Goal: Task Accomplishment & Management: Manage account settings

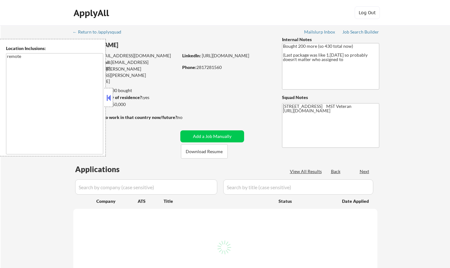
select select ""pending""
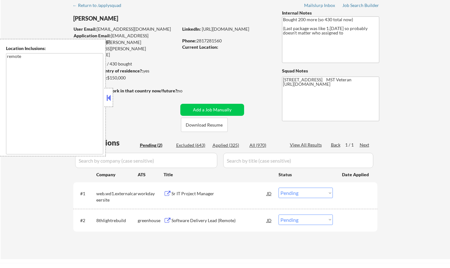
scroll to position [32, 0]
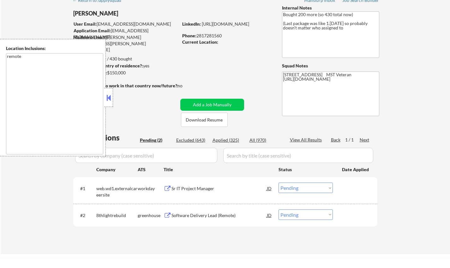
click at [108, 99] on button at bounding box center [108, 97] width 7 height 9
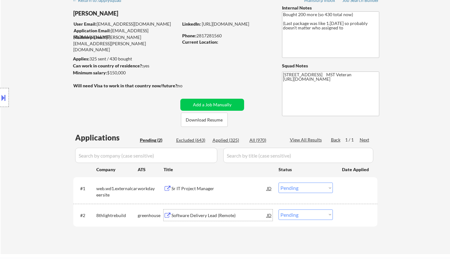
click at [204, 216] on div "Software Delivery Lead (Remote)" at bounding box center [219, 215] width 95 height 6
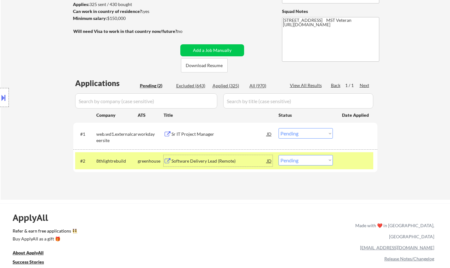
scroll to position [95, 0]
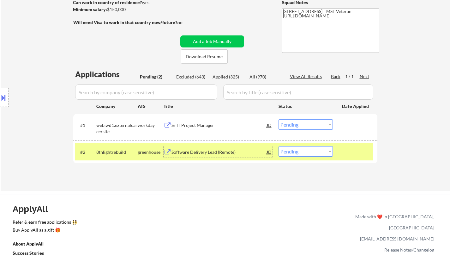
click at [311, 149] on select "Choose an option... Pending Applied Excluded (Questions) Excluded (Expired) Exc…" at bounding box center [306, 151] width 54 height 10
select select ""applied""
click at [279, 146] on select "Choose an option... Pending Applied Excluded (Questions) Excluded (Expired) Exc…" at bounding box center [306, 151] width 54 height 10
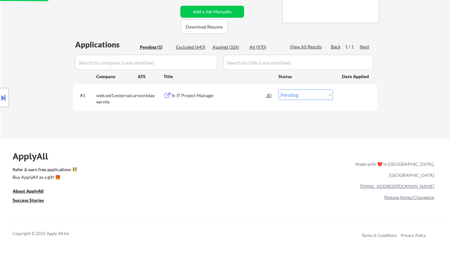
scroll to position [126, 0]
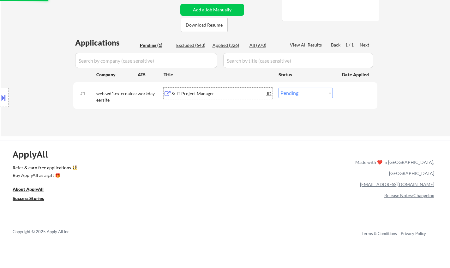
click at [192, 94] on div "Sr IT Project Manager" at bounding box center [219, 93] width 95 height 6
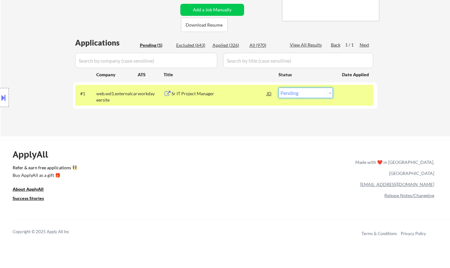
drag, startPoint x: 331, startPoint y: 89, endPoint x: 329, endPoint y: 97, distance: 7.7
click at [330, 90] on select "Choose an option... Pending Applied Excluded (Questions) Excluded (Expired) Exc…" at bounding box center [306, 93] width 54 height 10
select select ""applied""
click at [279, 88] on select "Choose an option... Pending Applied Excluded (Questions) Excluded (Expired) Exc…" at bounding box center [306, 93] width 54 height 10
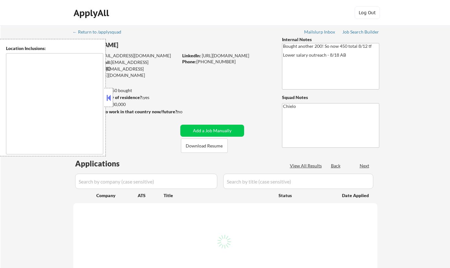
type textarea "[GEOGRAPHIC_DATA], [GEOGRAPHIC_DATA] [GEOGRAPHIC_DATA], [GEOGRAPHIC_DATA] [GEOG…"
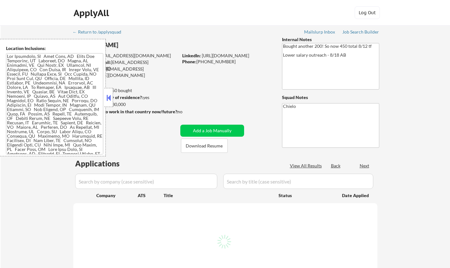
select select ""pending""
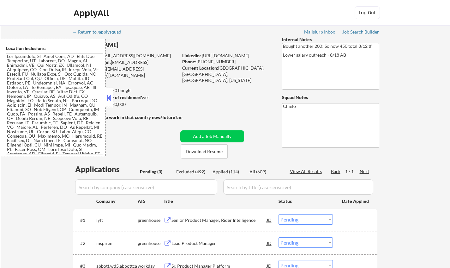
click at [111, 92] on div at bounding box center [108, 97] width 9 height 19
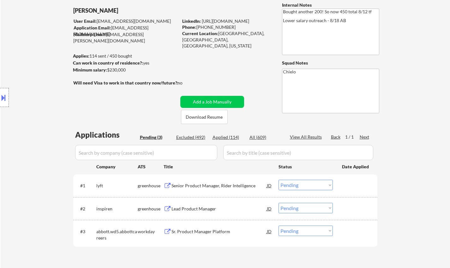
scroll to position [63, 0]
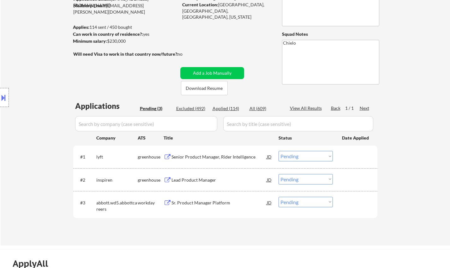
click at [201, 150] on div "#1 lyft greenhouse Senior Product Manager, Rider Intelligence JD Choose an opti…" at bounding box center [224, 156] width 298 height 17
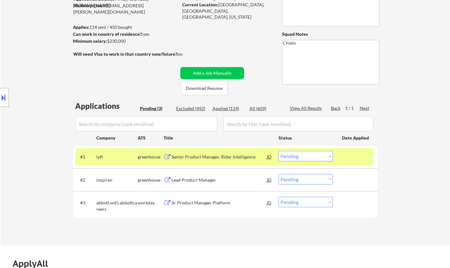
click at [204, 155] on div "Senior Product Manager, Rider Intelligence" at bounding box center [219, 157] width 95 height 6
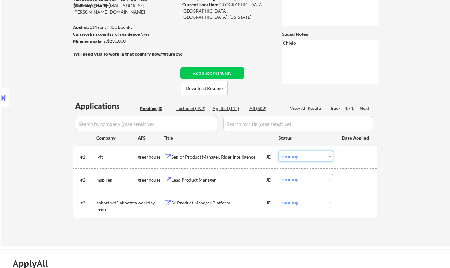
drag, startPoint x: 296, startPoint y: 156, endPoint x: 300, endPoint y: 160, distance: 5.4
click at [296, 156] on select "Choose an option... Pending Applied Excluded (Questions) Excluded (Expired) Exc…" at bounding box center [306, 156] width 54 height 10
click at [279, 151] on select "Choose an option... Pending Applied Excluded (Questions) Excluded (Expired) Exc…" at bounding box center [306, 156] width 54 height 10
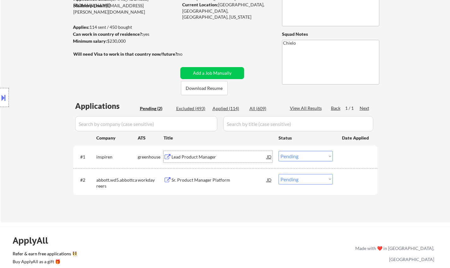
click at [194, 160] on div "Lead Product Manager" at bounding box center [219, 157] width 95 height 6
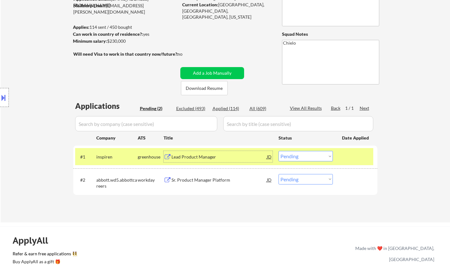
click at [307, 158] on select "Choose an option... Pending Applied Excluded (Questions) Excluded (Expired) Exc…" at bounding box center [306, 156] width 54 height 10
click at [279, 151] on select "Choose an option... Pending Applied Excluded (Questions) Excluded (Expired) Exc…" at bounding box center [306, 156] width 54 height 10
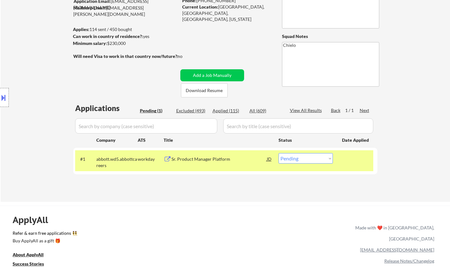
scroll to position [95, 0]
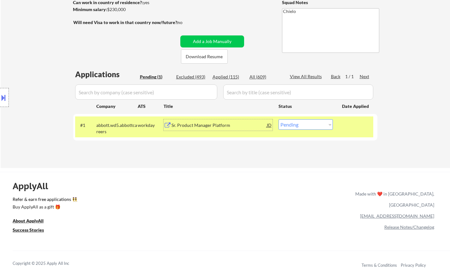
click at [207, 125] on div "Sr. Product Manager Platform" at bounding box center [219, 125] width 95 height 6
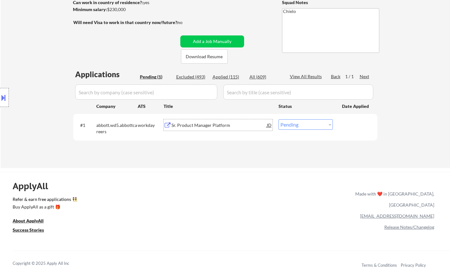
click at [306, 124] on select "Choose an option... Pending Applied Excluded (Questions) Excluded (Expired) Exc…" at bounding box center [306, 124] width 54 height 10
select select ""applied""
click at [279, 119] on select "Choose an option... Pending Applied Excluded (Questions) Excluded (Expired) Exc…" at bounding box center [306, 124] width 54 height 10
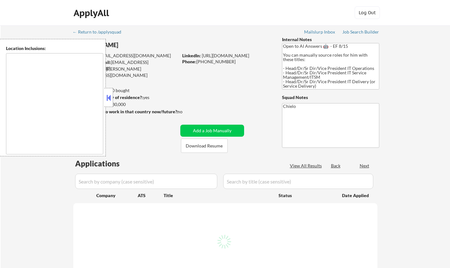
type textarea "[GEOGRAPHIC_DATA], [GEOGRAPHIC_DATA] [GEOGRAPHIC_DATA], [GEOGRAPHIC_DATA] [GEOG…"
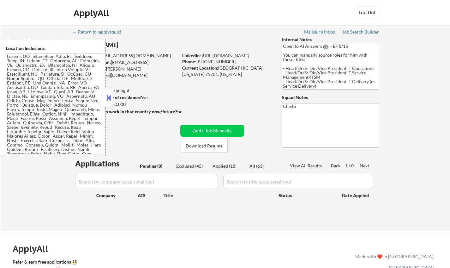
click at [294, 154] on div "← Return to /applysquad Mailslurp Inbox Job Search Builder [PERSON_NAME] User E…" at bounding box center [225, 125] width 315 height 200
click at [108, 97] on button at bounding box center [108, 97] width 7 height 9
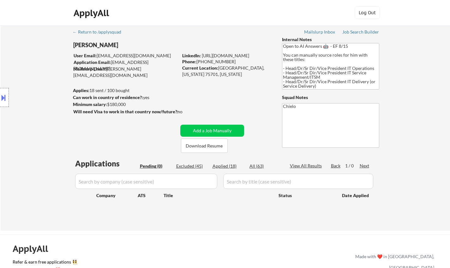
click at [187, 163] on div "Excluded (45)" at bounding box center [192, 166] width 32 height 6
select select ""excluded__bad_match_""
select select ""excluded__location_""
select select ""excluded__salary_""
select select ""excluded__location_""
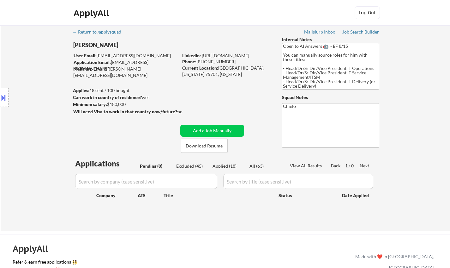
select select ""excluded__salary_""
select select ""excluded__location_""
select select ""excluded__bad_match_""
select select ""excluded__expired_""
select select ""excluded__location_""
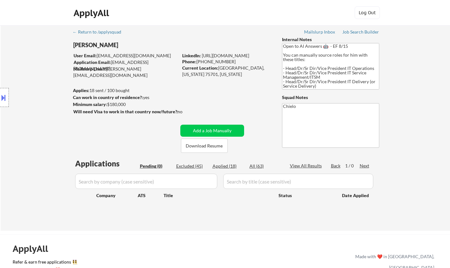
select select ""excluded__expired_""
select select ""excluded__blocklist_""
select select ""excluded__expired_""
select select ""excluded__other_""
select select ""excluded__location_""
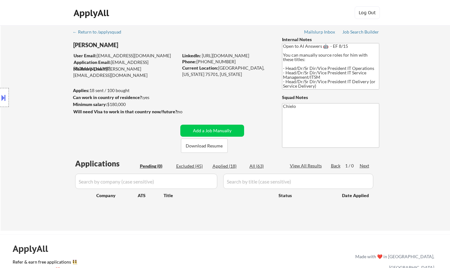
select select ""excluded__expired_""
select select ""excluded__location_""
select select ""excluded__bad_match_""
select select ""excluded__location_""
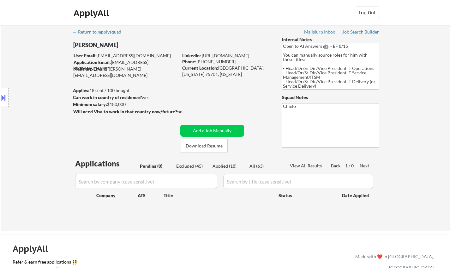
select select ""excluded__bad_match_""
select select ""excluded__location_""
select select ""excluded__bad_match_""
select select ""excluded__location_""
select select ""excluded__expired_""
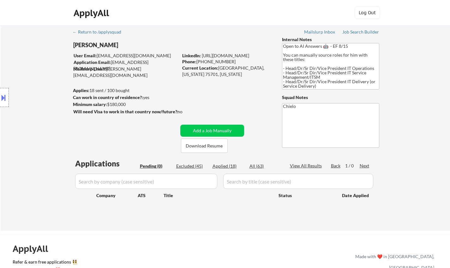
select select ""excluded__salary_""
select select ""excluded__location_""
select select ""excluded__bad_match_""
select select ""excluded__expired_""
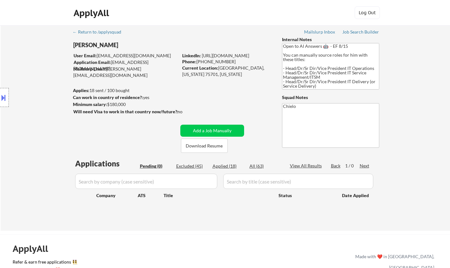
select select ""excluded__expired_""
select select ""excluded__bad_match_""
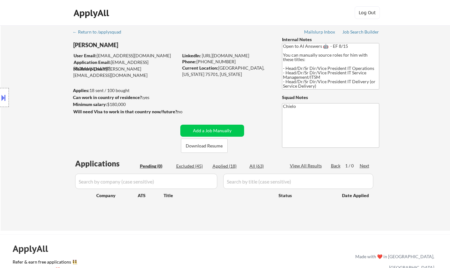
select select ""excluded__bad_match_""
select select ""excluded__expired_""
select select ""excluded__location_""
select select ""excluded__bad_match_""
select select ""excluded__salary_""
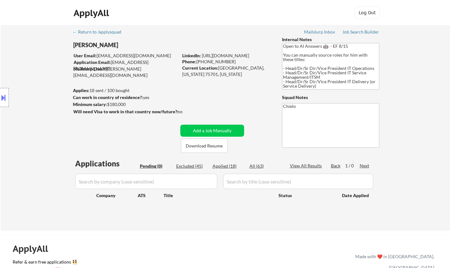
select select ""excluded__bad_match_""
select select ""excluded__location_""
select select ""excluded__expired_""
select select ""excluded__bad_match_""
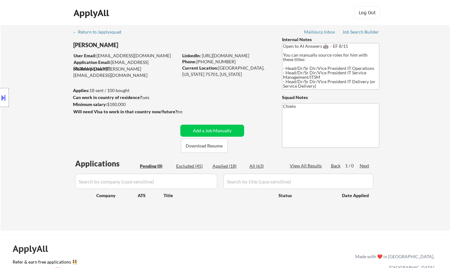
select select ""excluded__expired_""
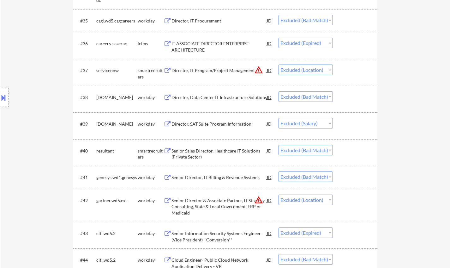
scroll to position [1169, 0]
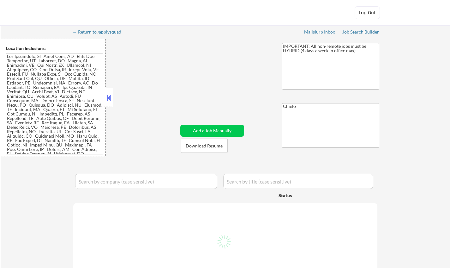
select select ""pending""
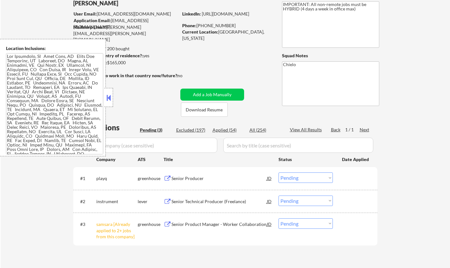
scroll to position [63, 0]
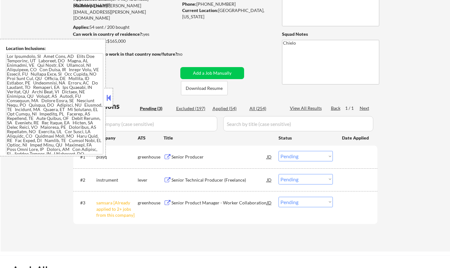
click at [107, 96] on button at bounding box center [108, 97] width 7 height 9
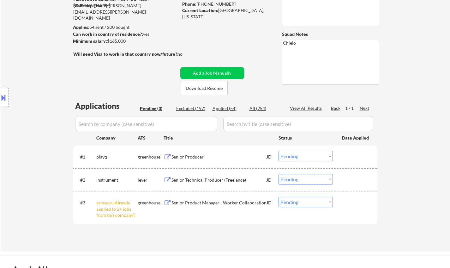
drag, startPoint x: 313, startPoint y: 204, endPoint x: 312, endPoint y: 214, distance: 9.5
click at [313, 204] on select "Choose an option... Pending Applied Excluded (Questions) Excluded (Expired) Exc…" at bounding box center [306, 202] width 54 height 10
select select ""excluded__other_""
click at [279, 197] on select "Choose an option... Pending Applied Excluded (Questions) Excluded (Expired) Exc…" at bounding box center [306, 202] width 54 height 10
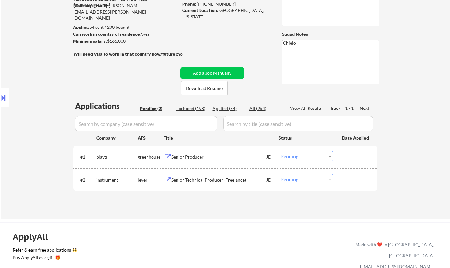
click at [191, 157] on div "Senior Producer" at bounding box center [219, 157] width 95 height 6
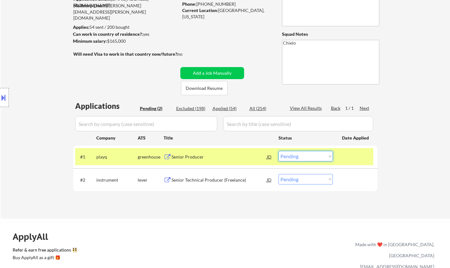
drag, startPoint x: 304, startPoint y: 153, endPoint x: 308, endPoint y: 159, distance: 7.6
click at [304, 153] on select "Choose an option... Pending Applied Excluded (Questions) Excluded (Expired) Exc…" at bounding box center [306, 156] width 54 height 10
click at [279, 151] on select "Choose an option... Pending Applied Excluded (Questions) Excluded (Expired) Exc…" at bounding box center [306, 156] width 54 height 10
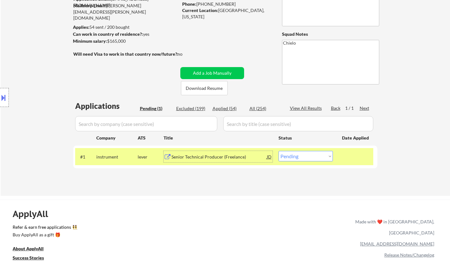
click at [202, 154] on div "Senior Technical Producer (Freelance)" at bounding box center [219, 157] width 95 height 6
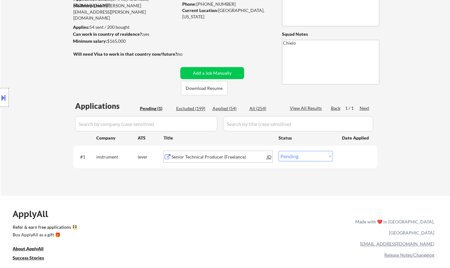
click at [306, 151] on select "Choose an option... Pending Applied Excluded (Questions) Excluded (Expired) Exc…" at bounding box center [306, 156] width 54 height 10
select select ""excluded__salary_""
click at [279, 151] on select "Choose an option... Pending Applied Excluded (Questions) Excluded (Expired) Exc…" at bounding box center [306, 156] width 54 height 10
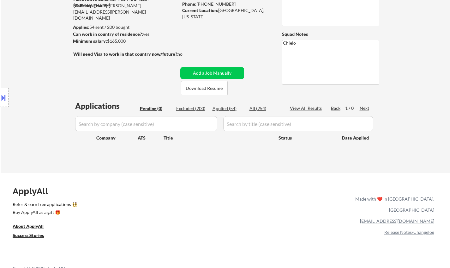
click at [186, 107] on div "Excluded (200)" at bounding box center [192, 108] width 32 height 6
select select ""excluded__expired_""
select select ""excluded__other_""
select select ""excluded__expired_""
select select ""excluded__other_""
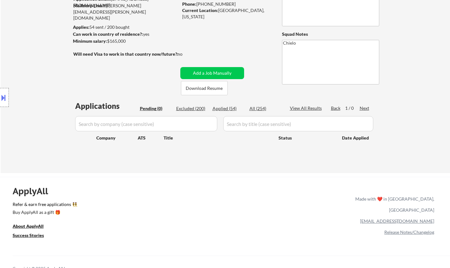
select select ""excluded__other_""
select select ""excluded__location_""
select select ""excluded""
select select ""excluded__location_""
select select ""excluded__salary_""
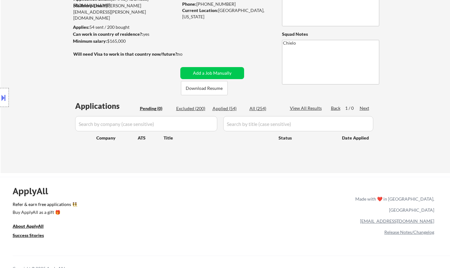
select select ""excluded__expired_""
select select ""excluded""
select select ""excluded__salary_""
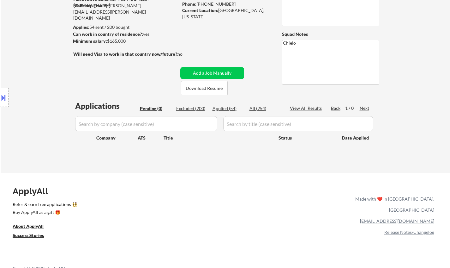
select select ""excluded""
select select ""excluded__bad_match_""
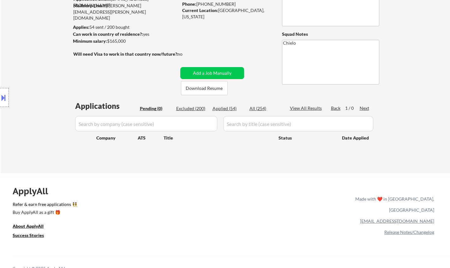
select select ""excluded__expired_""
select select ""excluded__salary_""
select select ""excluded__bad_match_""
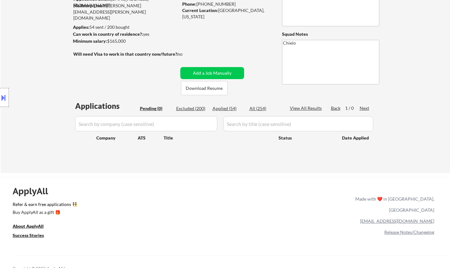
select select ""excluded__expired_""
select select ""excluded__salary_""
select select ""excluded__expired_""
select select ""excluded__bad_match_""
select select ""excluded__expired_""
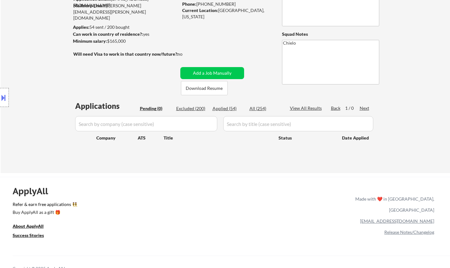
select select ""excluded__bad_match_""
select select ""excluded""
select select ""excluded__expired_""
select select ""excluded__bad_match_""
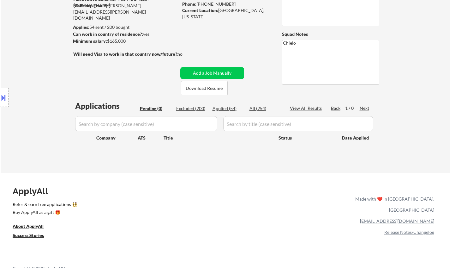
select select ""excluded""
select select ""excluded__salary_""
select select ""excluded__other_""
select select ""excluded""
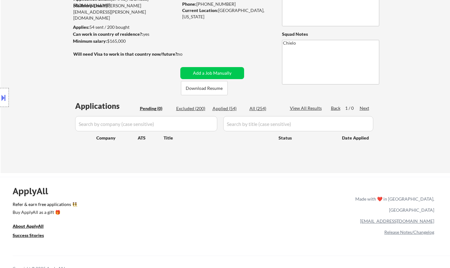
select select ""excluded__bad_match_""
select select ""excluded__expired_""
select select ""excluded__bad_match_""
select select ""excluded__expired_""
select select ""excluded__salary_""
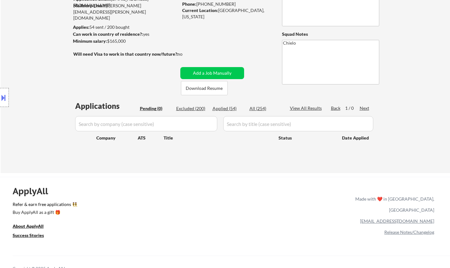
select select ""excluded__expired_""
select select ""excluded__location_""
select select ""excluded""
select select ""excluded__location_""
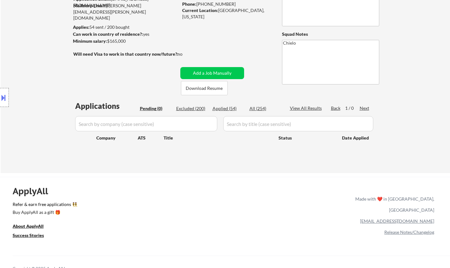
select select ""excluded__expired_""
select select ""excluded""
select select ""excluded__bad_match_""
select select ""excluded__expired_""
select select ""excluded__bad_match_""
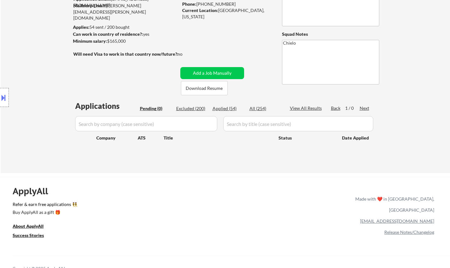
select select ""excluded__expired_""
select select ""excluded__salary_""
select select ""excluded__location_""
select select ""excluded__bad_match_""
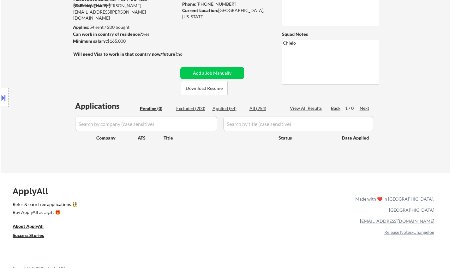
select select ""excluded__expired_""
select select ""excluded__location_""
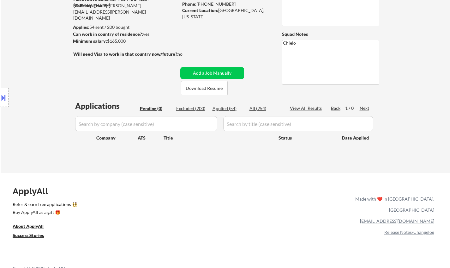
select select ""excluded__blocklist_""
select select ""excluded__expired_""
select select ""excluded__salary_""
select select ""excluded__location_""
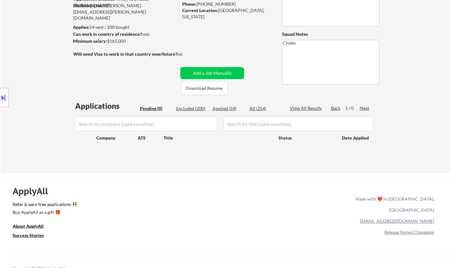
select select ""excluded__bad_match_""
select select ""excluded__salary_""
select select ""excluded__bad_match_""
select select ""excluded__expired_""
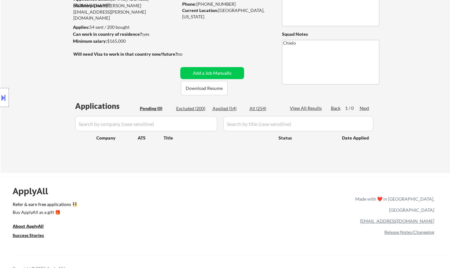
select select ""excluded__bad_match_""
select select ""excluded__location_""
select select ""excluded__other_""
select select ""excluded__expired_""
select select ""excluded__bad_match_""
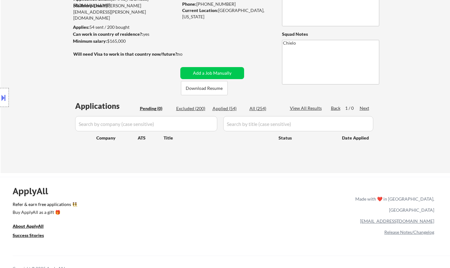
select select ""excluded__bad_match_""
select select ""excluded__expired_""
select select ""excluded__bad_match_""
select select ""excluded__location_""
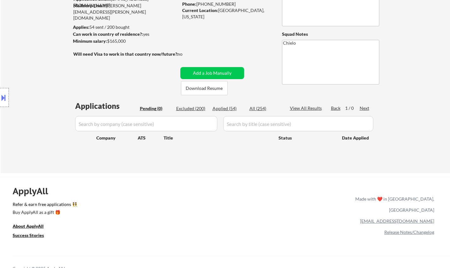
select select ""excluded__bad_match_""
select select ""excluded__expired_""
select select ""excluded__bad_match_""
select select ""excluded__salary_""
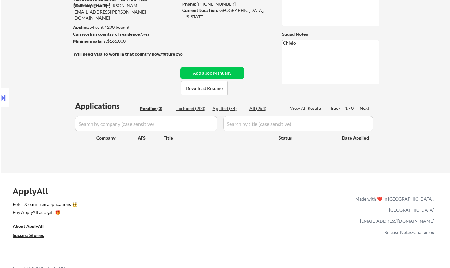
select select ""excluded__bad_match_""
select select ""excluded__other_""
select select ""excluded__expired_""
select select ""excluded__bad_match_""
select select ""excluded__expired_""
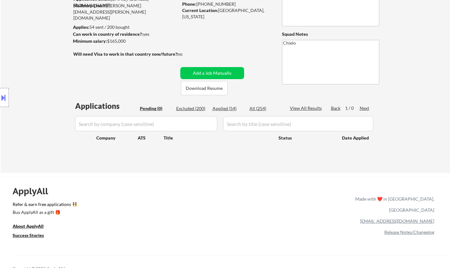
select select ""excluded__bad_match_""
select select ""excluded__location_""
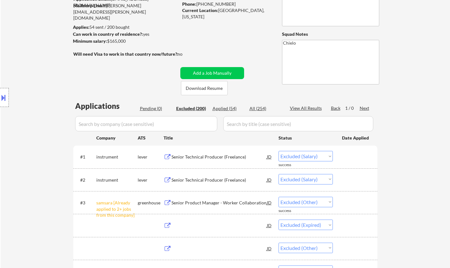
select select ""excluded""
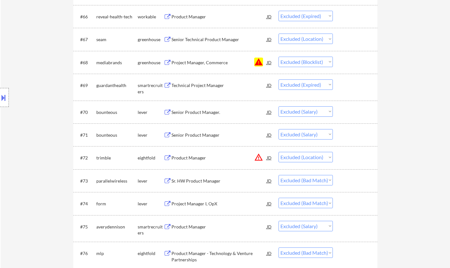
scroll to position [1864, 0]
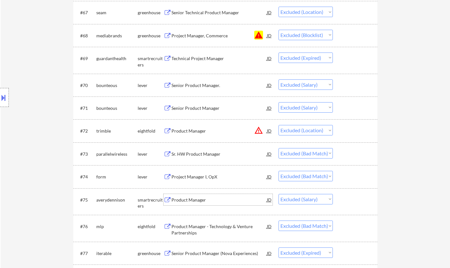
click at [193, 197] on div "Product Manager" at bounding box center [219, 200] width 95 height 6
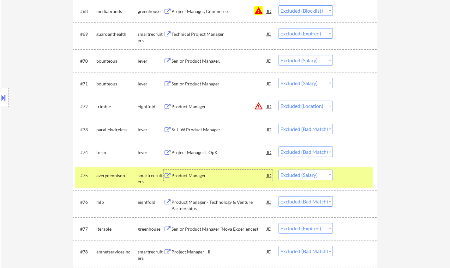
scroll to position [1896, 0]
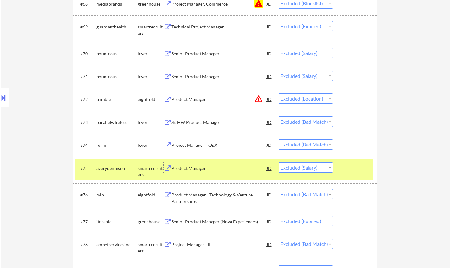
click at [195, 74] on div "Senior Product Manager" at bounding box center [219, 76] width 95 height 6
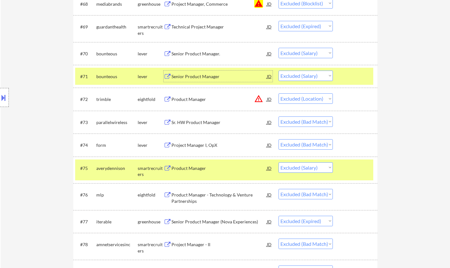
click at [193, 51] on div "Senior Product Manager." at bounding box center [219, 54] width 95 height 6
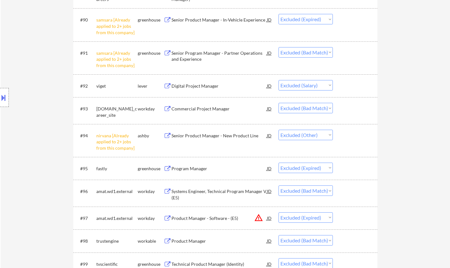
scroll to position [2433, 0]
click at [196, 84] on div "Digital Project Manager" at bounding box center [219, 85] width 95 height 6
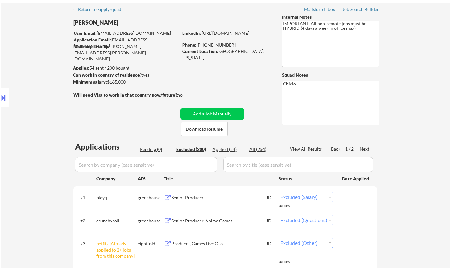
scroll to position [0, 0]
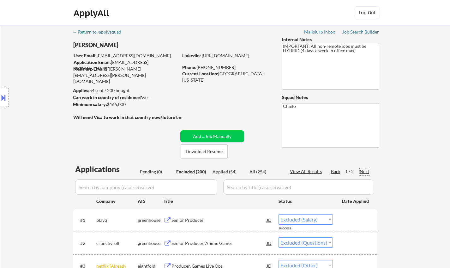
click at [363, 171] on div "Next" at bounding box center [365, 171] width 10 height 6
select select ""excluded__other_""
select select ""excluded__expired_""
select select ""excluded__salary_""
select select ""excluded__bad_match_""
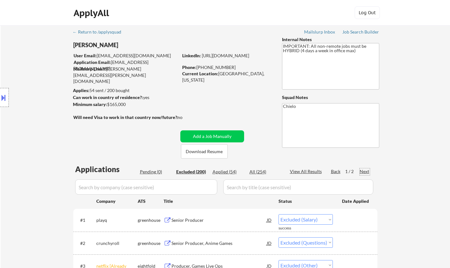
select select ""excluded__location_""
select select ""excluded__expired_""
select select ""excluded__salary_""
select select ""excluded__bad_match_""
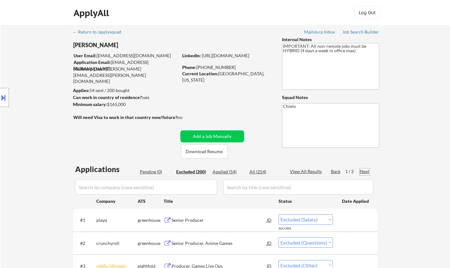
select select ""excluded__location_""
select select ""excluded__bad_match_""
select select ""excluded__location_""
select select ""excluded__other_""
select select ""excluded__bad_match_""
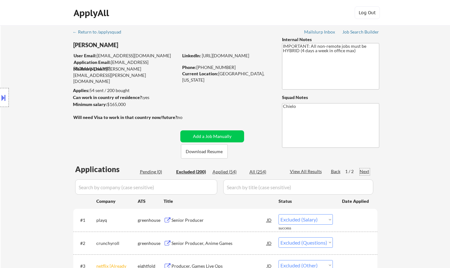
select select ""excluded__bad_match_""
select select ""excluded__salary_""
select select ""excluded__bad_match_""
select select ""excluded__expired_""
select select ""excluded__bad_match_""
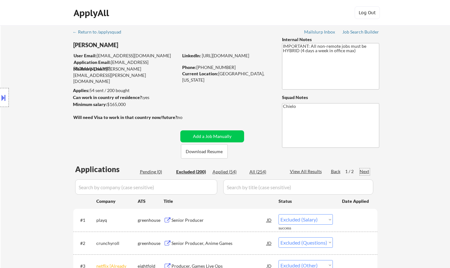
select select ""excluded__bad_match_""
select select ""excluded__location_""
select select ""excluded""
select select ""excluded__location_""
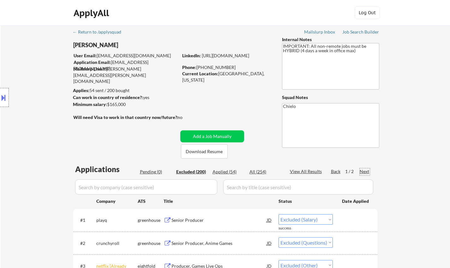
select select ""excluded""
select select ""excluded__salary_""
select select ""excluded__bad_match_""
select select ""excluded""
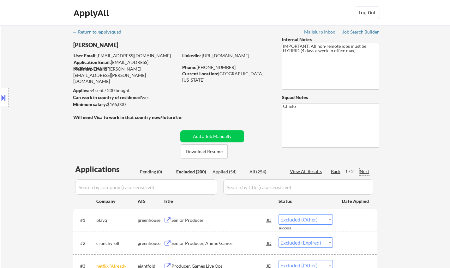
select select ""excluded__salary_""
select select ""excluded__expired_""
select select ""excluded__salary_""
select select ""excluded__expired_""
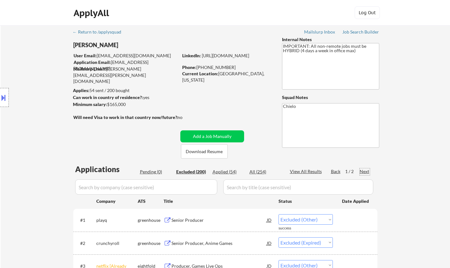
select select ""excluded__expired_""
select select ""excluded__bad_match_""
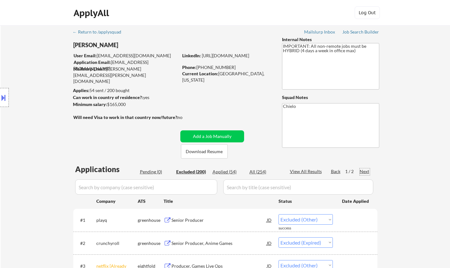
select select ""excluded__bad_match_""
select select ""excluded__expired_""
select select ""excluded__salary_""
select select ""excluded__expired_""
select select ""excluded__bad_match_""
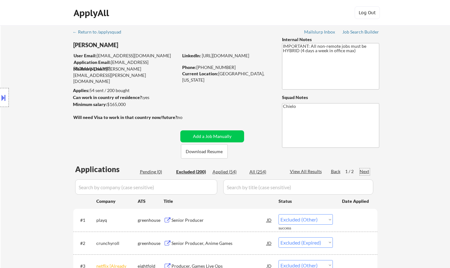
select select ""excluded__expired_""
select select ""excluded__bad_match_""
select select ""excluded__location_""
select select ""excluded__bad_match_""
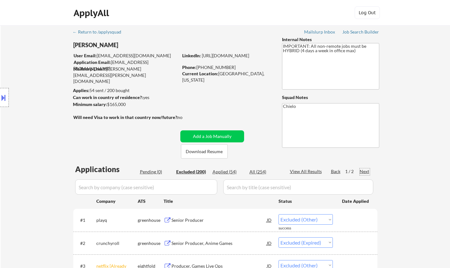
select select ""excluded__expired_""
select select ""excluded__bad_match_""
select select ""excluded__expired_""
select select ""excluded__other_""
select select ""excluded__expired_""
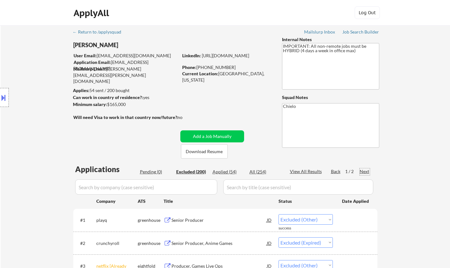
select select ""excluded__expired_""
select select ""excluded__salary_""
select select ""excluded__expired_""
select select ""excluded__bad_match_""
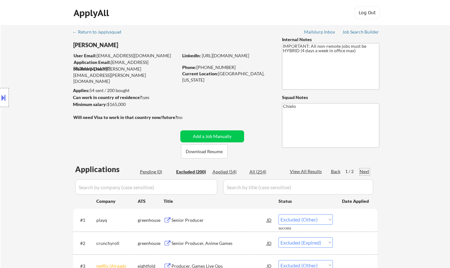
select select ""excluded__expired_""
select select ""excluded__bad_match_""
select select ""excluded__location_""
select select ""excluded""
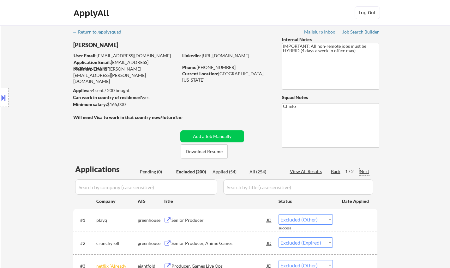
select select ""excluded__expired_""
select select ""excluded__salary_""
select select ""excluded__other_""
select select ""excluded__expired_""
select select ""excluded__bad_match_""
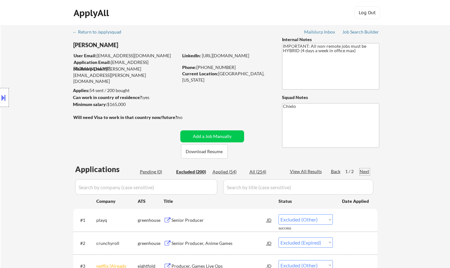
select select ""excluded__salary_""
select select ""excluded__bad_match_""
select select ""excluded__salary_""
select select ""excluded__expired_""
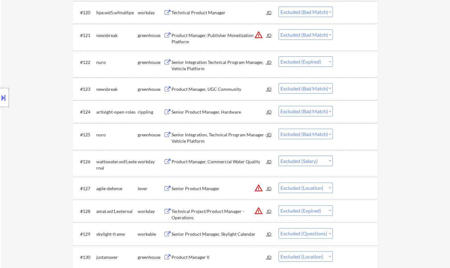
scroll to position [569, 0]
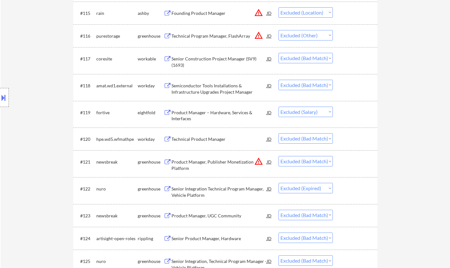
drag, startPoint x: 204, startPoint y: 204, endPoint x: 212, endPoint y: 203, distance: 7.6
click at [205, 204] on div "#123 newsbreak greenhouse Product Manager, UGC Community JD Choose an option...…" at bounding box center [225, 215] width 304 height 23
click at [312, 195] on div "#122 nuro greenhouse Senior Integration Technical Program Manager, Vehicle Plat…" at bounding box center [224, 190] width 298 height 21
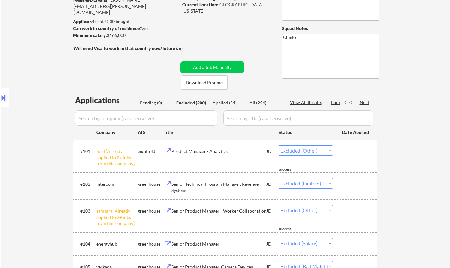
scroll to position [158, 0]
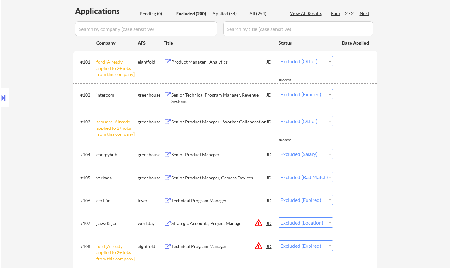
click at [204, 179] on div "Senior Product Manager, Camera Devices" at bounding box center [219, 177] width 95 height 6
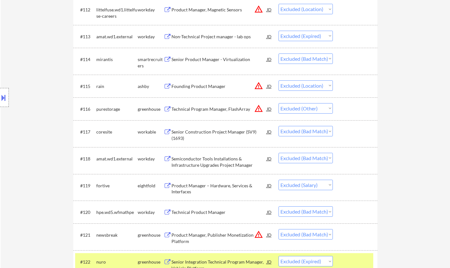
scroll to position [506, 0]
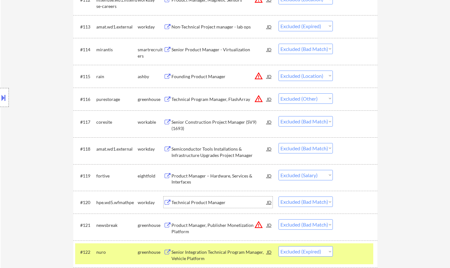
click at [203, 205] on div "Technical Product Manager" at bounding box center [219, 202] width 95 height 6
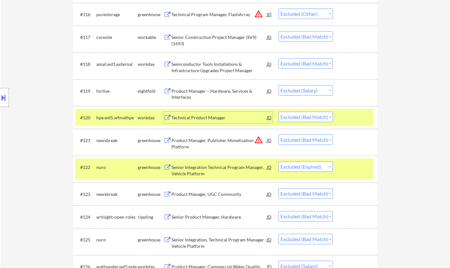
scroll to position [548, 0]
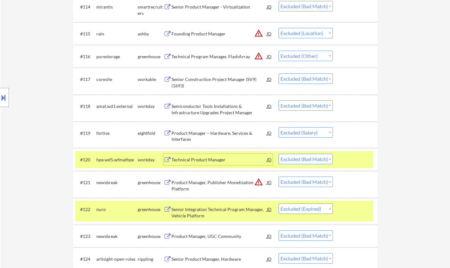
click at [303, 159] on select "Choose an option... Pending Applied Excluded (Questions) Excluded (Expired) Exc…" at bounding box center [306, 159] width 54 height 10
click at [279, 154] on select "Choose an option... Pending Applied Excluded (Questions) Excluded (Expired) Exc…" at bounding box center [306, 159] width 54 height 10
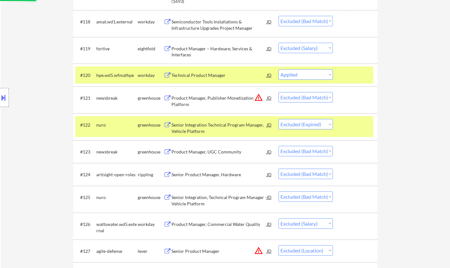
scroll to position [643, 0]
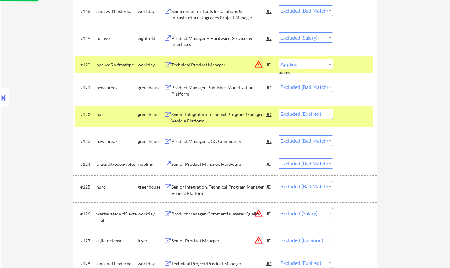
select select ""excluded__bad_match_""
select select ""excluded__expired_""
select select ""excluded__bad_match_""
select select ""excluded__salary_""
select select ""excluded__location_""
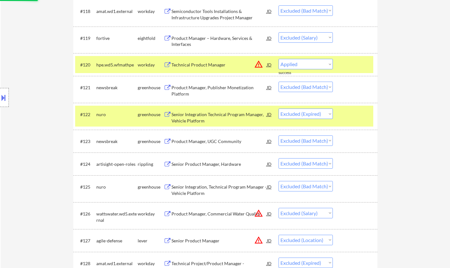
select select ""excluded__expired_""
select select ""excluded""
select select ""excluded__location_""
select select ""excluded__bad_match_""
select select ""excluded""
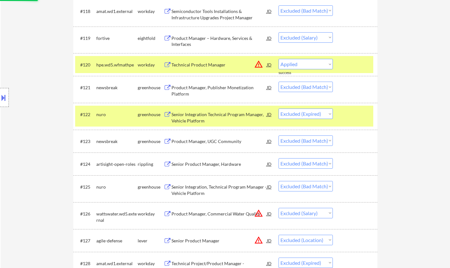
select select ""excluded__bad_match_""
select select ""excluded__salary_""
select select ""excluded__bad_match_""
select select ""excluded""
select select ""excluded__salary_""
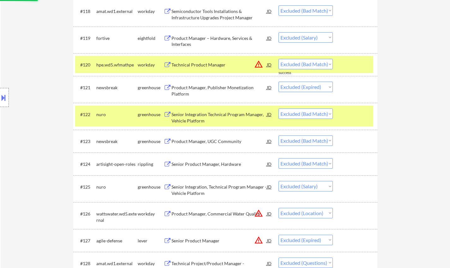
select select ""excluded__expired_""
select select ""excluded__bad_match_""
select select ""excluded__salary_""
select select ""excluded__expired_""
select select ""excluded__bad_match_""
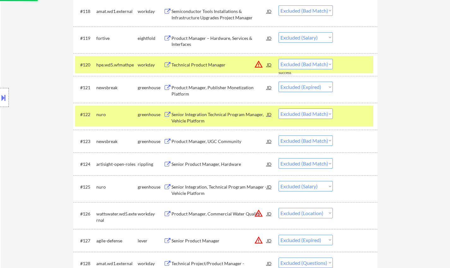
select select ""excluded__expired_""
select select ""excluded__salary_""
select select ""excluded__expired_""
select select ""excluded__bad_match_""
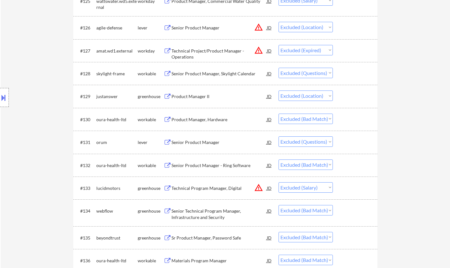
scroll to position [864, 0]
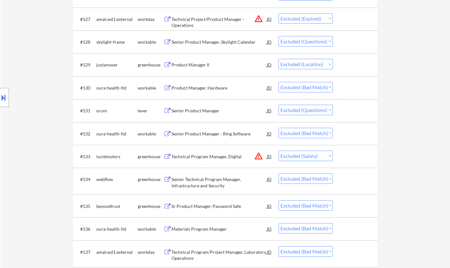
click at [197, 180] on div "Senior Technical Program Manager, Infrastructure and Security" at bounding box center [219, 182] width 95 height 12
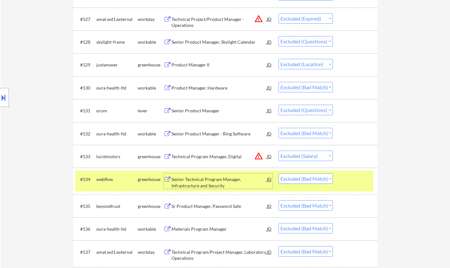
scroll to position [927, 0]
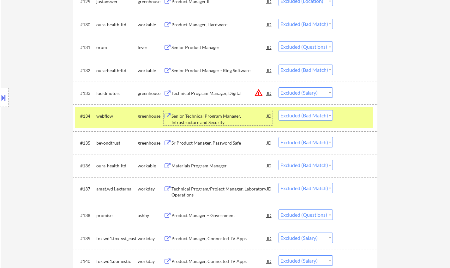
click at [201, 163] on div "Materials Program Manager" at bounding box center [219, 165] width 95 height 6
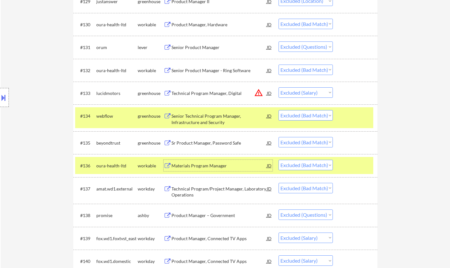
drag, startPoint x: 307, startPoint y: 164, endPoint x: 313, endPoint y: 169, distance: 7.8
click at [307, 164] on select "Choose an option... Pending Applied Excluded (Questions) Excluded (Expired) Exc…" at bounding box center [306, 165] width 54 height 10
click at [279, 160] on select "Choose an option... Pending Applied Excluded (Questions) Excluded (Expired) Exc…" at bounding box center [306, 165] width 54 height 10
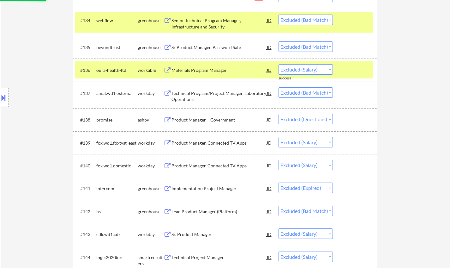
scroll to position [1085, 0]
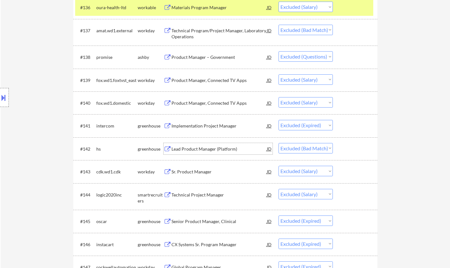
click at [202, 147] on div "Lead Product Manager (Platform)" at bounding box center [219, 149] width 95 height 6
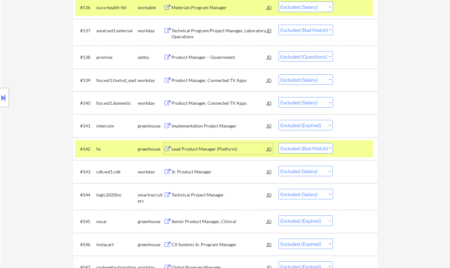
click at [328, 150] on select "Choose an option... Pending Applied Excluded (Questions) Excluded (Expired) Exc…" at bounding box center [306, 148] width 54 height 10
click at [279, 143] on select "Choose an option... Pending Applied Excluded (Questions) Excluded (Expired) Exc…" at bounding box center [306, 148] width 54 height 10
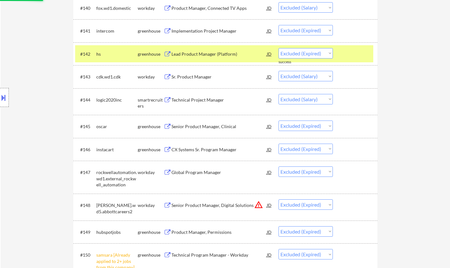
scroll to position [1306, 0]
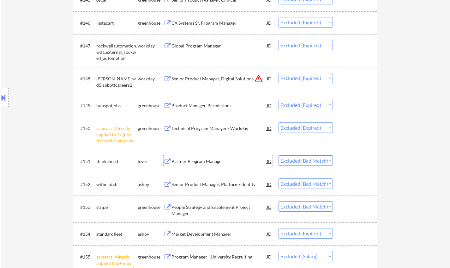
click at [198, 163] on div "Partner Program Manager" at bounding box center [219, 161] width 95 height 6
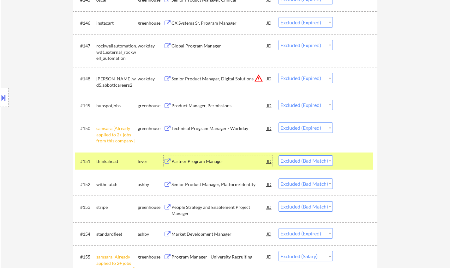
click at [290, 161] on select "Choose an option... Pending Applied Excluded (Questions) Excluded (Expired) Exc…" at bounding box center [306, 160] width 54 height 10
click at [279, 155] on select "Choose an option... Pending Applied Excluded (Questions) Excluded (Expired) Exc…" at bounding box center [306, 160] width 54 height 10
click at [214, 185] on div "Senior Product Manager, Platform/Identity" at bounding box center [219, 184] width 95 height 6
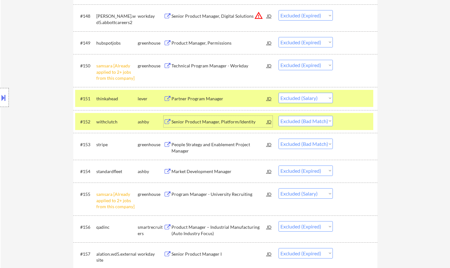
scroll to position [1370, 0]
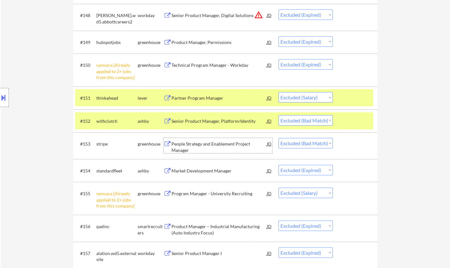
click at [208, 144] on div "People Strategy and Enablement Project Manager" at bounding box center [219, 147] width 95 height 12
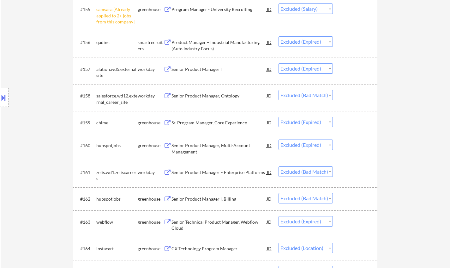
scroll to position [1559, 0]
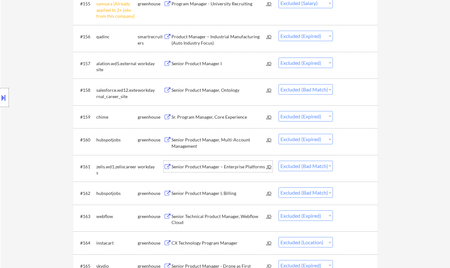
click at [205, 167] on div "Senior Product Manager – Enterprise Platforms" at bounding box center [219, 166] width 95 height 6
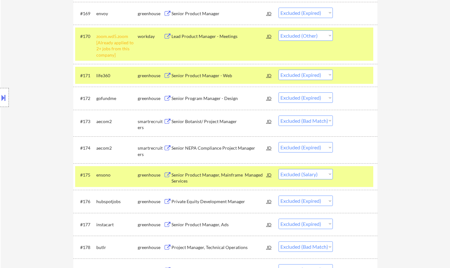
scroll to position [2002, 0]
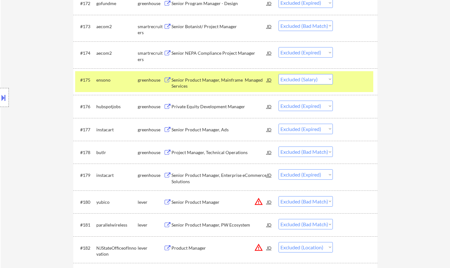
click at [195, 150] on div "Project Manager, Technical Operations" at bounding box center [219, 152] width 95 height 6
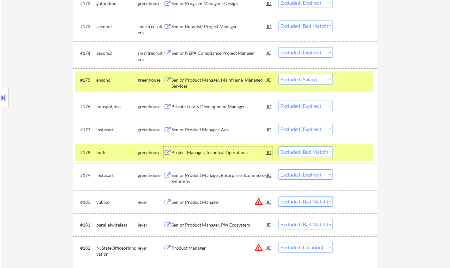
click at [316, 151] on select "Choose an option... Pending Applied Excluded (Questions) Excluded (Expired) Exc…" at bounding box center [306, 151] width 54 height 10
click at [279, 146] on select "Choose an option... Pending Applied Excluded (Questions) Excluded (Expired) Exc…" at bounding box center [306, 151] width 54 height 10
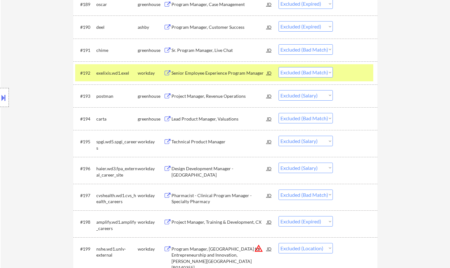
scroll to position [2381, 0]
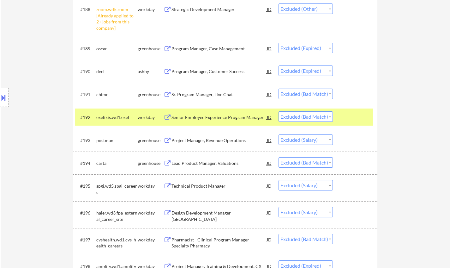
click at [215, 114] on div "Senior Employee Experience Program Manager" at bounding box center [219, 116] width 95 height 11
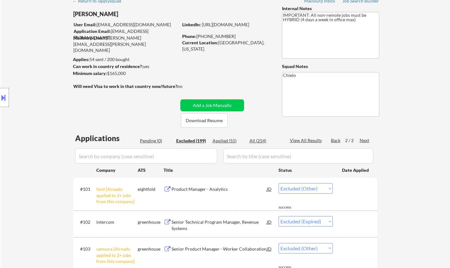
scroll to position [0, 0]
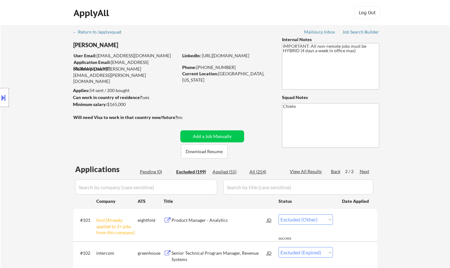
click at [365, 174] on div "Next" at bounding box center [365, 171] width 10 height 6
click at [365, 170] on div "Next" at bounding box center [365, 171] width 10 height 6
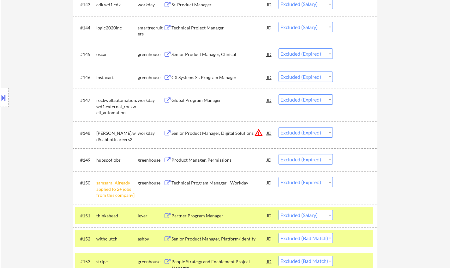
scroll to position [1295, 0]
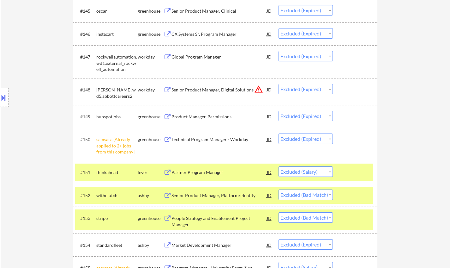
click at [210, 195] on div "Senior Product Manager, Platform/Identity" at bounding box center [219, 195] width 95 height 6
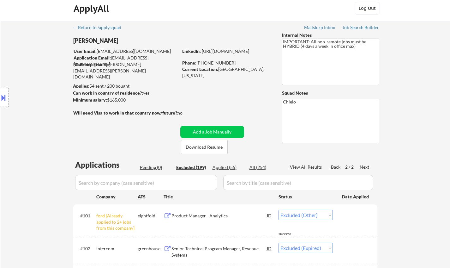
scroll to position [0, 0]
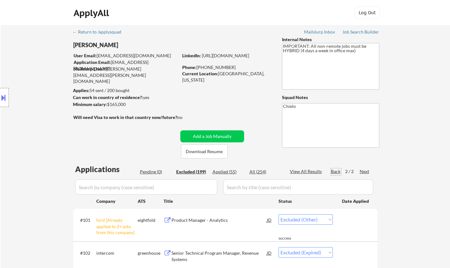
click at [332, 170] on div "Back" at bounding box center [336, 171] width 10 height 6
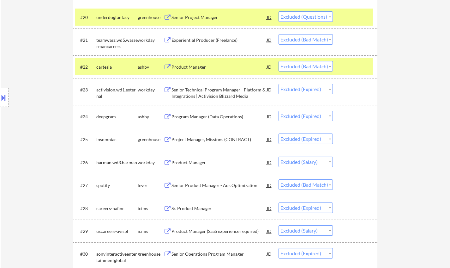
scroll to position [663, 0]
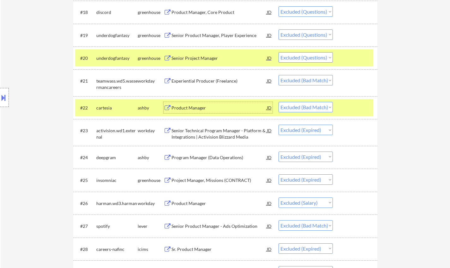
click at [181, 106] on div "Product Manager" at bounding box center [219, 108] width 95 height 6
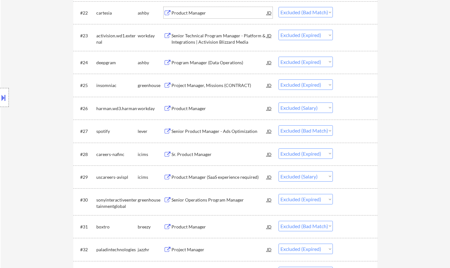
scroll to position [821, 0]
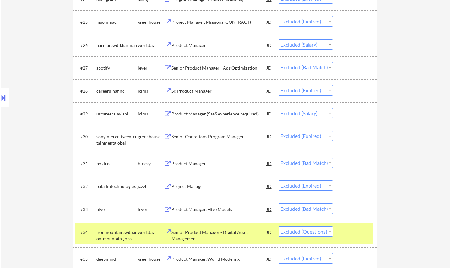
click at [190, 159] on div "Product Manager" at bounding box center [219, 162] width 95 height 11
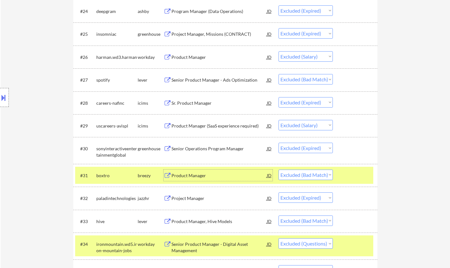
scroll to position [828, 0]
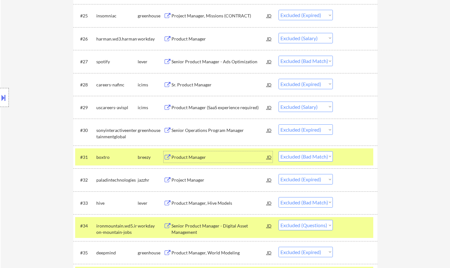
click at [197, 156] on div "Product Manager" at bounding box center [219, 157] width 95 height 6
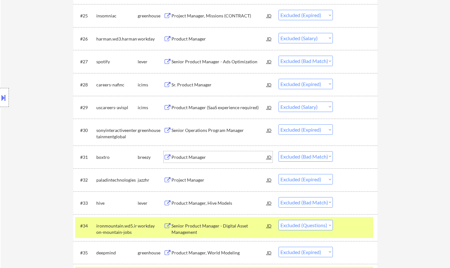
drag, startPoint x: 317, startPoint y: 156, endPoint x: 316, endPoint y: 160, distance: 4.5
click at [317, 156] on select "Choose an option... Pending Applied Excluded (Questions) Excluded (Expired) Exc…" at bounding box center [306, 156] width 54 height 10
click at [279, 151] on select "Choose an option... Pending Applied Excluded (Questions) Excluded (Expired) Exc…" at bounding box center [306, 156] width 54 height 10
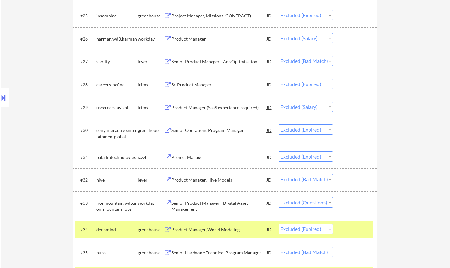
scroll to position [891, 0]
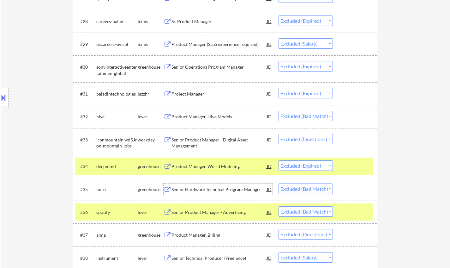
click at [204, 188] on div "Senior Hardware Technical Program Manager" at bounding box center [219, 189] width 95 height 6
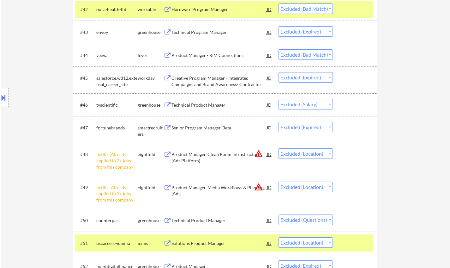
scroll to position [1365, 0]
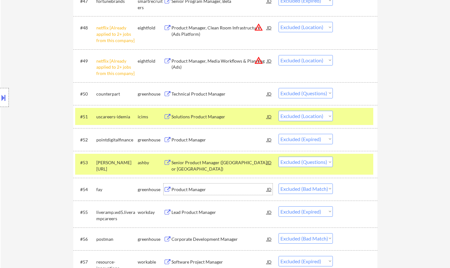
click at [194, 186] on div "Product Manager" at bounding box center [219, 189] width 95 height 6
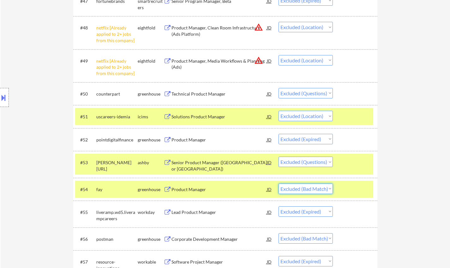
click at [309, 189] on select "Choose an option... Pending Applied Excluded (Questions) Excluded (Expired) Exc…" at bounding box center [306, 188] width 54 height 10
click at [279, 183] on select "Choose an option... Pending Applied Excluded (Questions) Excluded (Expired) Exc…" at bounding box center [306, 188] width 54 height 10
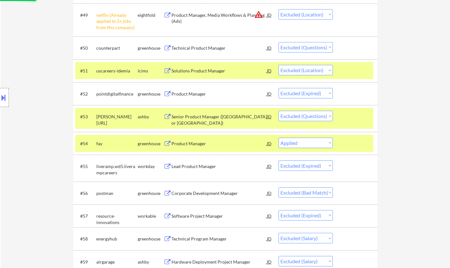
scroll to position [1460, 0]
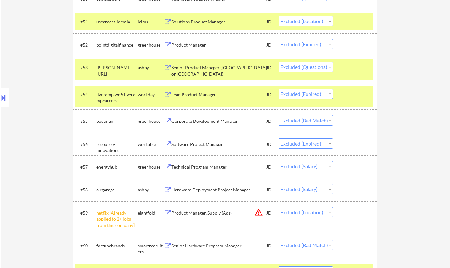
click at [198, 122] on div "Corporate Development Manager" at bounding box center [219, 121] width 95 height 6
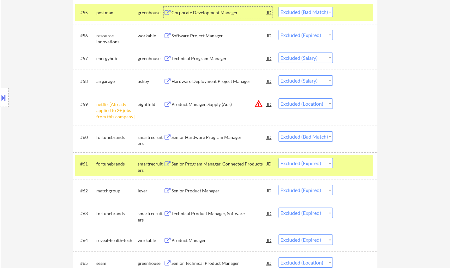
scroll to position [1586, 0]
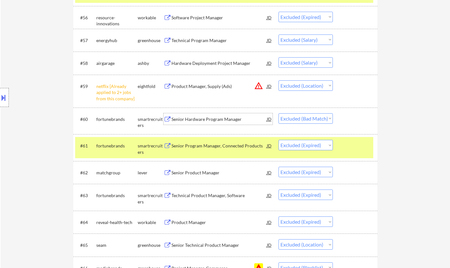
click at [198, 117] on div "Senior Hardware Program Manager" at bounding box center [219, 119] width 95 height 6
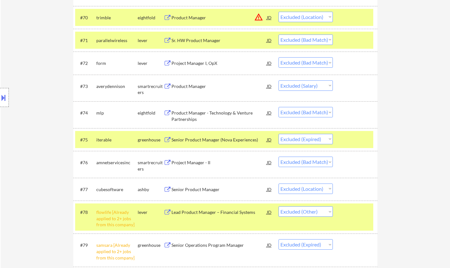
scroll to position [1934, 0]
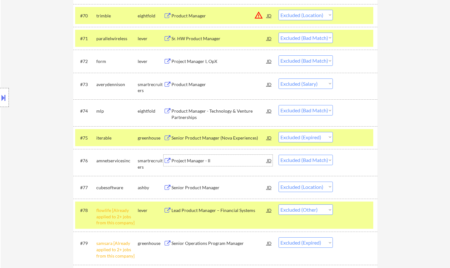
click at [195, 160] on div "Project Manager - II" at bounding box center [219, 160] width 95 height 6
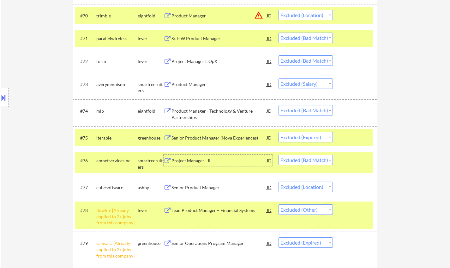
click at [316, 160] on select "Choose an option... Pending Applied Excluded (Questions) Excluded (Expired) Exc…" at bounding box center [306, 159] width 54 height 10
click at [308, 161] on select "Choose an option... Pending Applied Excluded (Questions) Excluded (Expired) Exc…" at bounding box center [306, 159] width 54 height 10
click at [301, 161] on select "Choose an option... Pending Applied Excluded (Questions) Excluded (Expired) Exc…" at bounding box center [306, 159] width 54 height 10
click at [279, 154] on select "Choose an option... Pending Applied Excluded (Questions) Excluded (Expired) Exc…" at bounding box center [306, 159] width 54 height 10
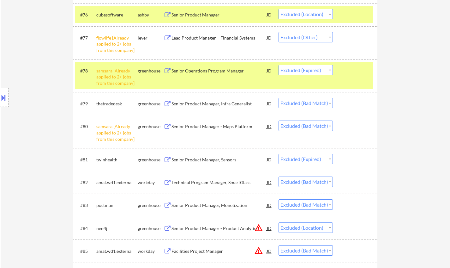
scroll to position [2092, 0]
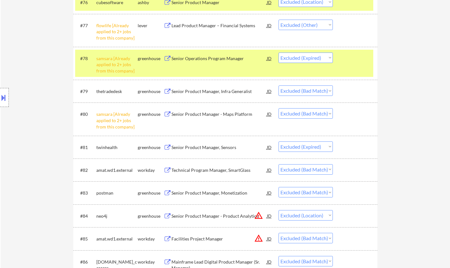
click at [303, 114] on select "Choose an option... Pending Applied Excluded (Questions) Excluded (Expired) Exc…" at bounding box center [306, 113] width 54 height 10
click at [279, 108] on select "Choose an option... Pending Applied Excluded (Questions) Excluded (Expired) Exc…" at bounding box center [306, 113] width 54 height 10
click at [211, 195] on div "Senior Product Manager, Monetization" at bounding box center [219, 193] width 95 height 6
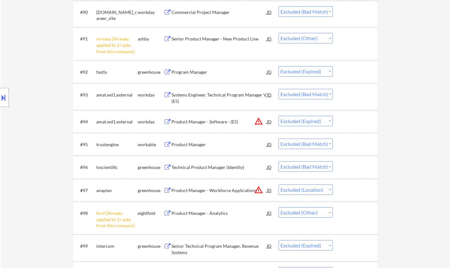
scroll to position [2471, 0]
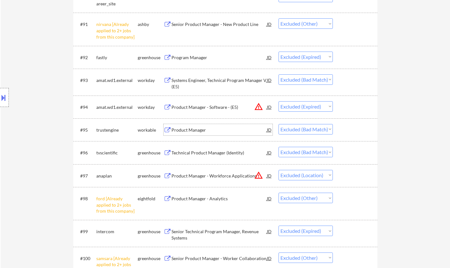
click at [195, 129] on div "Product Manager" at bounding box center [219, 130] width 95 height 6
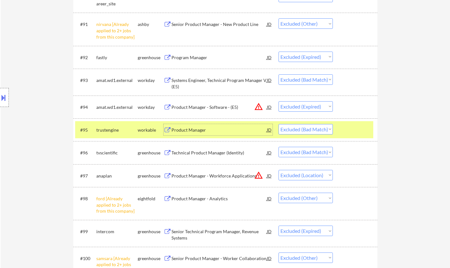
click at [303, 134] on select "Choose an option... Pending Applied Excluded (Questions) Excluded (Expired) Exc…" at bounding box center [306, 129] width 54 height 10
click at [279, 124] on select "Choose an option... Pending Applied Excluded (Questions) Excluded (Expired) Exc…" at bounding box center [306, 129] width 54 height 10
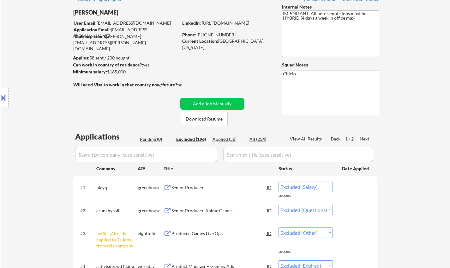
scroll to position [0, 0]
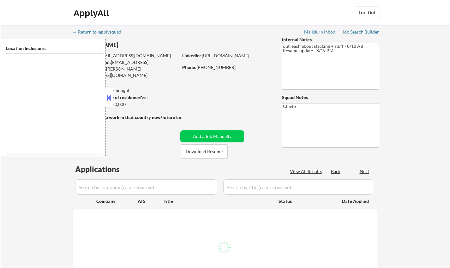
type textarea "[GEOGRAPHIC_DATA], [GEOGRAPHIC_DATA] [GEOGRAPHIC_DATA], [GEOGRAPHIC_DATA] [GEOG…"
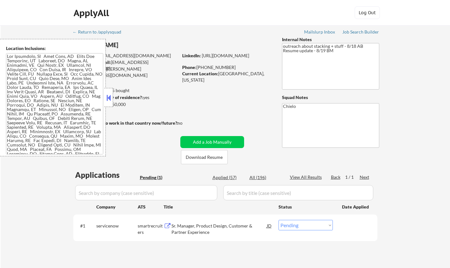
click at [110, 95] on button at bounding box center [108, 97] width 7 height 9
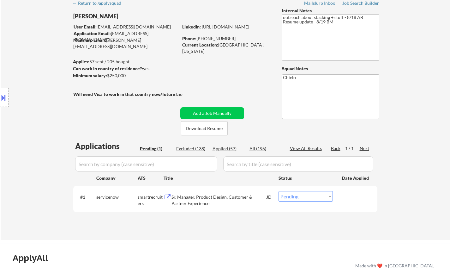
scroll to position [63, 0]
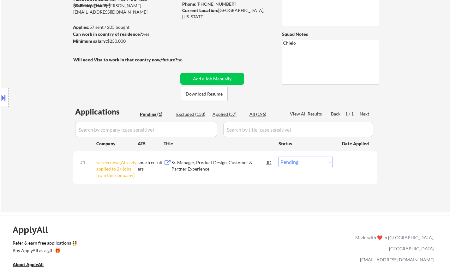
click at [190, 113] on div "Excluded (138)" at bounding box center [192, 114] width 32 height 6
select select ""excluded""
select select ""excluded__salary_""
select select ""excluded__expired_""
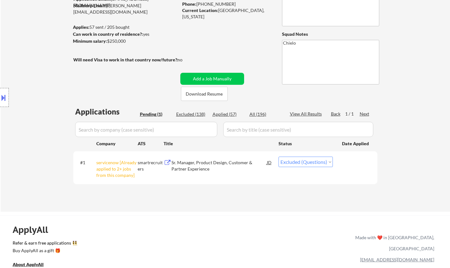
select select ""excluded__salary_""
select select ""excluded__expired_""
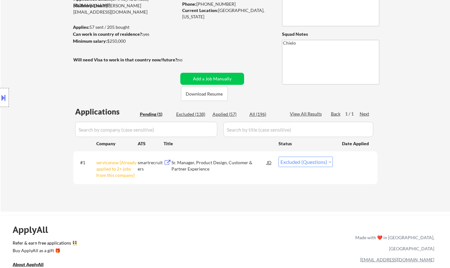
select select ""excluded__expired_""
select select ""excluded""
select select ""excluded__salary_""
select select ""excluded__other_""
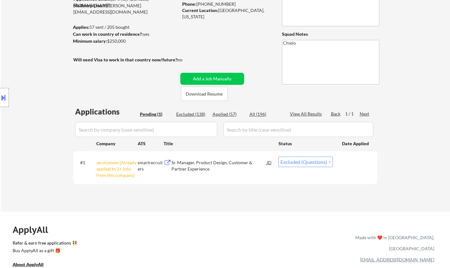
select select ""excluded__expired_""
select select ""excluded__salary_""
select select ""excluded__expired_""
select select ""excluded__other_""
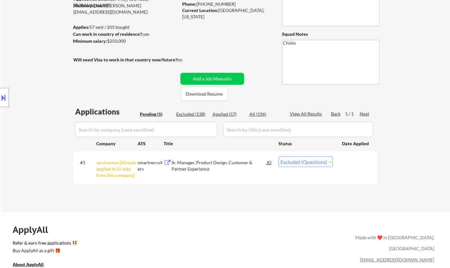
select select ""excluded__salary_""
select select ""excluded__bad_match_""
select select ""excluded__salary_""
select select ""excluded__expired_""
select select ""excluded__salary_""
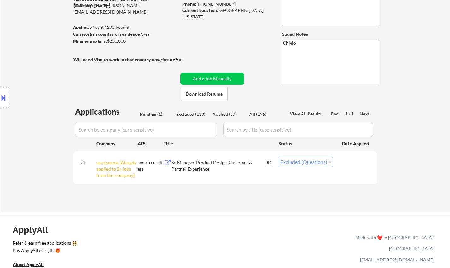
select select ""excluded__expired_""
select select ""excluded""
select select ""excluded__salary_""
select select ""excluded""
select select ""excluded__salary_""
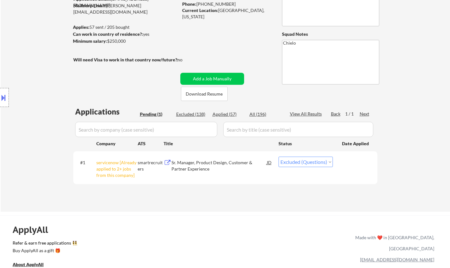
select select ""excluded__salary_""
select select ""excluded__expired_""
select select ""excluded__salary_""
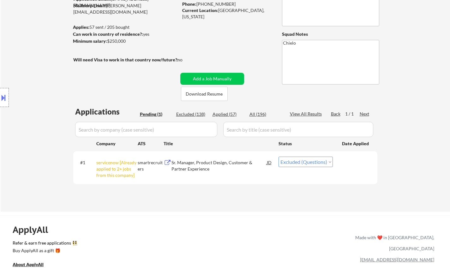
select select ""excluded__salary_""
select select ""excluded__location_""
select select ""excluded__salary_""
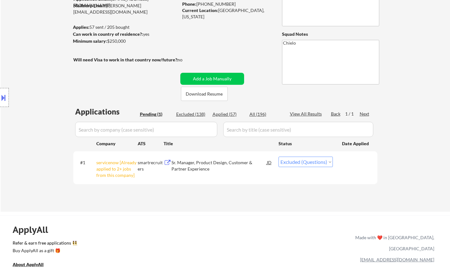
select select ""excluded__salary_""
select select ""excluded__expired_""
select select ""excluded__salary_""
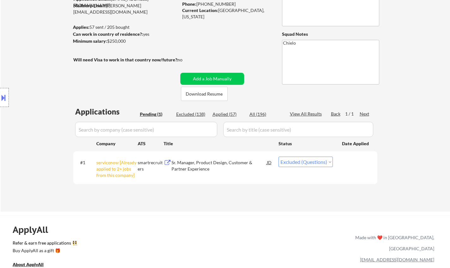
select select ""excluded__salary_""
select select ""excluded__expired_""
select select ""excluded__salary_""
select select ""excluded__expired_""
select select ""excluded__bad_match_""
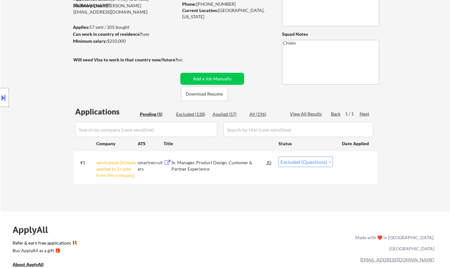
select select ""excluded__expired_""
select select ""excluded__salary_""
select select ""excluded""
select select ""excluded__salary_""
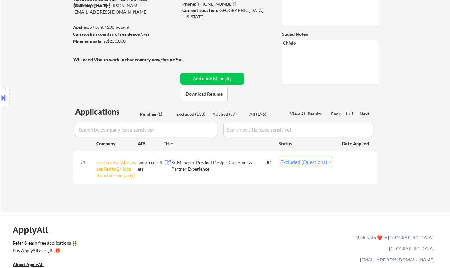
select select ""excluded__salary_""
select select ""excluded__bad_match_""
select select ""excluded__salary_""
select select ""excluded__expired_""
select select ""excluded__salary_""
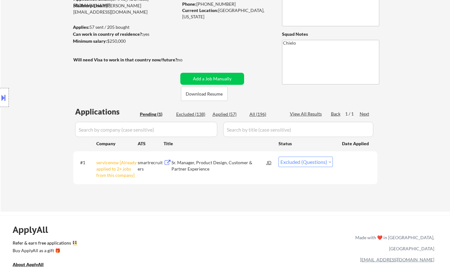
select select ""excluded__salary_""
select select ""excluded__expired_""
select select ""excluded__salary_""
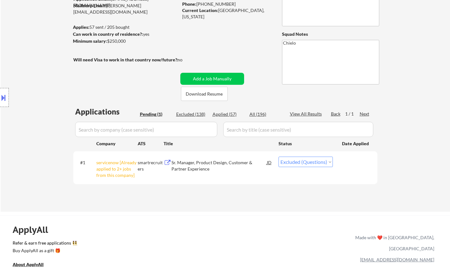
select select ""excluded__expired_""
select select ""excluded__other_""
select select ""excluded__expired_""
select select ""excluded__salary_""
select select ""excluded""
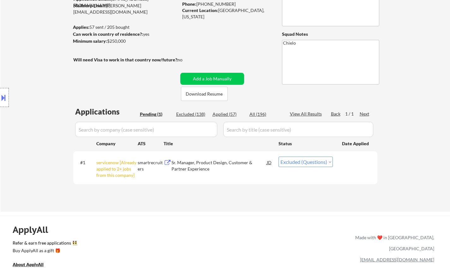
select select ""excluded__location_""
select select ""excluded__salary_""
select select ""excluded__expired_""
select select ""excluded__salary_""
select select ""excluded__expired_""
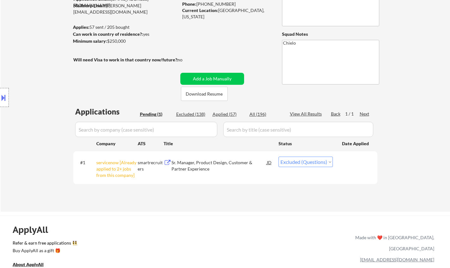
select select ""excluded__expired_""
select select ""excluded__other_""
select select ""excluded__salary_""
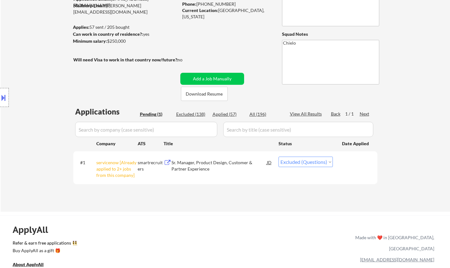
select select ""excluded__salary_""
select select ""excluded__other_""
select select ""excluded__salary_""
select select ""excluded__expired_""
select select ""excluded__salary_""
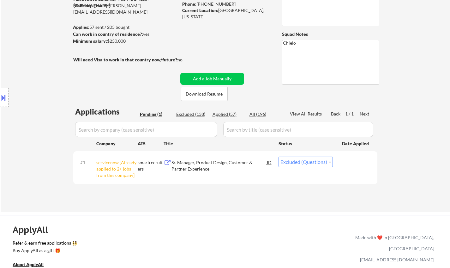
select select ""excluded__other_""
select select ""excluded__expired_""
select select ""excluded__salary_""
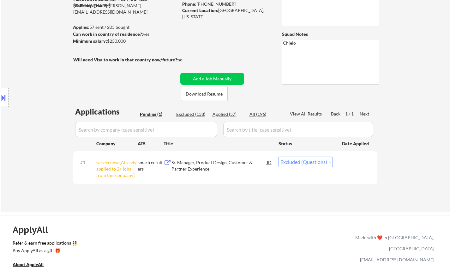
select select ""excluded__salary_""
select select ""excluded__expired_""
select select ""excluded__salary_""
select select ""excluded""
select select ""excluded__expired_""
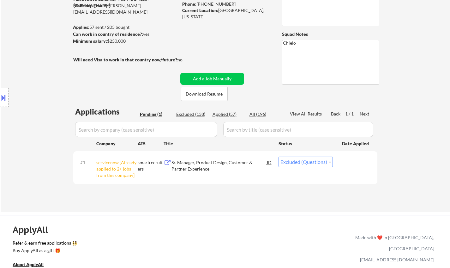
select select ""excluded__salary_""
select select ""excluded__expired_""
select select ""excluded__salary_""
select select ""excluded__expired_""
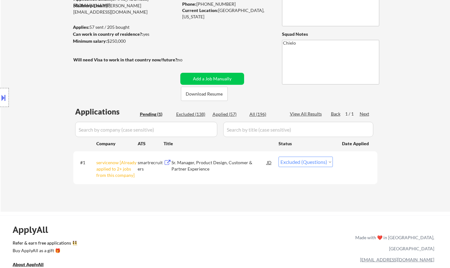
select select ""excluded__salary_""
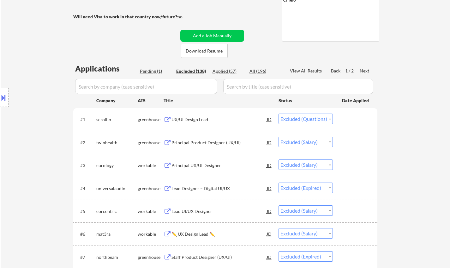
scroll to position [95, 0]
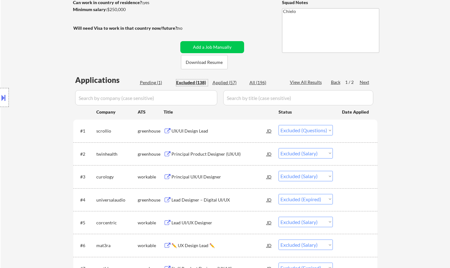
click at [149, 79] on div "Pending (1)" at bounding box center [156, 82] width 32 height 6
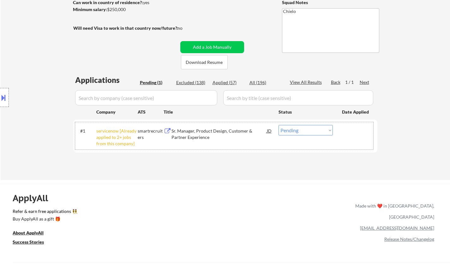
drag, startPoint x: 332, startPoint y: 122, endPoint x: 331, endPoint y: 125, distance: 3.3
click at [332, 122] on div "#1 servicenow [Already applied to 2+ jobs from this company] smartrecruiters Sr…" at bounding box center [224, 135] width 298 height 27
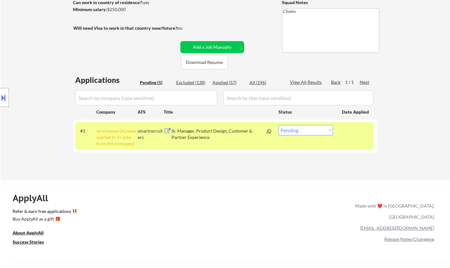
click at [316, 133] on select "Choose an option... Pending Applied Excluded (Questions) Excluded (Expired) Exc…" at bounding box center [306, 130] width 54 height 10
select select ""excluded__other_""
click at [279, 125] on select "Choose an option... Pending Applied Excluded (Questions) Excluded (Expired) Exc…" at bounding box center [306, 130] width 54 height 10
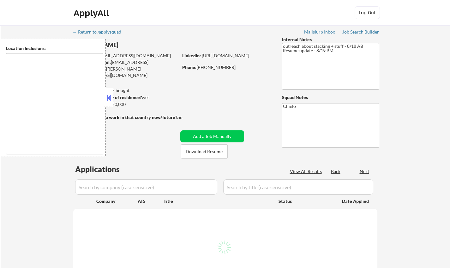
type textarea "[GEOGRAPHIC_DATA], [GEOGRAPHIC_DATA] [GEOGRAPHIC_DATA], [GEOGRAPHIC_DATA] [GEOG…"
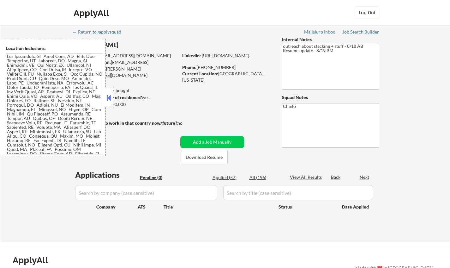
click at [224, 176] on div "Applied (57)" at bounding box center [229, 177] width 32 height 6
click at [108, 94] on button at bounding box center [108, 97] width 7 height 9
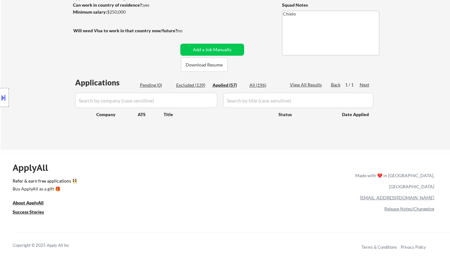
scroll to position [63, 0]
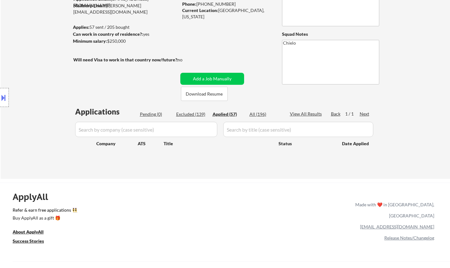
click at [191, 117] on div "Excluded (139)" at bounding box center [192, 114] width 32 height 6
click at [191, 114] on div "Excluded (139)" at bounding box center [192, 114] width 32 height 6
click at [195, 113] on div "Excluded (139)" at bounding box center [192, 114] width 32 height 6
select select ""excluded""
select select ""excluded__salary_""
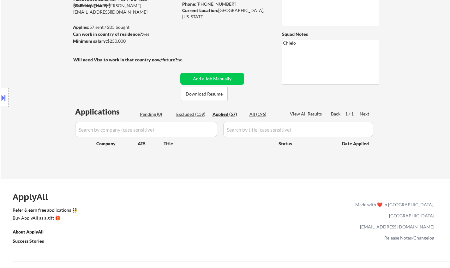
select select ""excluded__salary_""
select select ""excluded__expired_""
select select ""excluded__salary_""
select select ""excluded__expired_""
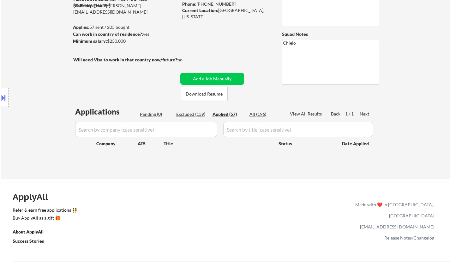
select select ""excluded__expired_""
select select ""excluded""
select select ""excluded__salary_""
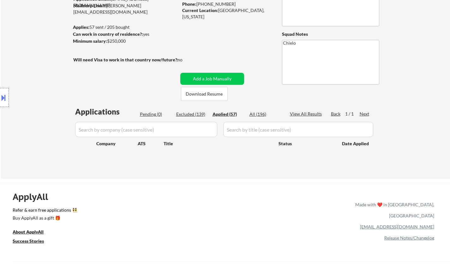
select select ""excluded__other_""
select select ""excluded__expired_""
select select ""excluded__salary_""
select select ""excluded__expired_""
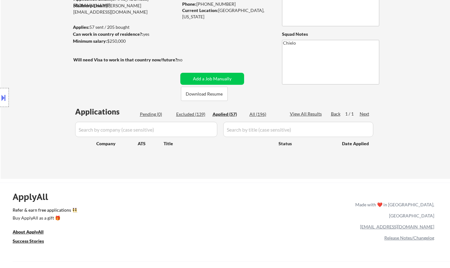
select select ""excluded__expired_""
select select ""excluded__other_""
select select ""excluded__salary_""
select select ""excluded__bad_match_""
select select ""excluded__salary_""
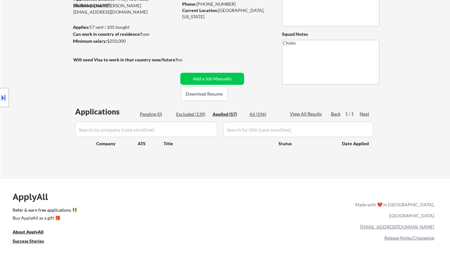
select select ""excluded__expired_""
select select ""excluded__salary_""
select select ""excluded__expired_""
select select ""excluded""
select select ""excluded__salary_""
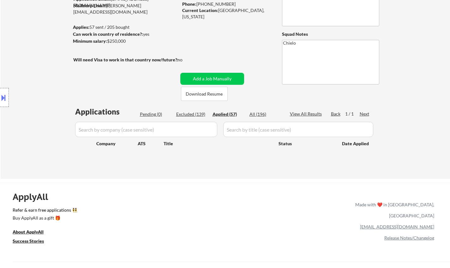
select select ""excluded""
select select ""excluded__salary_""
select select ""excluded__expired_""
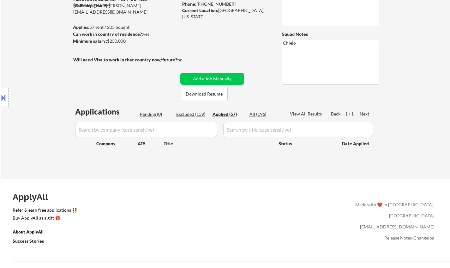
select select ""excluded__salary_""
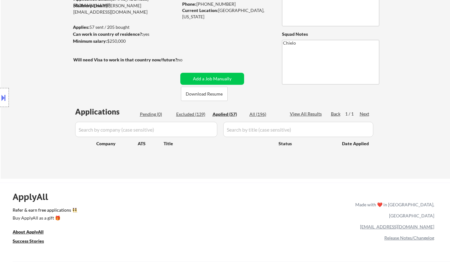
select select ""excluded__location_""
select select ""excluded__salary_""
select select ""excluded__expired_""
select select ""excluded__salary_""
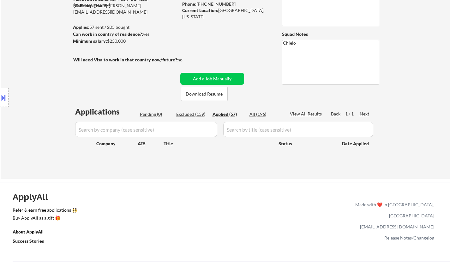
select select ""excluded__salary_""
select select ""excluded__expired_""
select select ""excluded__salary_""
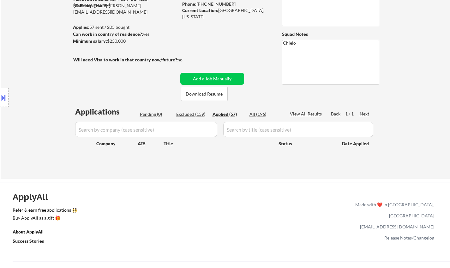
select select ""excluded__expired_""
select select ""excluded__bad_match_""
select select ""excluded__expired_""
select select ""excluded__salary_""
select select ""excluded""
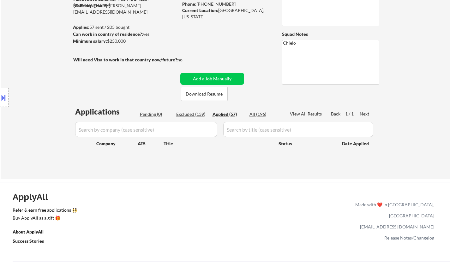
select select ""excluded__salary_""
select select ""excluded__bad_match_""
select select ""excluded__salary_""
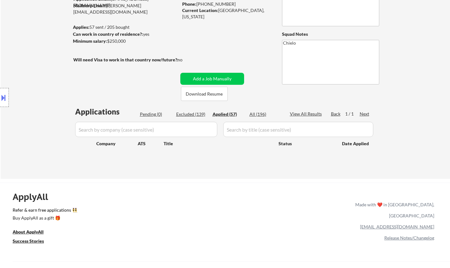
select select ""excluded__expired_""
select select ""excluded__salary_""
select select ""excluded__expired_""
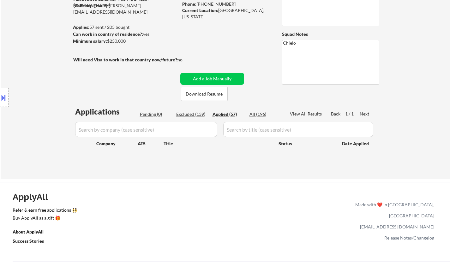
select select ""excluded__salary_""
select select ""excluded__expired_""
select select ""excluded__other_""
select select ""excluded__expired_""
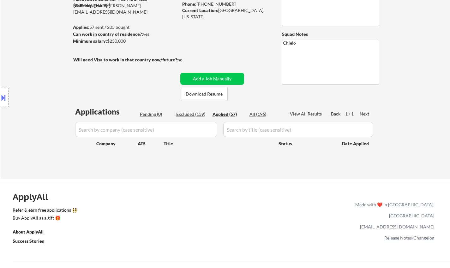
select select ""excluded__salary_""
select select ""excluded""
select select ""excluded__location_""
select select ""excluded__salary_""
select select ""excluded__expired_""
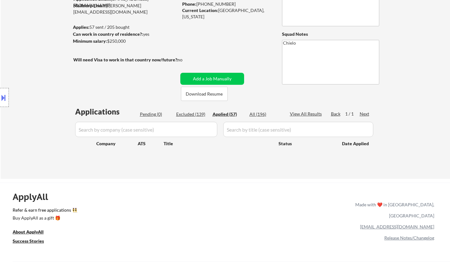
select select ""excluded__salary_""
select select ""excluded__expired_""
select select ""excluded__other_""
select select ""excluded__salary_""
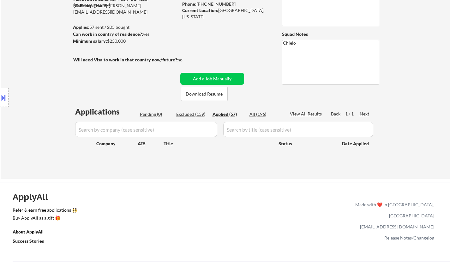
select select ""excluded__salary_""
select select ""excluded__other_""
select select ""excluded__salary_""
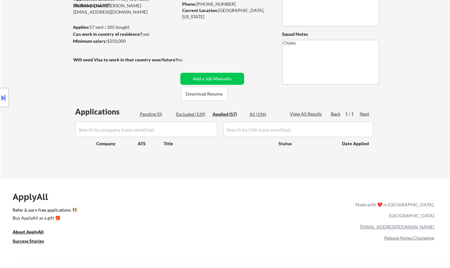
select select ""excluded__expired_""
select select ""excluded__salary_""
select select ""excluded__other_""
select select ""excluded__expired_""
select select ""excluded__salary_""
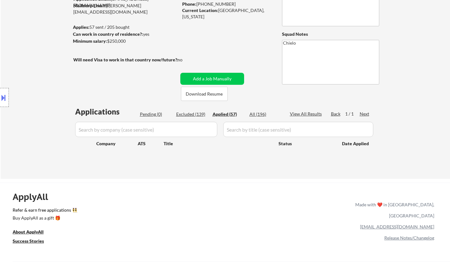
select select ""excluded__salary_""
select select ""excluded__expired_""
select select ""excluded__salary_""
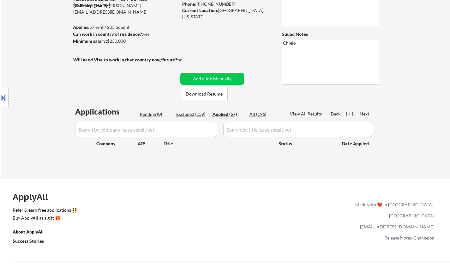
select select ""excluded""
select select ""excluded__expired_""
select select ""excluded__salary_""
select select ""excluded__expired_""
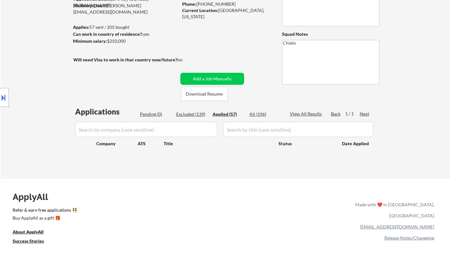
select select ""excluded__salary_""
select select ""excluded__expired_""
select select ""excluded__salary_""
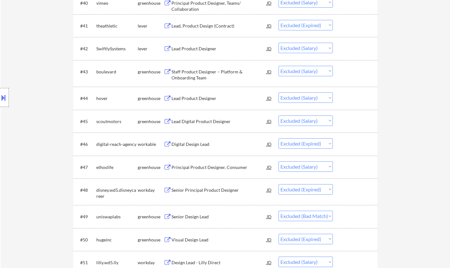
scroll to position [1201, 0]
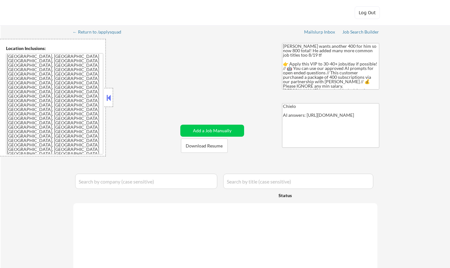
select select ""pending""
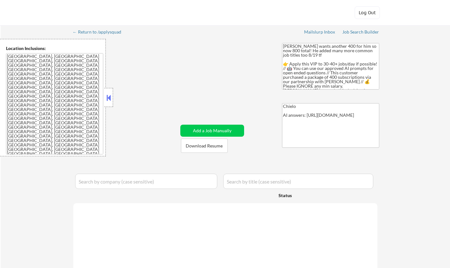
select select ""pending""
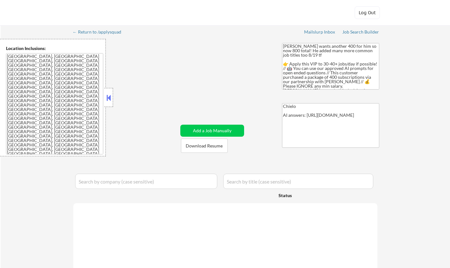
select select ""pending""
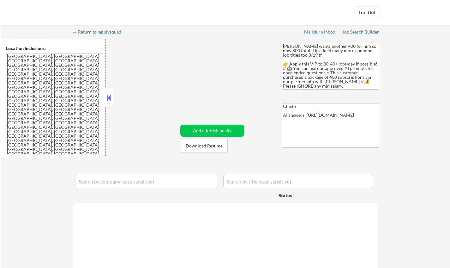
select select ""pending""
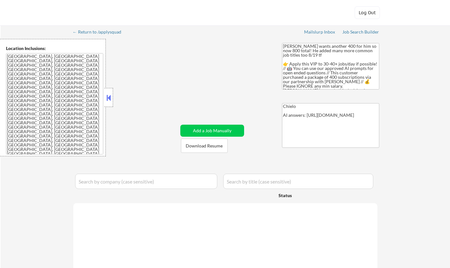
select select ""pending""
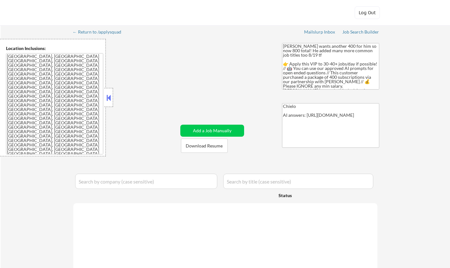
select select ""pending""
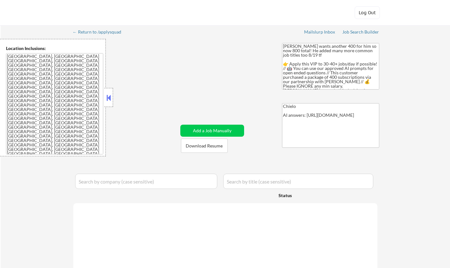
select select ""pending""
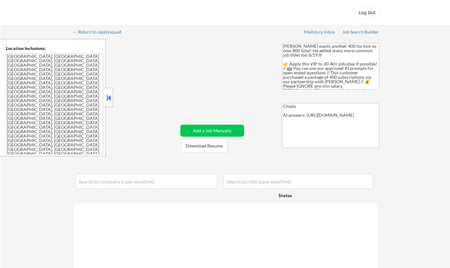
select select ""pending""
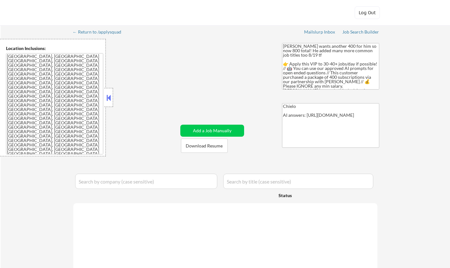
select select ""pending""
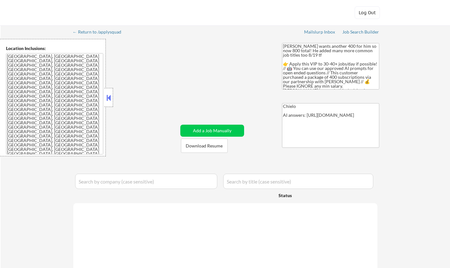
select select ""pending""
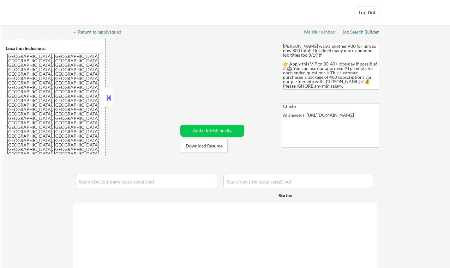
select select ""pending""
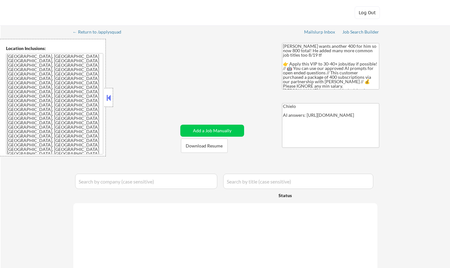
select select ""pending""
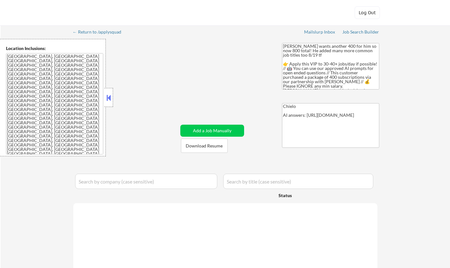
select select ""pending""
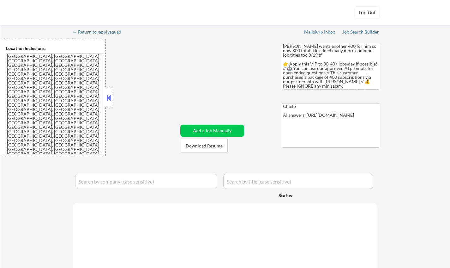
select select ""pending""
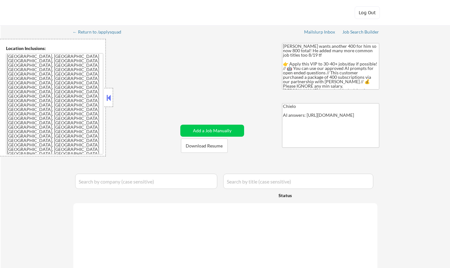
select select ""pending""
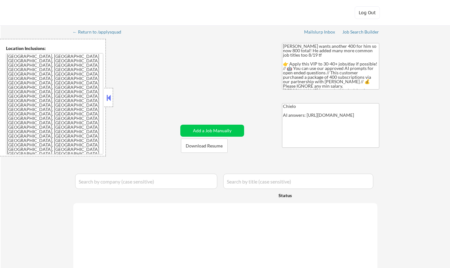
select select ""pending""
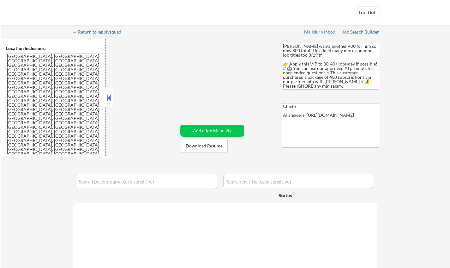
select select ""pending""
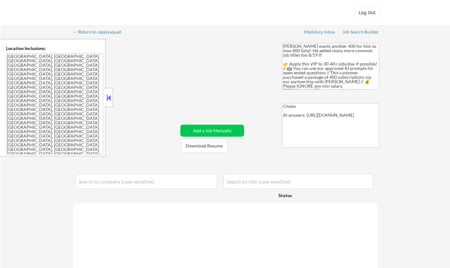
select select ""pending""
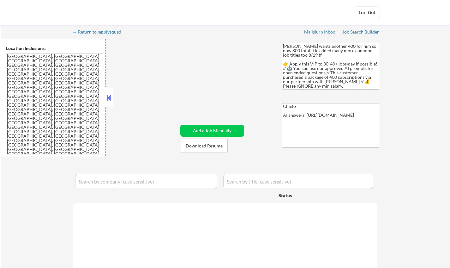
select select ""pending""
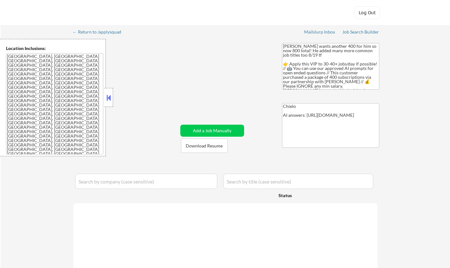
select select ""pending""
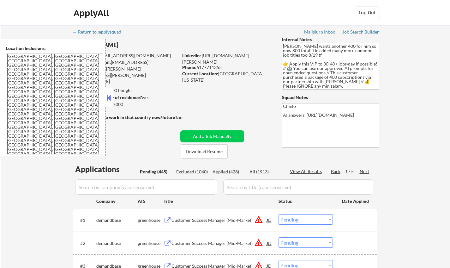
scroll to position [63, 0]
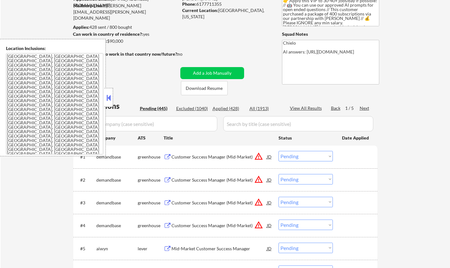
click at [108, 98] on button at bounding box center [108, 97] width 7 height 9
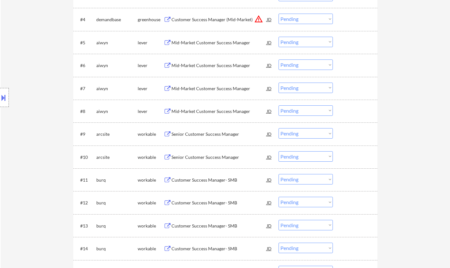
scroll to position [284, 0]
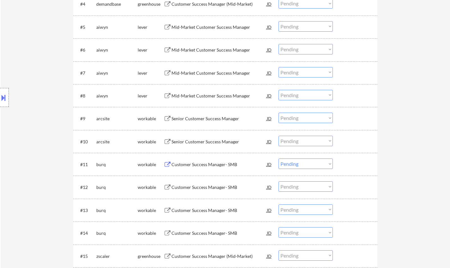
select select ""PLACEHOLDER_1427118222253""
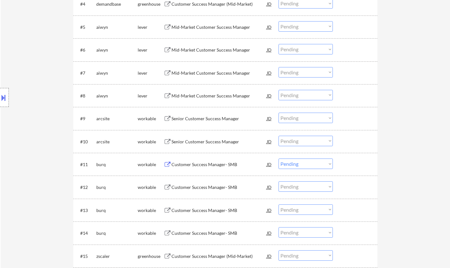
select select ""PLACEHOLDER_1427118222253""
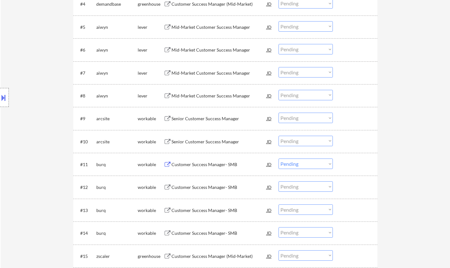
select select ""PLACEHOLDER_1427118222253""
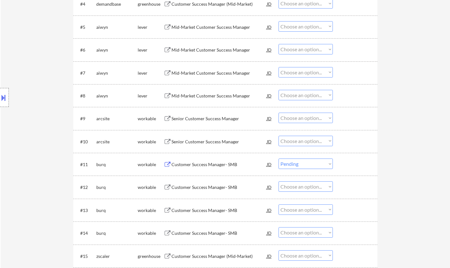
select select ""PLACEHOLDER_1427118222253""
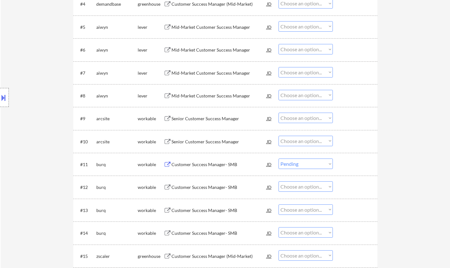
select select ""PLACEHOLDER_1427118222253""
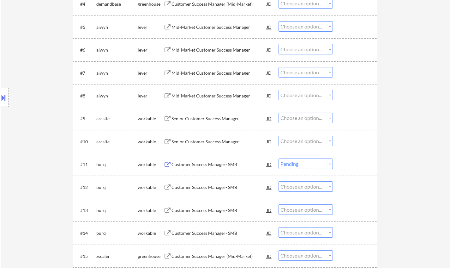
select select ""PLACEHOLDER_1427118222253""
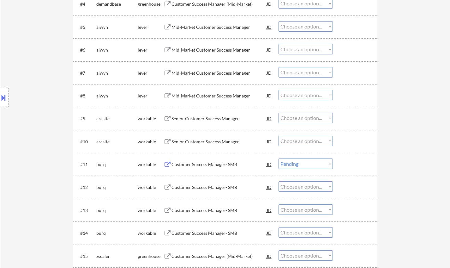
select select ""PLACEHOLDER_1427118222253""
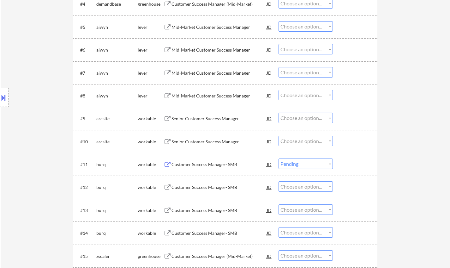
select select ""PLACEHOLDER_1427118222253""
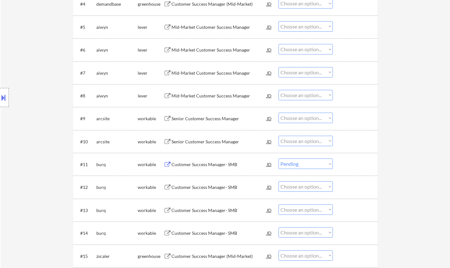
select select ""PLACEHOLDER_1427118222253""
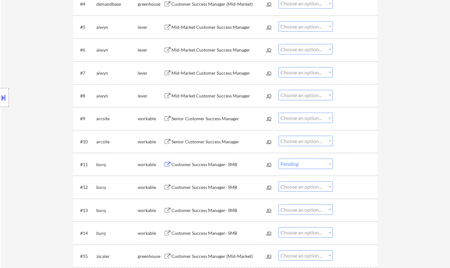
select select ""PLACEHOLDER_1427118222253""
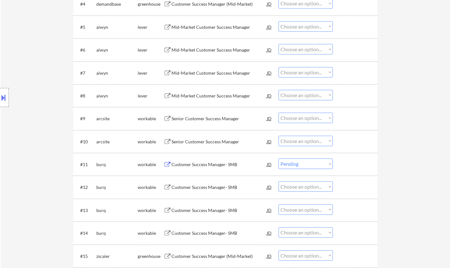
select select ""PLACEHOLDER_1427118222253""
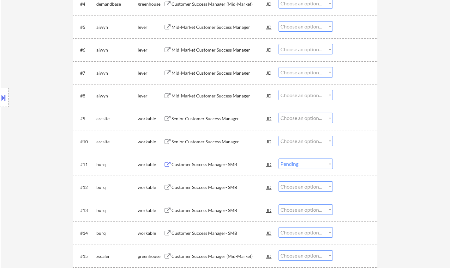
select select ""PLACEHOLDER_1427118222253""
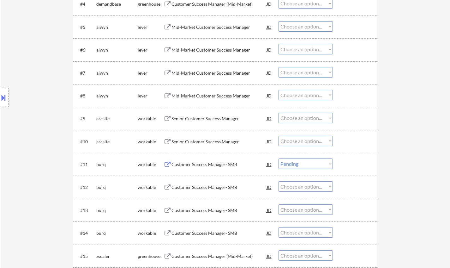
select select ""PLACEHOLDER_1427118222253""
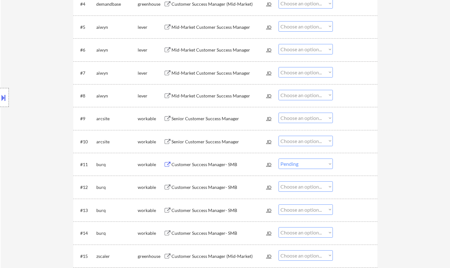
select select ""PLACEHOLDER_1427118222253""
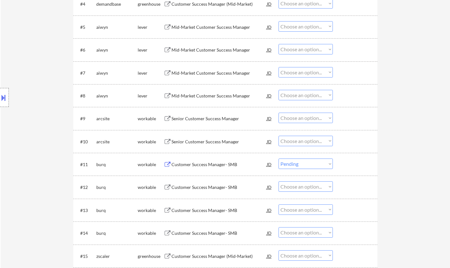
select select ""PLACEHOLDER_1427118222253""
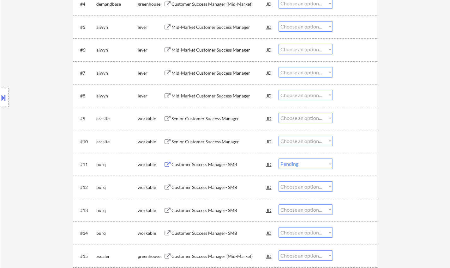
select select ""PLACEHOLDER_1427118222253""
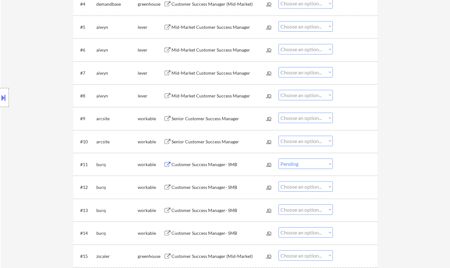
select select ""PLACEHOLDER_1427118222253""
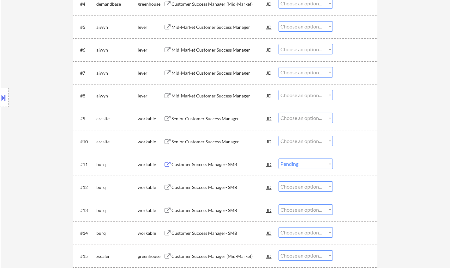
select select ""PLACEHOLDER_1427118222253""
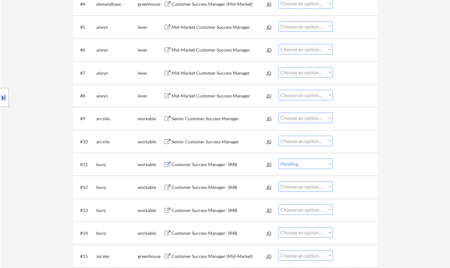
select select ""PLACEHOLDER_1427118222253""
select select ""pending""
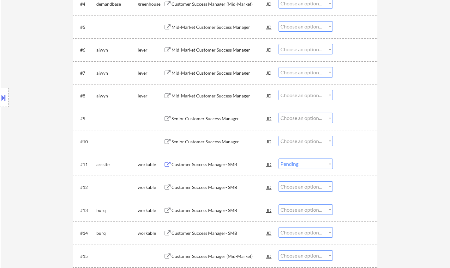
select select ""pending""
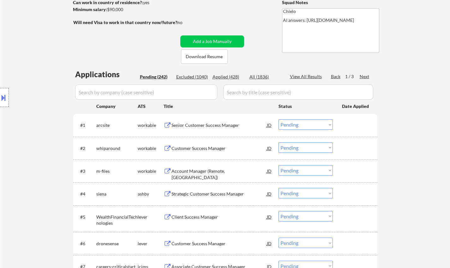
scroll to position [95, 0]
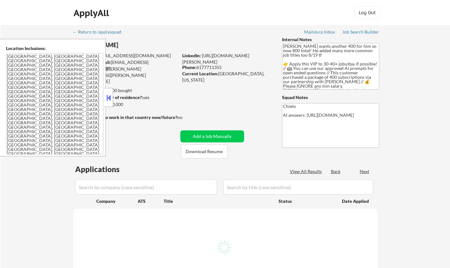
scroll to position [95, 0]
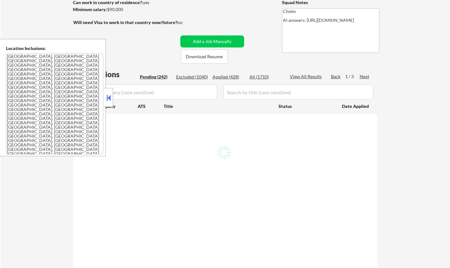
click at [110, 94] on button at bounding box center [108, 97] width 7 height 9
select select ""pending""
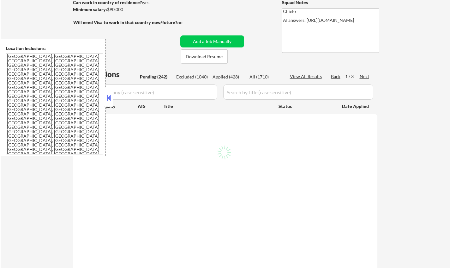
select select ""pending""
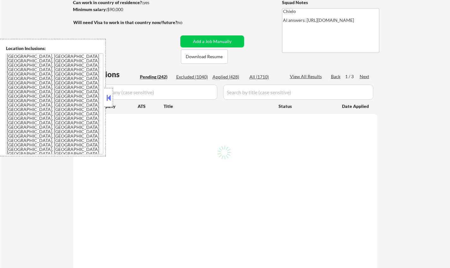
select select ""pending""
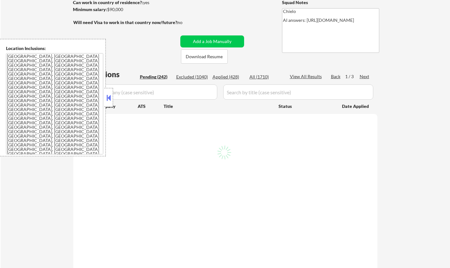
select select ""pending""
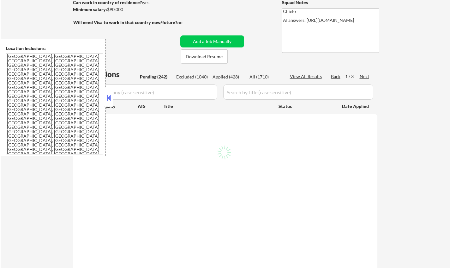
select select ""pending""
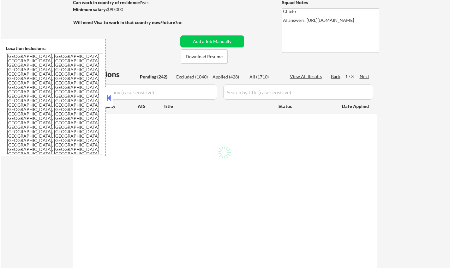
select select ""pending""
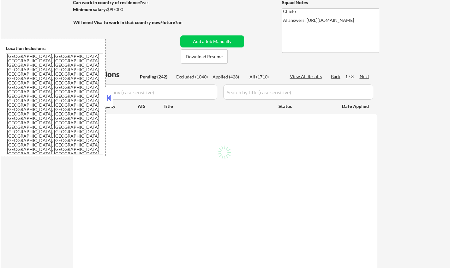
select select ""pending""
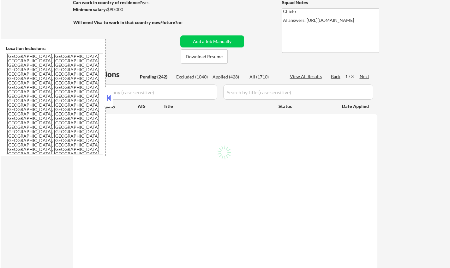
select select ""pending""
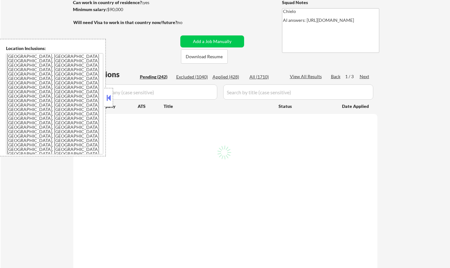
select select ""pending""
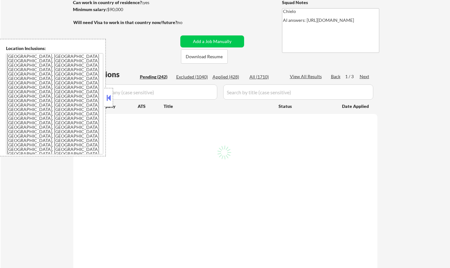
select select ""pending""
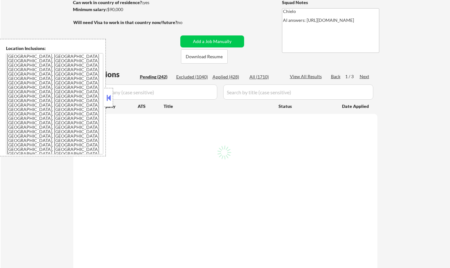
select select ""pending""
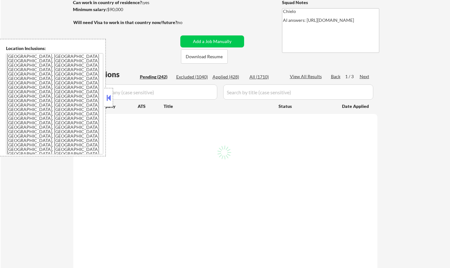
select select ""pending""
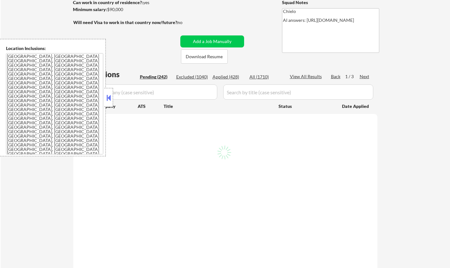
select select ""pending""
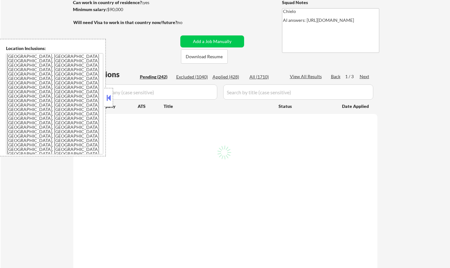
select select ""pending""
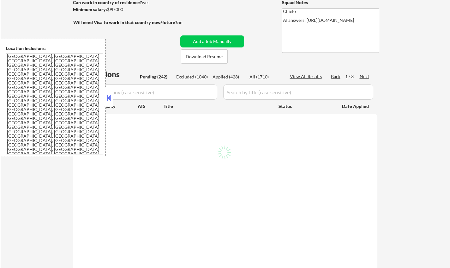
select select ""pending""
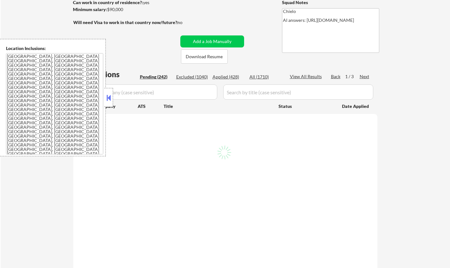
select select ""pending""
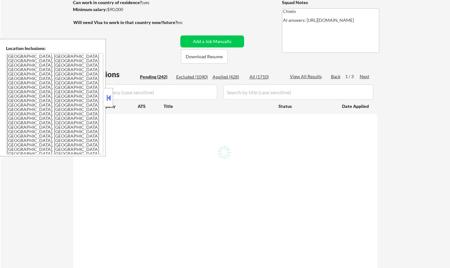
select select ""pending""
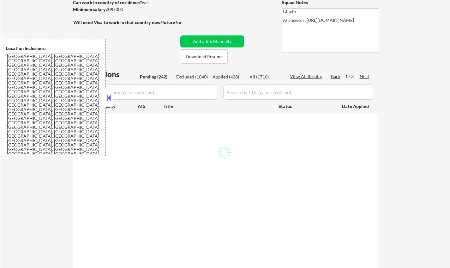
select select ""pending""
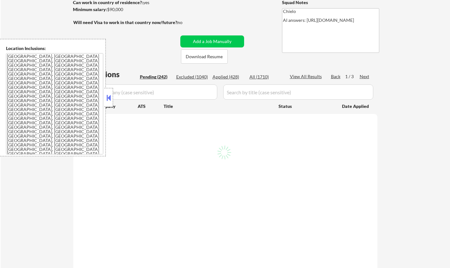
select select ""pending""
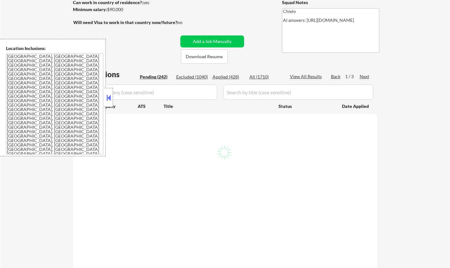
select select ""pending""
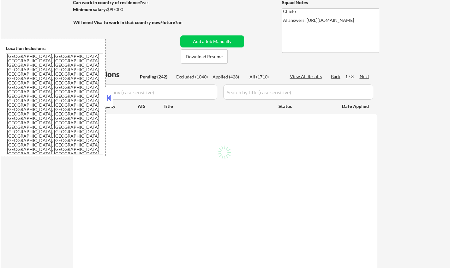
select select ""pending""
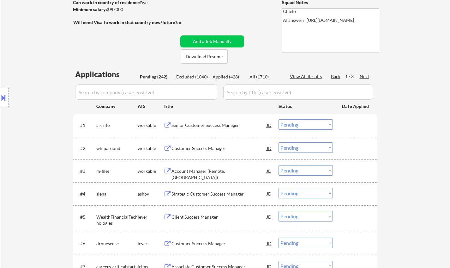
scroll to position [126, 0]
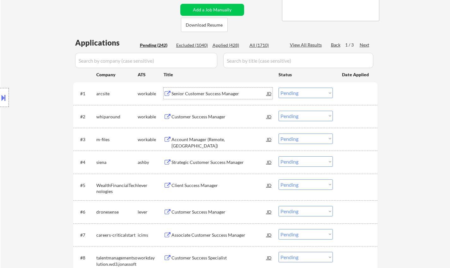
click at [220, 89] on div "Senior Customer Success Manager" at bounding box center [219, 93] width 95 height 11
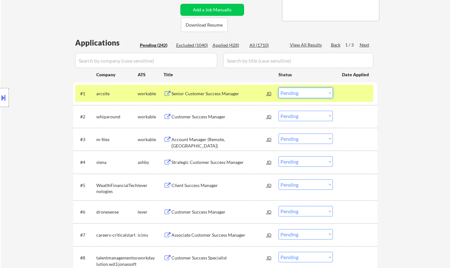
drag, startPoint x: 310, startPoint y: 93, endPoint x: 311, endPoint y: 98, distance: 4.9
click at [310, 93] on select "Choose an option... Pending Applied Excluded (Questions) Excluded (Expired) Exc…" at bounding box center [306, 93] width 54 height 10
click at [279, 88] on select "Choose an option... Pending Applied Excluded (Questions) Excluded (Expired) Exc…" at bounding box center [306, 93] width 54 height 10
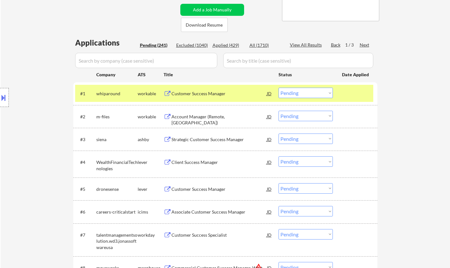
click at [195, 96] on div "Customer Success Manager" at bounding box center [219, 93] width 95 height 6
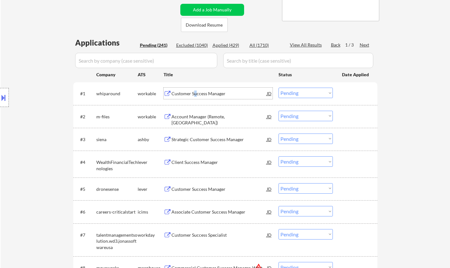
click at [309, 92] on select "Choose an option... Pending Applied Excluded (Questions) Excluded (Expired) Exc…" at bounding box center [306, 93] width 54 height 10
click at [279, 88] on select "Choose an option... Pending Applied Excluded (Questions) Excluded (Expired) Exc…" at bounding box center [306, 93] width 54 height 10
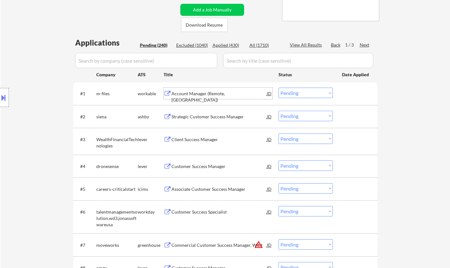
click at [208, 93] on div "Account Manager (Remote, [GEOGRAPHIC_DATA])" at bounding box center [219, 96] width 95 height 12
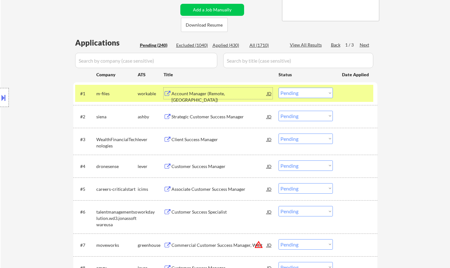
click at [300, 94] on select "Choose an option... Pending Applied Excluded (Questions) Excluded (Expired) Exc…" at bounding box center [306, 93] width 54 height 10
click at [279, 88] on select "Choose an option... Pending Applied Excluded (Questions) Excluded (Expired) Exc…" at bounding box center [306, 93] width 54 height 10
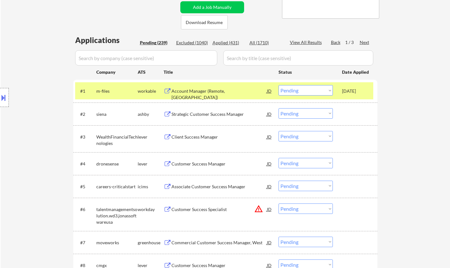
scroll to position [158, 0]
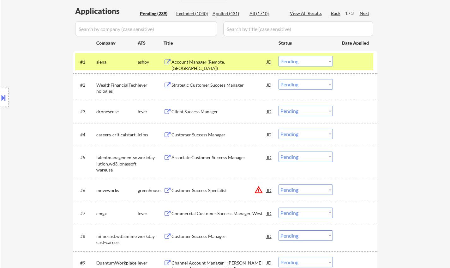
click at [204, 57] on div "Account Manager (Remote, [GEOGRAPHIC_DATA])" at bounding box center [219, 61] width 95 height 11
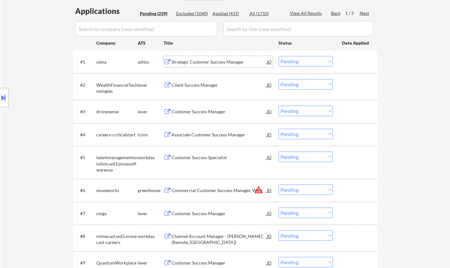
click at [301, 60] on select "Choose an option... Pending Applied Excluded (Questions) Excluded (Expired) Exc…" at bounding box center [306, 61] width 54 height 10
click at [279, 56] on select "Choose an option... Pending Applied Excluded (Questions) Excluded (Expired) Exc…" at bounding box center [306, 61] width 54 height 10
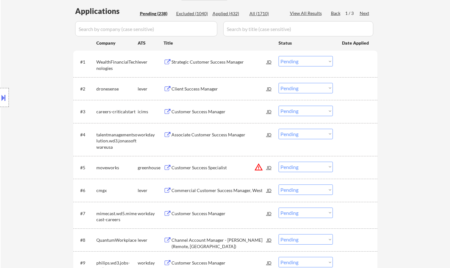
click at [199, 63] on div "Strategic Customer Success Manager" at bounding box center [219, 62] width 95 height 6
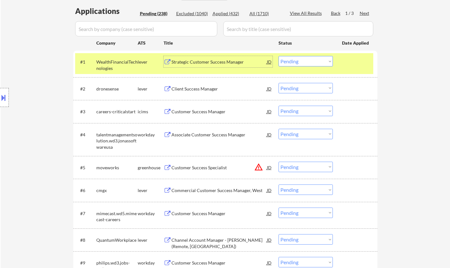
click at [307, 61] on select "Choose an option... Pending Applied Excluded (Questions) Excluded (Expired) Exc…" at bounding box center [306, 61] width 54 height 10
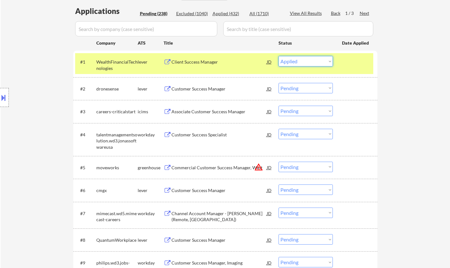
click at [279, 56] on select "Choose an option... Pending Applied Excluded (Questions) Excluded (Expired) Exc…" at bounding box center [306, 61] width 54 height 10
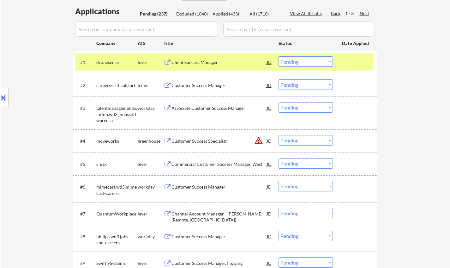
scroll to position [126, 0]
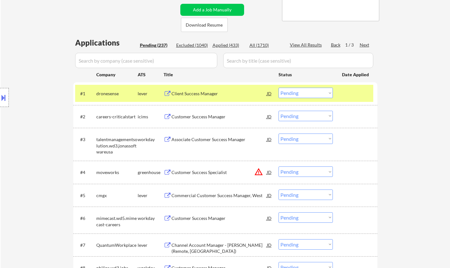
click at [201, 92] on div "Client Success Manager" at bounding box center [219, 93] width 95 height 6
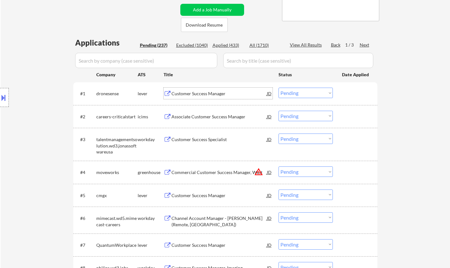
click at [306, 90] on select "Choose an option... Pending Applied Excluded (Questions) Excluded (Expired) Exc…" at bounding box center [306, 93] width 54 height 10
click at [313, 95] on select "Choose an option... Pending Applied Excluded (Questions) Excluded (Expired) Exc…" at bounding box center [306, 93] width 54 height 10
click at [279, 88] on select "Choose an option... Pending Applied Excluded (Questions) Excluded (Expired) Exc…" at bounding box center [306, 93] width 54 height 10
select select ""pending""
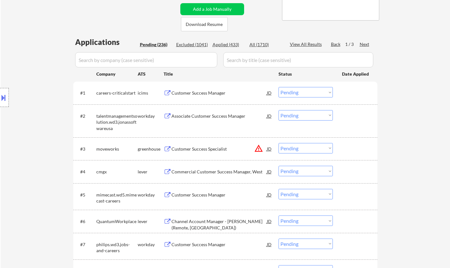
scroll to position [190, 0]
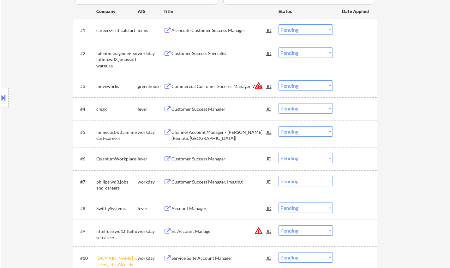
click at [191, 108] on div "Customer Success Manager" at bounding box center [219, 109] width 95 height 6
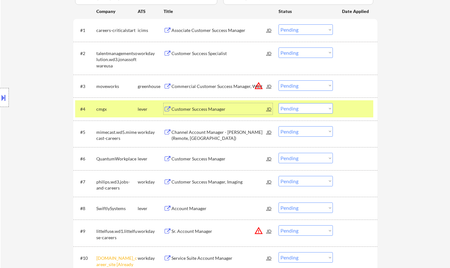
drag, startPoint x: 298, startPoint y: 109, endPoint x: 303, endPoint y: 113, distance: 6.4
click at [299, 110] on select "Choose an option... Pending Applied Excluded (Questions) Excluded (Expired) Exc…" at bounding box center [306, 108] width 54 height 10
click at [279, 103] on select "Choose an option... Pending Applied Excluded (Questions) Excluded (Expired) Exc…" at bounding box center [306, 108] width 54 height 10
select select ""pending""
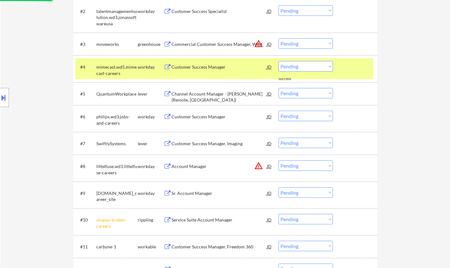
scroll to position [253, 0]
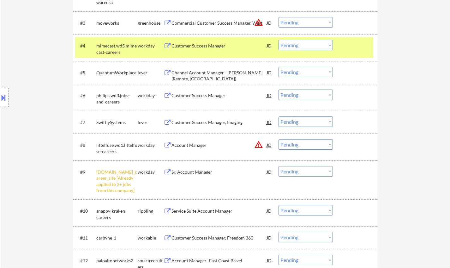
click at [206, 69] on div "Channel Account Manager - [PERSON_NAME] (Remote, [GEOGRAPHIC_DATA])" at bounding box center [219, 72] width 95 height 11
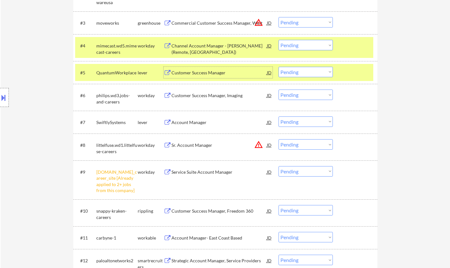
click at [318, 72] on select "Choose an option... Pending Applied Excluded (Questions) Excluded (Expired) Exc…" at bounding box center [306, 72] width 54 height 10
click at [279, 67] on select "Choose an option... Pending Applied Excluded (Questions) Excluded (Expired) Exc…" at bounding box center [306, 72] width 54 height 10
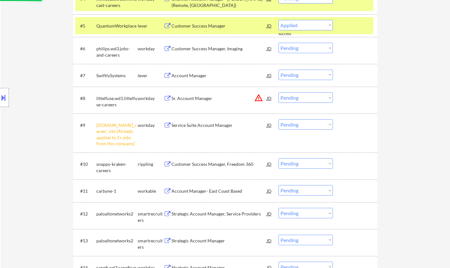
scroll to position [316, 0]
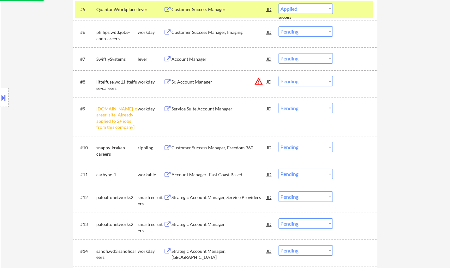
select select ""pending""
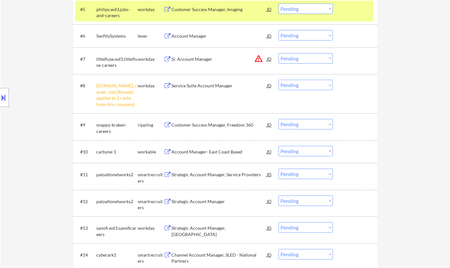
click at [302, 88] on select "Choose an option... Pending Applied Excluded (Questions) Excluded (Expired) Exc…" at bounding box center [306, 85] width 54 height 10
click at [279, 80] on select "Choose an option... Pending Applied Excluded (Questions) Excluded (Expired) Exc…" at bounding box center [306, 85] width 54 height 10
select select ""pending""
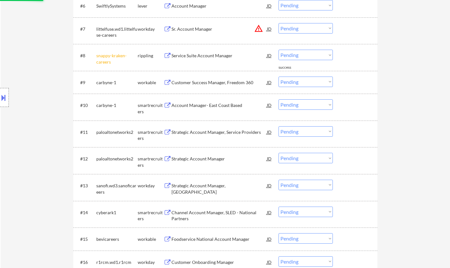
scroll to position [348, 0]
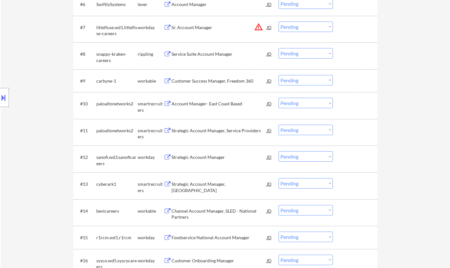
click at [206, 104] on div "Account Manager- East Coast Based" at bounding box center [219, 103] width 95 height 6
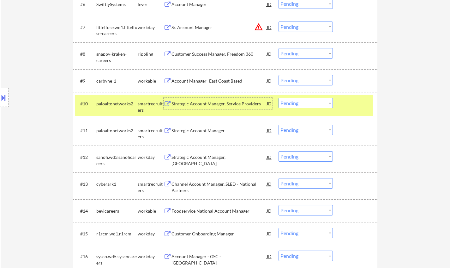
click at [306, 105] on select "Choose an option... Pending Applied Excluded (Questions) Excluded (Expired) Exc…" at bounding box center [306, 103] width 54 height 10
click at [279, 98] on select "Choose an option... Pending Applied Excluded (Questions) Excluded (Expired) Exc…" at bounding box center [306, 103] width 54 height 10
select select ""pending""
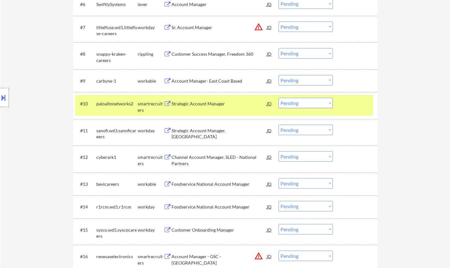
click at [193, 158] on div "Channel Account Manager, SLED - National Partners" at bounding box center [219, 160] width 95 height 12
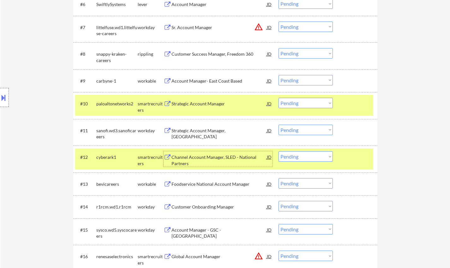
click at [314, 157] on select "Choose an option... Pending Applied Excluded (Questions) Excluded (Expired) Exc…" at bounding box center [306, 156] width 54 height 10
click at [279, 151] on select "Choose an option... Pending Applied Excluded (Questions) Excluded (Expired) Exc…" at bounding box center [306, 156] width 54 height 10
select select ""pending""
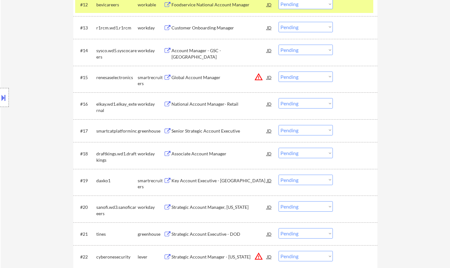
scroll to position [506, 0]
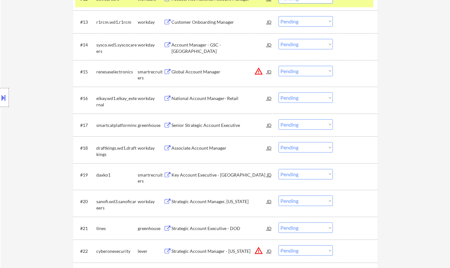
click at [223, 125] on div "Senior Strategic Account Executive" at bounding box center [219, 125] width 95 height 6
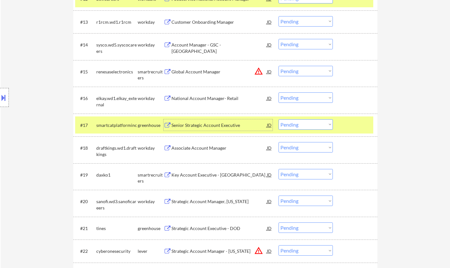
click at [317, 126] on select "Choose an option... Pending Applied Excluded (Questions) Excluded (Expired) Exc…" at bounding box center [306, 124] width 54 height 10
click at [279, 119] on select "Choose an option... Pending Applied Excluded (Questions) Excluded (Expired) Exc…" at bounding box center [306, 124] width 54 height 10
select select ""pending""
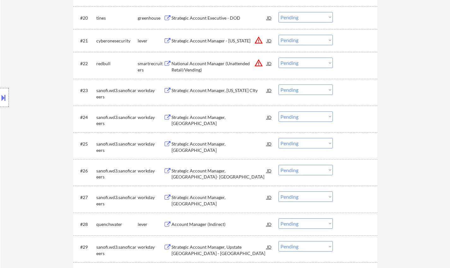
scroll to position [695, 0]
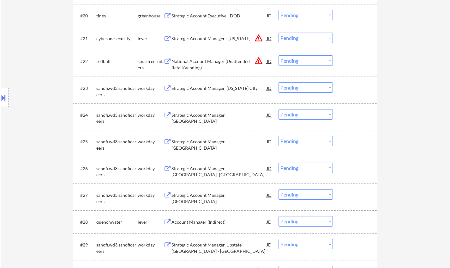
click at [305, 143] on select "Choose an option... Pending Applied Excluded (Questions) Excluded (Expired) Exc…" at bounding box center [306, 141] width 54 height 10
click at [279, 136] on select "Choose an option... Pending Applied Excluded (Questions) Excluded (Expired) Exc…" at bounding box center [306, 141] width 54 height 10
select select ""pending""
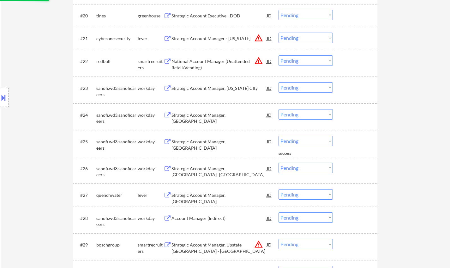
scroll to position [790, 0]
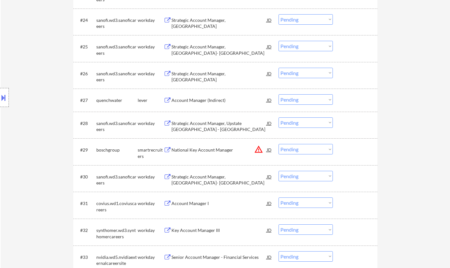
click at [204, 99] on div "Account Manager (Indirect)" at bounding box center [219, 100] width 95 height 6
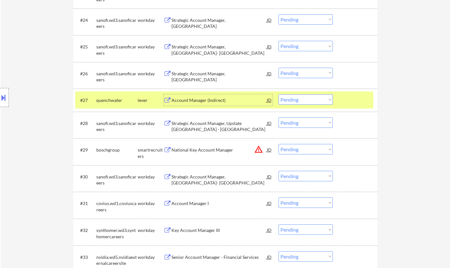
click at [302, 101] on select "Choose an option... Pending Applied Excluded (Questions) Excluded (Expired) Exc…" at bounding box center [306, 99] width 54 height 10
click at [279, 94] on select "Choose an option... Pending Applied Excluded (Questions) Excluded (Expired) Exc…" at bounding box center [306, 99] width 54 height 10
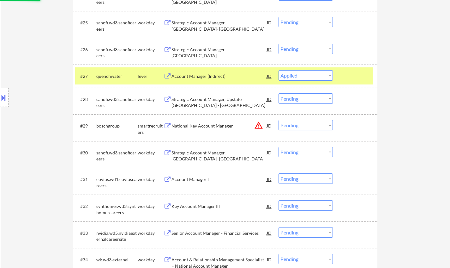
scroll to position [821, 0]
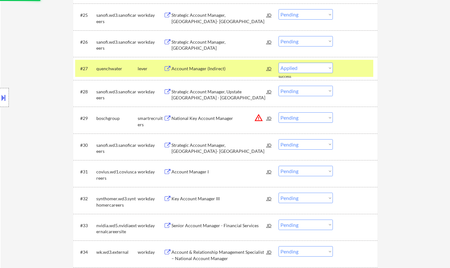
select select ""pending""
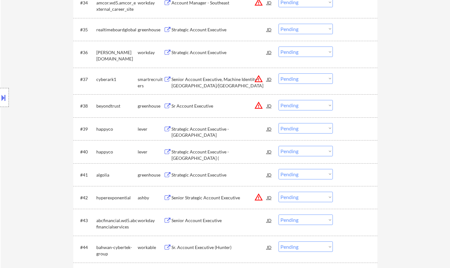
scroll to position [1106, 0]
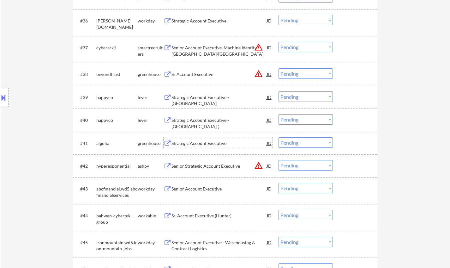
click at [226, 143] on div "Strategic Account Executive" at bounding box center [219, 143] width 95 height 6
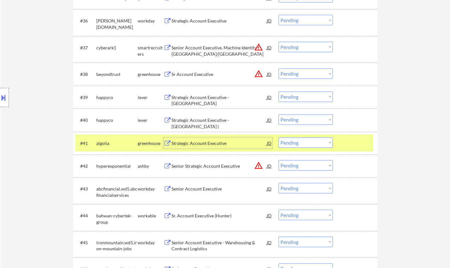
drag, startPoint x: 306, startPoint y: 139, endPoint x: 310, endPoint y: 140, distance: 4.3
click at [306, 139] on select "Choose an option... Pending Applied Excluded (Questions) Excluded (Expired) Exc…" at bounding box center [306, 142] width 54 height 10
click at [279, 137] on select "Choose an option... Pending Applied Excluded (Questions) Excluded (Expired) Exc…" at bounding box center [306, 142] width 54 height 10
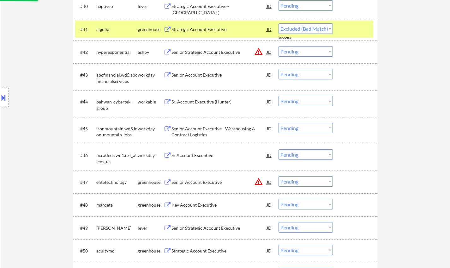
scroll to position [1264, 0]
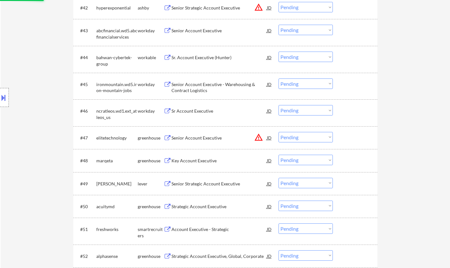
select select ""pending""
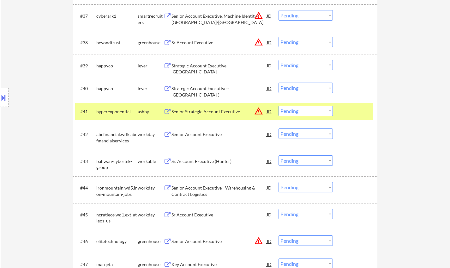
scroll to position [1232, 0]
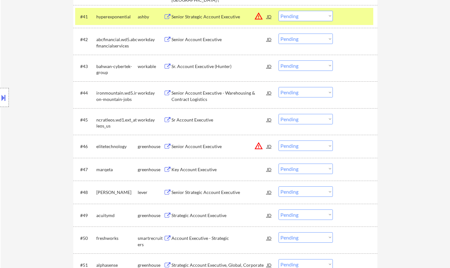
click at [204, 171] on div "Key Account Executive" at bounding box center [219, 169] width 95 height 6
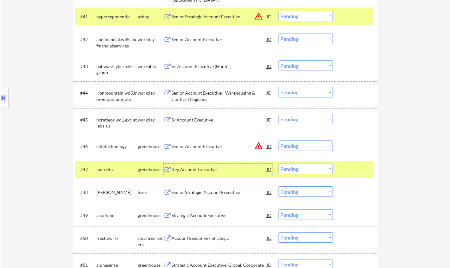
drag, startPoint x: 297, startPoint y: 170, endPoint x: 299, endPoint y: 172, distance: 3.4
click at [297, 171] on select "Choose an option... Pending Applied Excluded (Questions) Excluded (Expired) Exc…" at bounding box center [306, 168] width 54 height 10
click at [279, 163] on select "Choose an option... Pending Applied Excluded (Questions) Excluded (Expired) Exc…" at bounding box center [306, 168] width 54 height 10
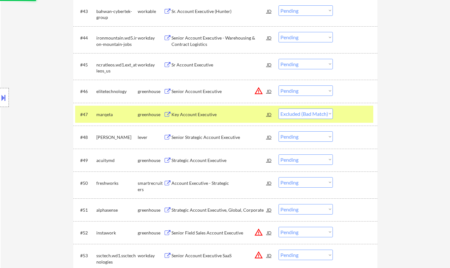
scroll to position [1327, 0]
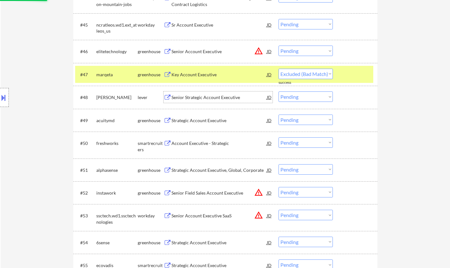
click at [214, 99] on div "Senior Strategic Account Executive" at bounding box center [219, 97] width 95 height 6
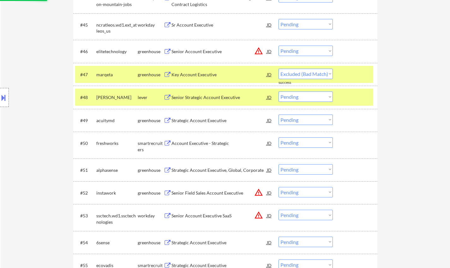
select select ""pending""
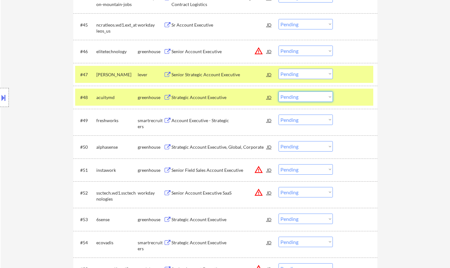
drag, startPoint x: 297, startPoint y: 93, endPoint x: 300, endPoint y: 99, distance: 6.4
click at [297, 94] on select "Choose an option... Pending Applied Excluded (Questions) Excluded (Expired) Exc…" at bounding box center [306, 96] width 54 height 10
click at [279, 91] on select "Choose an option... Pending Applied Excluded (Questions) Excluded (Expired) Exc…" at bounding box center [306, 96] width 54 height 10
select select ""pending""
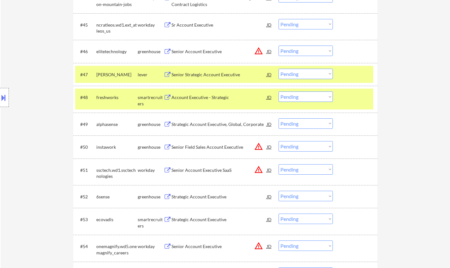
click at [270, 147] on div "JD" at bounding box center [269, 146] width 6 height 11
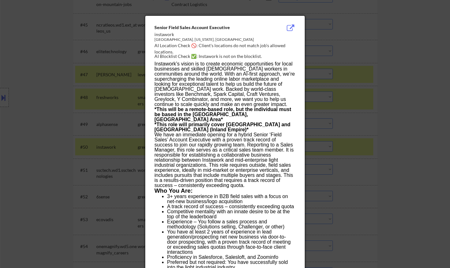
click at [389, 145] on div at bounding box center [225, 134] width 450 height 268
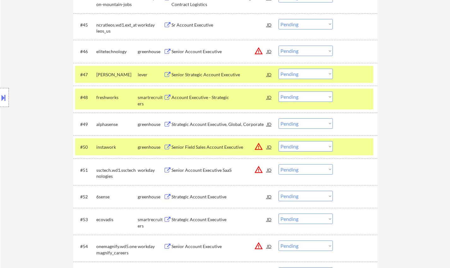
click at [320, 142] on select "Choose an option... Pending Applied Excluded (Questions) Excluded (Expired) Exc…" at bounding box center [306, 146] width 54 height 10
click at [279, 141] on select "Choose an option... Pending Applied Excluded (Questions) Excluded (Expired) Exc…" at bounding box center [306, 146] width 54 height 10
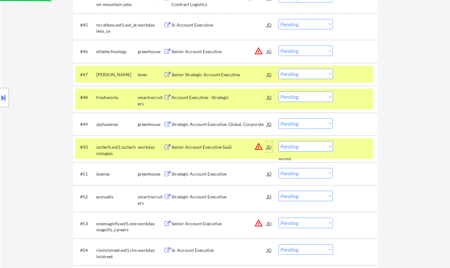
click at [267, 145] on div "JD" at bounding box center [269, 146] width 6 height 11
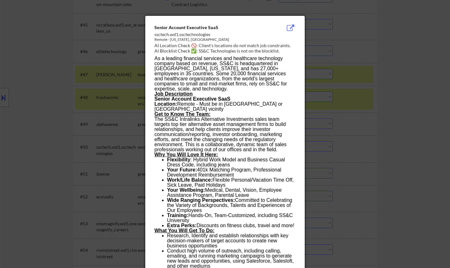
click at [395, 181] on div at bounding box center [225, 134] width 450 height 268
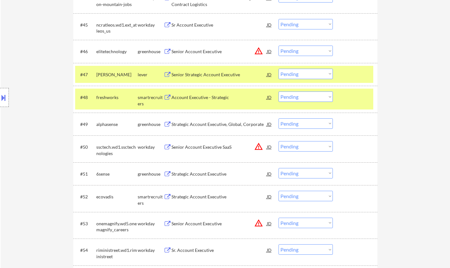
click at [299, 148] on select "Choose an option... Pending Applied Excluded (Questions) Excluded (Expired) Exc…" at bounding box center [306, 146] width 54 height 10
click at [279, 141] on select "Choose an option... Pending Applied Excluded (Questions) Excluded (Expired) Exc…" at bounding box center [306, 146] width 54 height 10
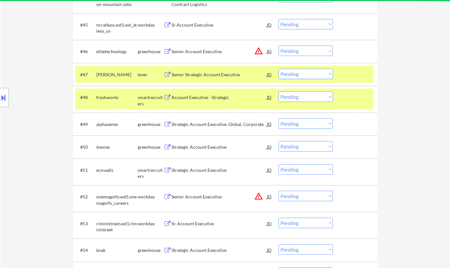
click at [195, 143] on div "Strategic Account Executive" at bounding box center [219, 146] width 95 height 11
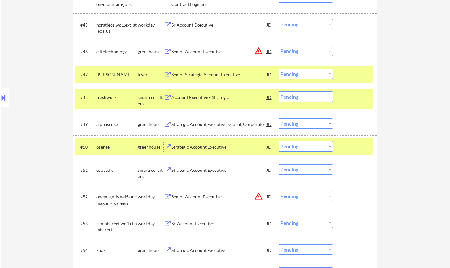
click at [314, 147] on select "Choose an option... Pending Applied Excluded (Questions) Excluded (Expired) Exc…" at bounding box center [306, 146] width 54 height 10
click at [279, 141] on select "Choose an option... Pending Applied Excluded (Questions) Excluded (Expired) Exc…" at bounding box center [306, 146] width 54 height 10
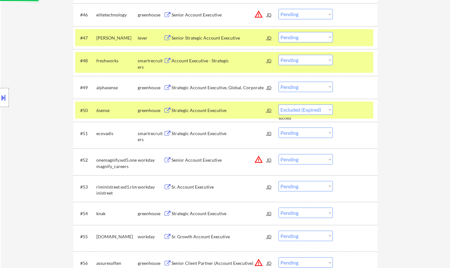
select select ""pending""
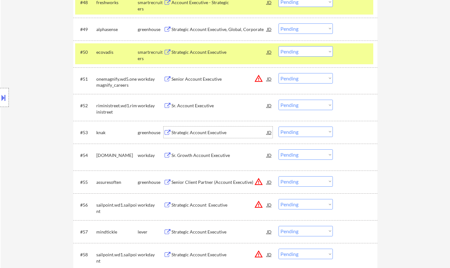
click at [197, 132] on div "Strategic Account Executive" at bounding box center [219, 132] width 95 height 6
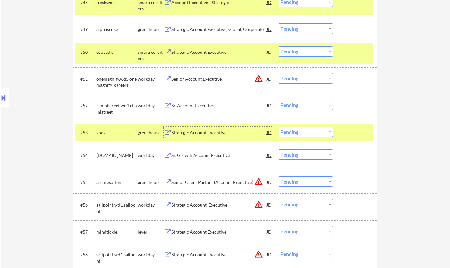
click at [302, 131] on select "Choose an option... Pending Applied Excluded (Questions) Excluded (Expired) Exc…" at bounding box center [306, 131] width 54 height 10
click at [279, 126] on select "Choose an option... Pending Applied Excluded (Questions) Excluded (Expired) Exc…" at bounding box center [306, 131] width 54 height 10
click at [268, 80] on div "JD" at bounding box center [269, 78] width 6 height 11
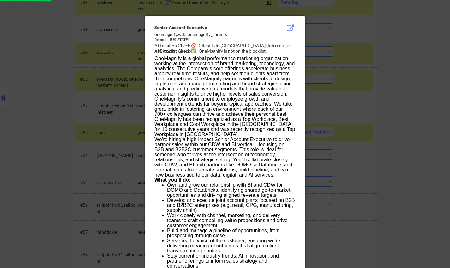
click at [394, 108] on div at bounding box center [225, 134] width 450 height 268
select select ""pending""
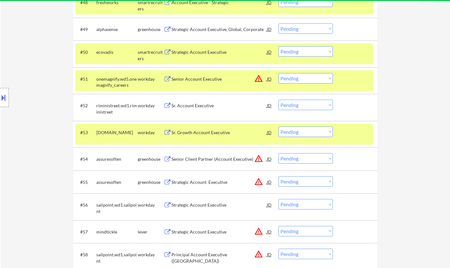
click at [293, 75] on select "Choose an option... Pending Applied Excluded (Questions) Excluded (Expired) Exc…" at bounding box center [306, 78] width 54 height 10
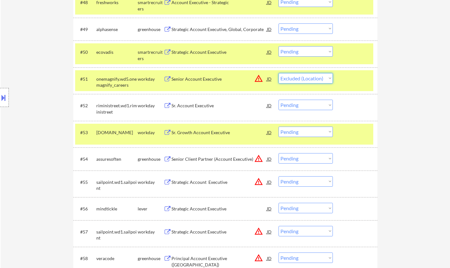
click at [279, 73] on select "Choose an option... Pending Applied Excluded (Questions) Excluded (Expired) Exc…" at bounding box center [306, 78] width 54 height 10
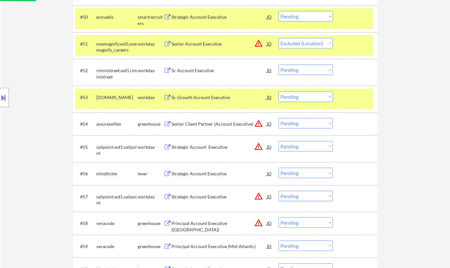
scroll to position [1485, 0]
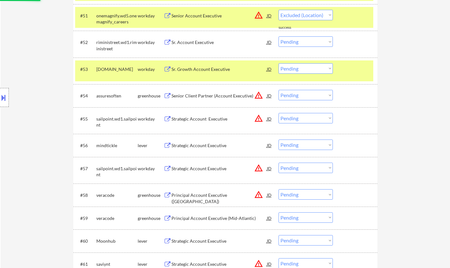
select select ""pending""
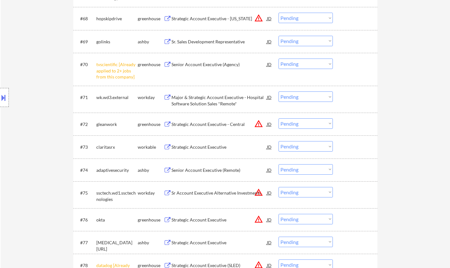
scroll to position [1864, 0]
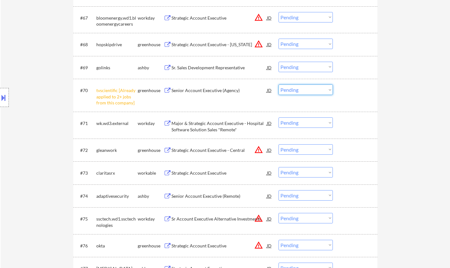
drag, startPoint x: 294, startPoint y: 88, endPoint x: 297, endPoint y: 94, distance: 6.6
click at [294, 88] on select "Choose an option... Pending Applied Excluded (Questions) Excluded (Expired) Exc…" at bounding box center [306, 89] width 54 height 10
click at [279, 84] on select "Choose an option... Pending Applied Excluded (Questions) Excluded (Expired) Exc…" at bounding box center [306, 89] width 54 height 10
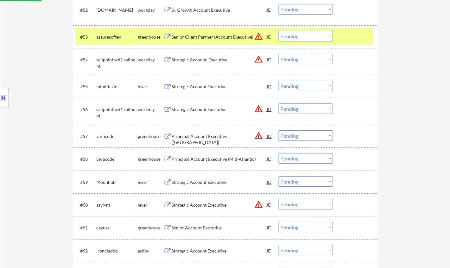
select select ""pending""
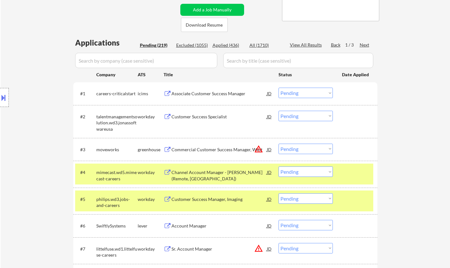
scroll to position [0, 0]
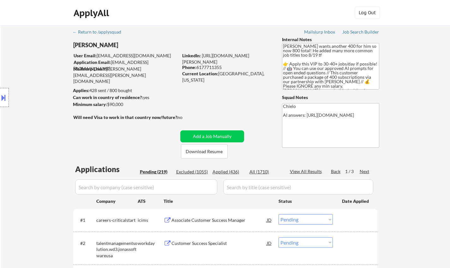
click at [364, 171] on div "Next" at bounding box center [365, 171] width 10 height 6
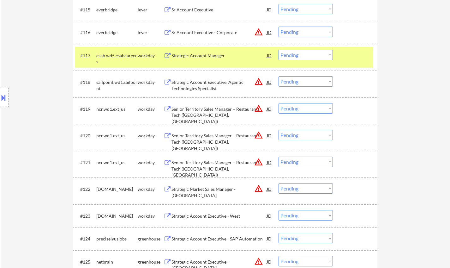
scroll to position [537, 0]
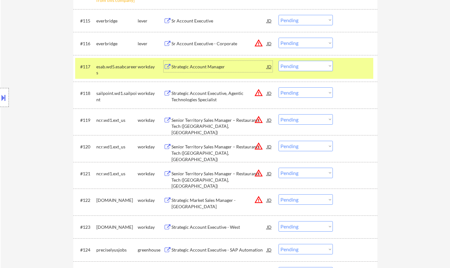
click at [201, 66] on div "Strategic Account Manager" at bounding box center [219, 67] width 95 height 6
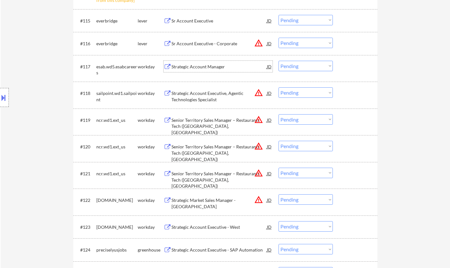
click at [310, 66] on select "Choose an option... Pending Applied Excluded (Questions) Excluded (Expired) Exc…" at bounding box center [306, 66] width 54 height 10
click at [312, 64] on select "Choose an option... Pending Applied Excluded (Questions) Excluded (Expired) Exc…" at bounding box center [306, 66] width 54 height 10
click at [296, 67] on select "Choose an option... Pending Applied Excluded (Questions) Excluded (Expired) Exc…" at bounding box center [306, 66] width 54 height 10
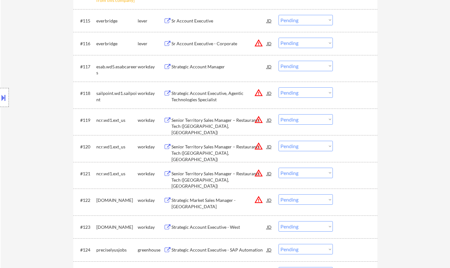
drag, startPoint x: 306, startPoint y: 65, endPoint x: 311, endPoint y: 71, distance: 7.5
click at [306, 64] on select "Choose an option... Pending Applied Excluded (Questions) Excluded (Expired) Exc…" at bounding box center [306, 66] width 54 height 10
click at [279, 61] on select "Choose an option... Pending Applied Excluded (Questions) Excluded (Expired) Exc…" at bounding box center [306, 66] width 54 height 10
select select ""pending""
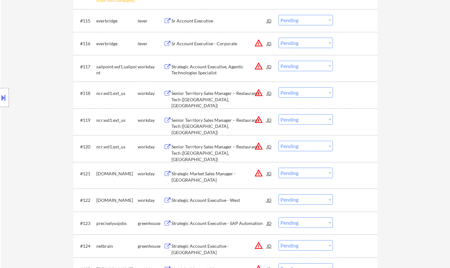
click at [304, 43] on select "Choose an option... Pending Applied Excluded (Questions) Excluded (Expired) Exc…" at bounding box center [306, 43] width 54 height 10
select select ""excluded__location_""
click at [279, 38] on select "Choose an option... Pending Applied Excluded (Questions) Excluded (Expired) Exc…" at bounding box center [306, 43] width 54 height 10
drag, startPoint x: 301, startPoint y: 67, endPoint x: 304, endPoint y: 70, distance: 4.3
click at [301, 67] on select "Choose an option... Pending Applied Excluded (Questions) Excluded (Expired) Exc…" at bounding box center [306, 66] width 54 height 10
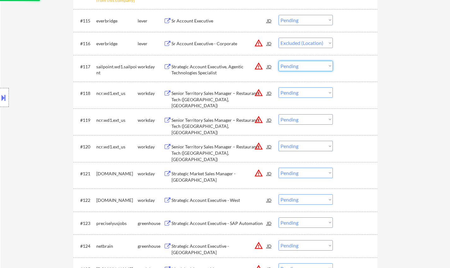
select select ""excluded__location_""
click at [279, 61] on select "Choose an option... Pending Applied Excluded (Questions) Excluded (Expired) Exc…" at bounding box center [306, 66] width 54 height 10
select select ""pending""
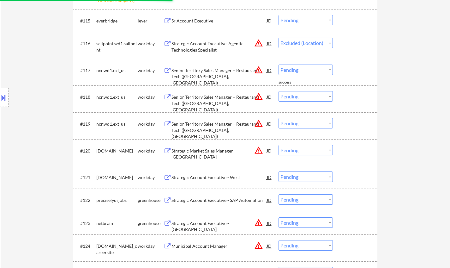
select select ""pending""
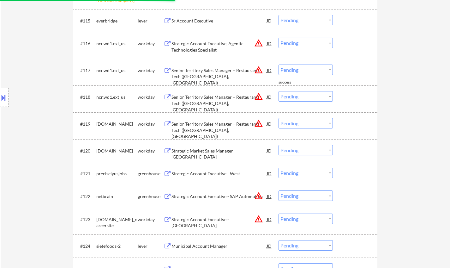
click at [319, 95] on select "Choose an option... Pending Applied Excluded (Questions) Excluded (Expired) Exc…" at bounding box center [306, 96] width 54 height 10
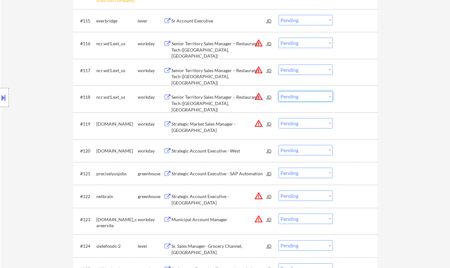
drag, startPoint x: 421, startPoint y: 148, endPoint x: 415, endPoint y: 144, distance: 7.2
drag, startPoint x: 301, startPoint y: 97, endPoint x: 303, endPoint y: 100, distance: 3.4
click at [301, 97] on select "Choose an option... Pending Applied Excluded (Questions) Excluded (Expired) Exc…" at bounding box center [306, 96] width 54 height 10
select select ""excluded__location_""
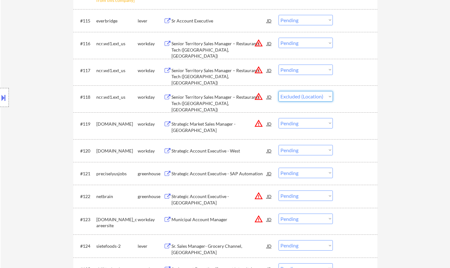
click at [279, 91] on select "Choose an option... Pending Applied Excluded (Questions) Excluded (Expired) Exc…" at bounding box center [306, 96] width 54 height 10
drag, startPoint x: 304, startPoint y: 69, endPoint x: 305, endPoint y: 72, distance: 3.3
click at [304, 70] on select "Choose an option... Pending Applied Excluded (Questions) Excluded (Expired) Exc…" at bounding box center [306, 69] width 54 height 10
select select ""excluded__location_""
click at [279, 64] on select "Choose an option... Pending Applied Excluded (Questions) Excluded (Expired) Exc…" at bounding box center [306, 69] width 54 height 10
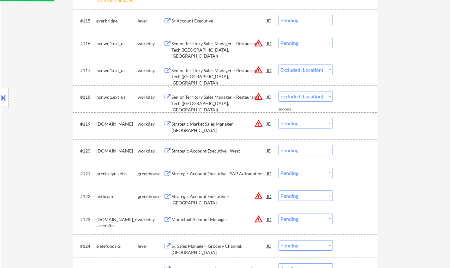
click at [297, 43] on select "Choose an option... Pending Applied Excluded (Questions) Excluded (Expired) Exc…" at bounding box center [306, 43] width 54 height 10
click at [279, 38] on select "Choose an option... Pending Applied Excluded (Questions) Excluded (Expired) Exc…" at bounding box center [306, 43] width 54 height 10
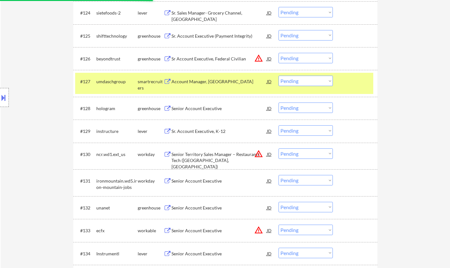
scroll to position [790, 0]
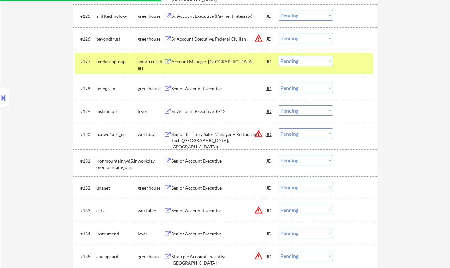
select select ""pending""
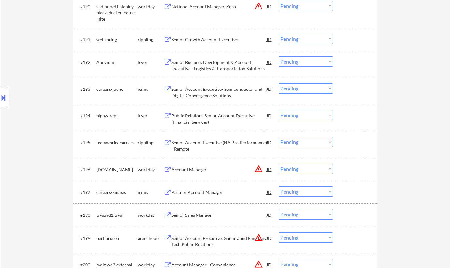
scroll to position [2433, 0]
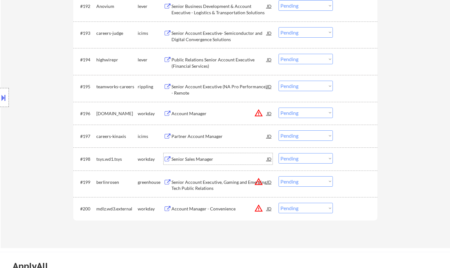
click at [189, 155] on div "Senior Sales Manager" at bounding box center [219, 158] width 95 height 11
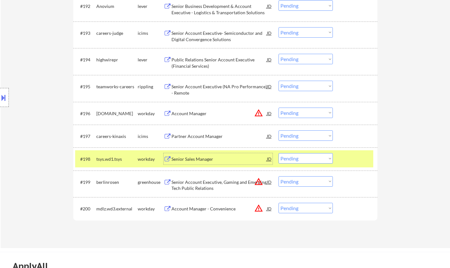
click at [297, 159] on select "Choose an option... Pending Applied Excluded (Questions) Excluded (Expired) Exc…" at bounding box center [306, 158] width 54 height 10
click at [279, 153] on select "Choose an option... Pending Applied Excluded (Questions) Excluded (Expired) Exc…" at bounding box center [306, 158] width 54 height 10
select select ""pending""
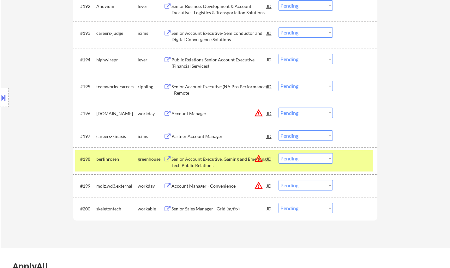
click at [312, 183] on select "Choose an option... Pending Applied Excluded (Questions) Excluded (Expired) Exc…" at bounding box center [306, 185] width 54 height 10
click at [279, 180] on select "Choose an option... Pending Applied Excluded (Questions) Excluded (Expired) Exc…" at bounding box center [306, 185] width 54 height 10
select select ""pending""
click at [318, 160] on select "Choose an option... Pending Applied Excluded (Questions) Excluded (Expired) Exc…" at bounding box center [306, 158] width 54 height 10
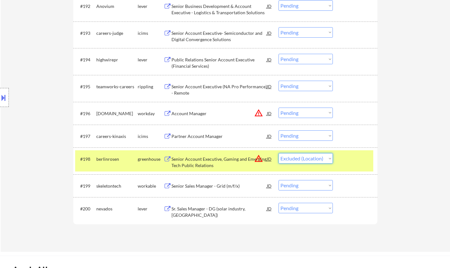
click at [279, 153] on select "Choose an option... Pending Applied Excluded (Questions) Excluded (Expired) Exc…" at bounding box center [306, 158] width 54 height 10
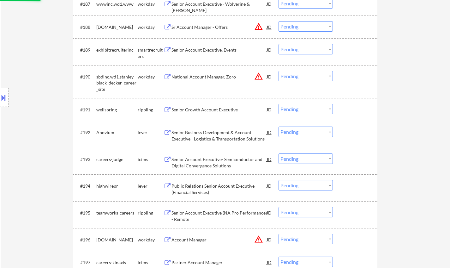
scroll to position [2306, 0]
select select ""pending""
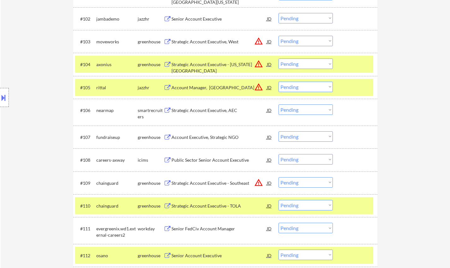
scroll to position [0, 0]
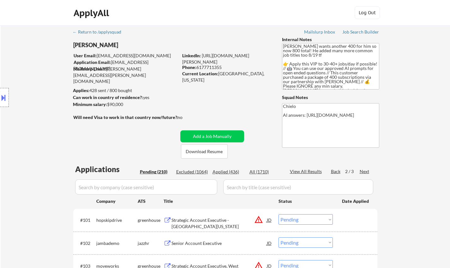
click at [334, 172] on div "Back" at bounding box center [336, 171] width 10 height 6
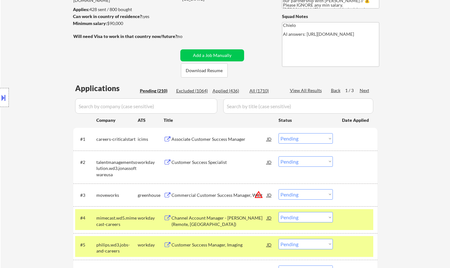
scroll to position [126, 0]
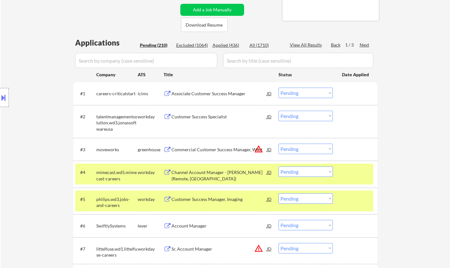
click at [206, 117] on div "Customer Success Specialist" at bounding box center [219, 116] width 95 height 6
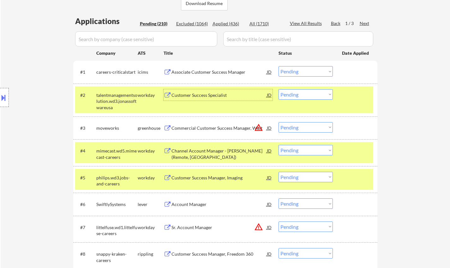
scroll to position [190, 0]
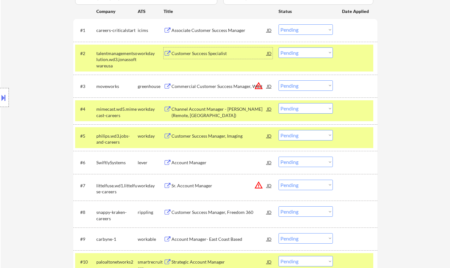
click at [215, 132] on div "Customer Success Manager, Imaging" at bounding box center [219, 135] width 95 height 11
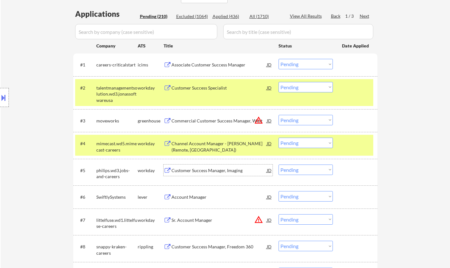
scroll to position [126, 0]
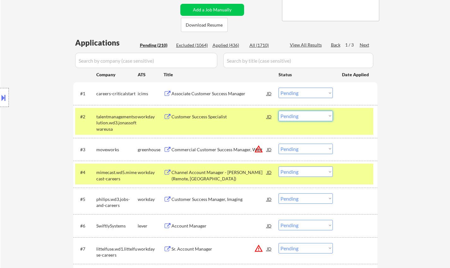
drag, startPoint x: 323, startPoint y: 114, endPoint x: 324, endPoint y: 120, distance: 6.0
click at [323, 114] on select "Choose an option... Pending Applied Excluded (Questions) Excluded (Expired) Exc…" at bounding box center [306, 116] width 54 height 10
click at [279, 111] on select "Choose an option... Pending Applied Excluded (Questions) Excluded (Expired) Exc…" at bounding box center [306, 116] width 54 height 10
select select ""pending""
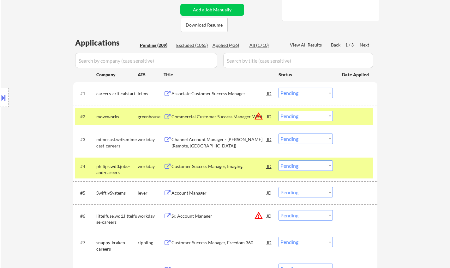
scroll to position [158, 0]
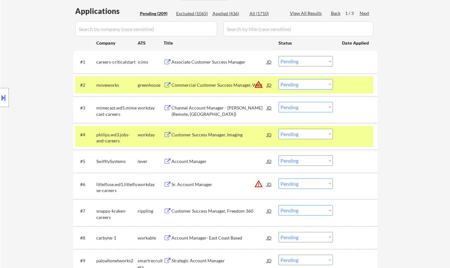
click at [298, 134] on select "Choose an option... Pending Applied Excluded (Questions) Excluded (Expired) Exc…" at bounding box center [306, 134] width 54 height 10
click at [279, 129] on select "Choose an option... Pending Applied Excluded (Questions) Excluded (Expired) Exc…" at bounding box center [306, 134] width 54 height 10
select select ""pending""
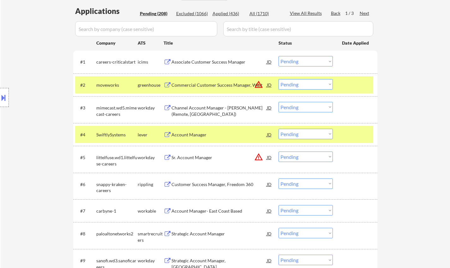
click at [196, 185] on div "Customer Success Manager, Freedom 360" at bounding box center [219, 184] width 95 height 6
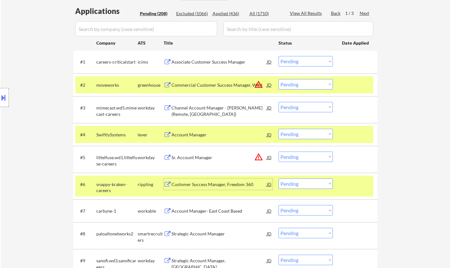
click at [190, 183] on div "Customer Success Manager, Freedom 360" at bounding box center [219, 184] width 95 height 6
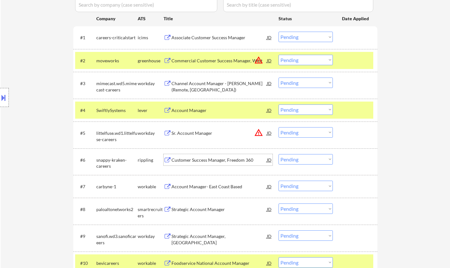
scroll to position [190, 0]
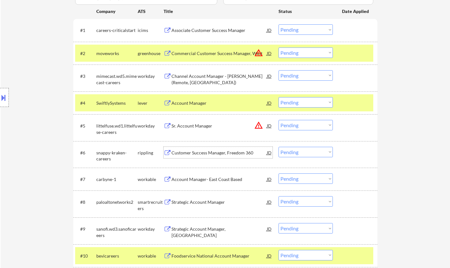
click at [297, 151] on select "Choose an option... Pending Applied Excluded (Questions) Excluded (Expired) Exc…" at bounding box center [306, 152] width 54 height 10
click at [279, 147] on select "Choose an option... Pending Applied Excluded (Questions) Excluded (Expired) Exc…" at bounding box center [306, 152] width 54 height 10
select select ""pending""
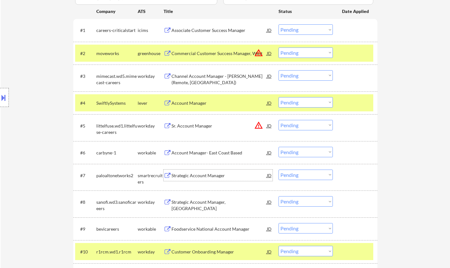
click at [195, 175] on div "Strategic Account Manager" at bounding box center [219, 175] width 95 height 6
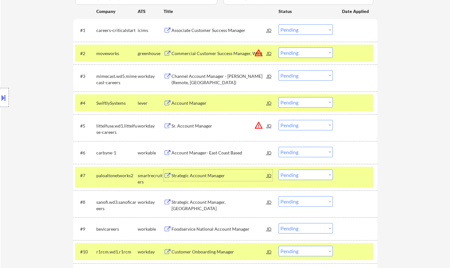
scroll to position [221, 0]
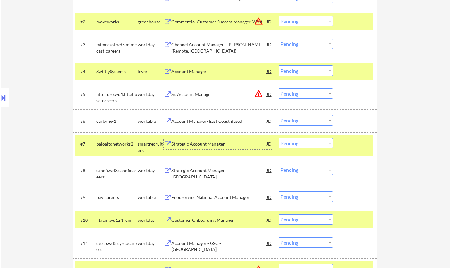
click at [306, 142] on select "Choose an option... Pending Applied Excluded (Questions) Excluded (Expired) Exc…" at bounding box center [306, 143] width 54 height 10
click at [279, 138] on select "Choose an option... Pending Applied Excluded (Questions) Excluded (Expired) Exc…" at bounding box center [306, 143] width 54 height 10
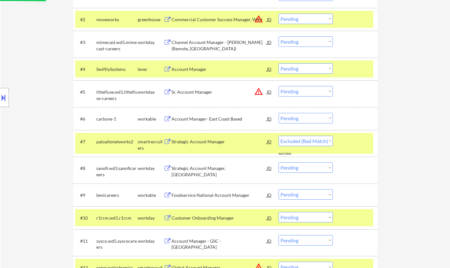
scroll to position [253, 0]
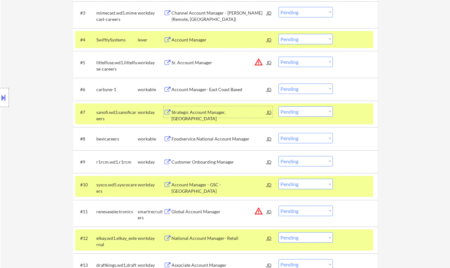
click at [211, 112] on div "Strategic Account Manager, [GEOGRAPHIC_DATA]" at bounding box center [219, 115] width 95 height 12
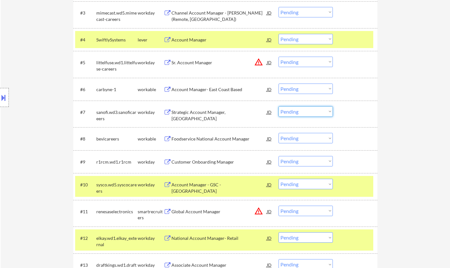
click at [312, 107] on select "Choose an option... Pending Applied Excluded (Questions) Excluded (Expired) Exc…" at bounding box center [306, 111] width 54 height 10
click at [279, 106] on select "Choose an option... Pending Applied Excluded (Questions) Excluded (Expired) Exc…" at bounding box center [306, 111] width 54 height 10
select select ""pending""
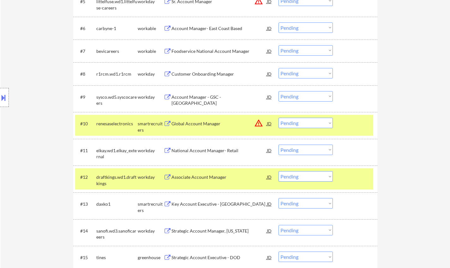
scroll to position [316, 0]
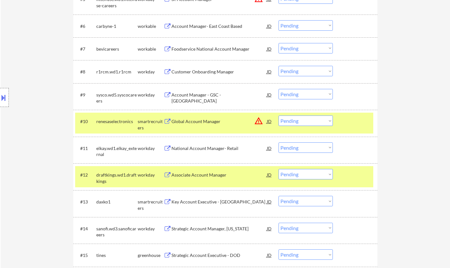
click at [211, 68] on div "Customer Onboarding Manager" at bounding box center [219, 71] width 95 height 11
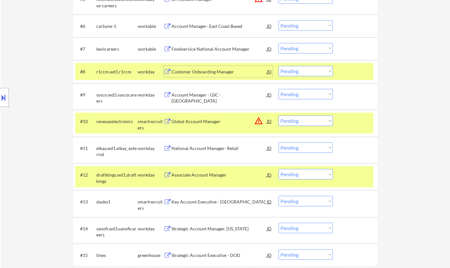
drag, startPoint x: 303, startPoint y: 70, endPoint x: 305, endPoint y: 74, distance: 4.5
click at [303, 70] on select "Choose an option... Pending Applied Excluded (Questions) Excluded (Expired) Exc…" at bounding box center [306, 71] width 54 height 10
click at [279, 66] on select "Choose an option... Pending Applied Excluded (Questions) Excluded (Expired) Exc…" at bounding box center [306, 71] width 54 height 10
select select ""pending""
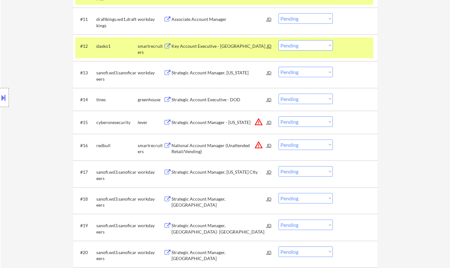
scroll to position [506, 0]
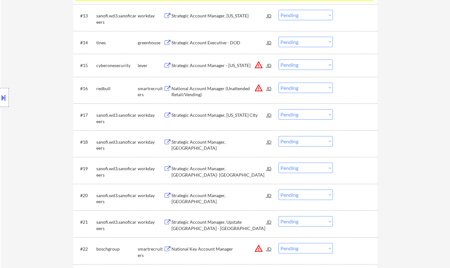
click at [310, 138] on select "Choose an option... Pending Applied Excluded (Questions) Excluded (Expired) Exc…" at bounding box center [306, 141] width 54 height 10
select select ""excluded__location_""
click at [279, 136] on select "Choose an option... Pending Applied Excluded (Questions) Excluded (Expired) Exc…" at bounding box center [306, 141] width 54 height 10
click at [308, 116] on select "Choose an option... Pending Applied Excluded (Questions) Excluded (Expired) Exc…" at bounding box center [306, 114] width 54 height 10
select select ""excluded__location_""
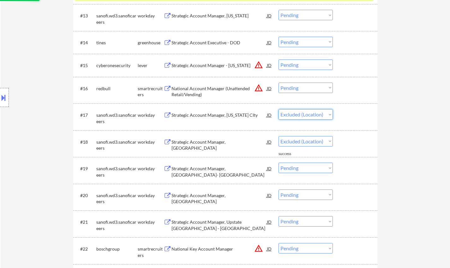
click at [279, 109] on select "Choose an option... Pending Applied Excluded (Questions) Excluded (Expired) Exc…" at bounding box center [306, 114] width 54 height 10
select select ""pending""
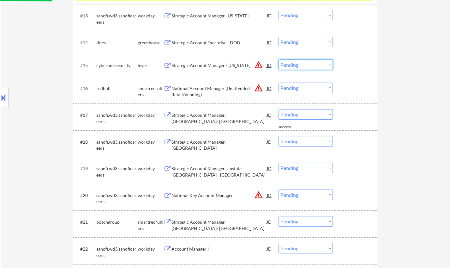
click at [301, 66] on select "Choose an option... Pending Applied Excluded (Questions) Excluded (Expired) Exc…" at bounding box center [306, 64] width 54 height 10
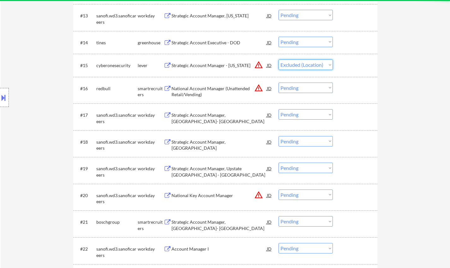
click at [279, 59] on select "Choose an option... Pending Applied Excluded (Questions) Excluded (Expired) Exc…" at bounding box center [306, 64] width 54 height 10
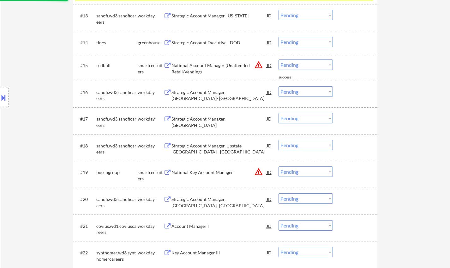
drag, startPoint x: 299, startPoint y: 63, endPoint x: 301, endPoint y: 68, distance: 5.5
click at [299, 63] on select "Choose an option... Pending Applied Excluded (Questions) Excluded (Expired) Exc…" at bounding box center [306, 64] width 54 height 10
click at [279, 59] on select "Choose an option... Pending Applied Excluded (Questions) Excluded (Expired) Exc…" at bounding box center [306, 64] width 54 height 10
select select ""pending""
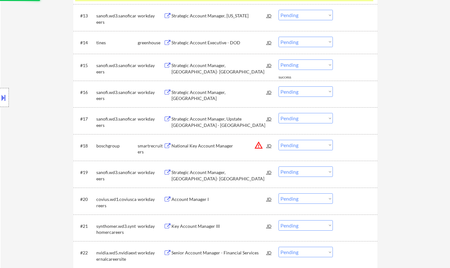
click at [319, 93] on select "Choose an option... Pending Applied Excluded (Questions) Excluded (Expired) Exc…" at bounding box center [306, 91] width 54 height 10
click at [279, 86] on select "Choose an option... Pending Applied Excluded (Questions) Excluded (Expired) Exc…" at bounding box center [306, 91] width 54 height 10
select select ""pending""
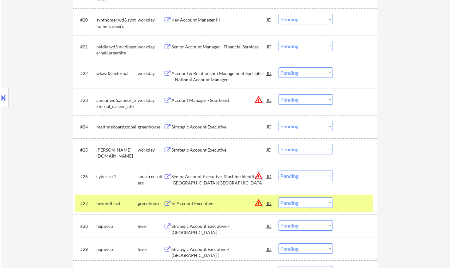
scroll to position [790, 0]
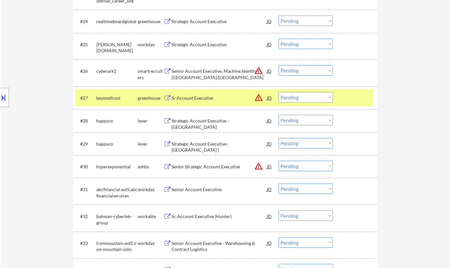
click at [267, 97] on div "JD" at bounding box center [269, 97] width 6 height 11
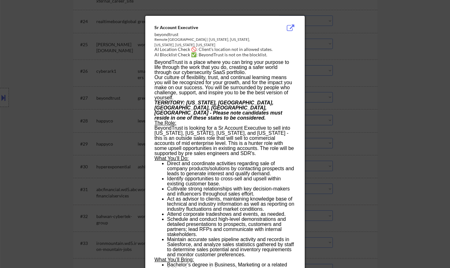
click at [367, 149] on div at bounding box center [225, 134] width 450 height 268
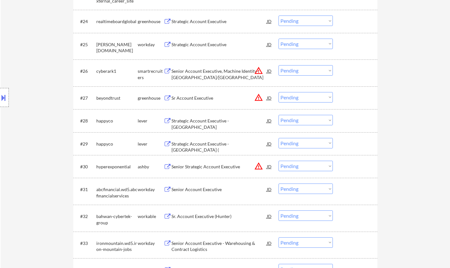
click at [299, 99] on select "Choose an option... Pending Applied Excluded (Questions) Excluded (Expired) Exc…" at bounding box center [306, 97] width 54 height 10
click at [279, 92] on select "Choose an option... Pending Applied Excluded (Questions) Excluded (Expired) Exc…" at bounding box center [306, 97] width 54 height 10
select select ""pending""
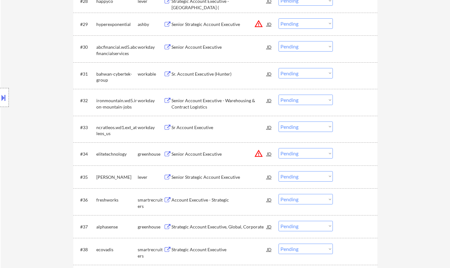
scroll to position [916, 0]
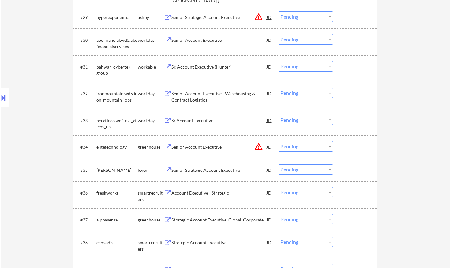
click at [206, 169] on div "Senior Strategic Account Executive" at bounding box center [219, 170] width 95 height 6
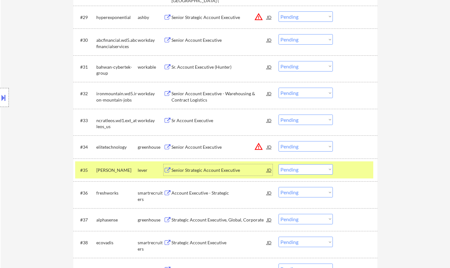
click at [300, 166] on select "Choose an option... Pending Applied Excluded (Questions) Excluded (Expired) Exc…" at bounding box center [306, 169] width 54 height 10
click at [279, 164] on select "Choose an option... Pending Applied Excluded (Questions) Excluded (Expired) Exc…" at bounding box center [306, 169] width 54 height 10
select select ""pending""
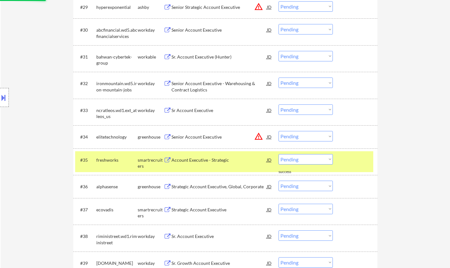
scroll to position [948, 0]
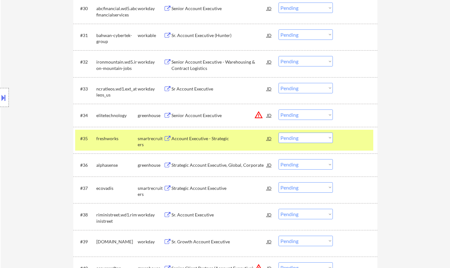
click at [207, 192] on div "Strategic Account Executive" at bounding box center [219, 187] width 95 height 11
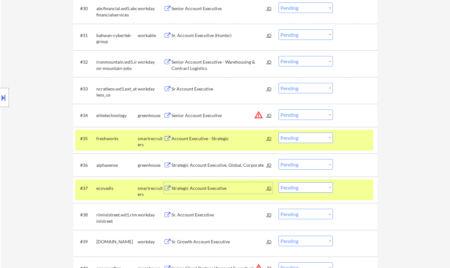
click at [320, 185] on select "Choose an option... Pending Applied Excluded (Questions) Excluded (Expired) Exc…" at bounding box center [306, 187] width 54 height 10
click at [279, 182] on select "Choose an option... Pending Applied Excluded (Questions) Excluded (Expired) Exc…" at bounding box center [306, 187] width 54 height 10
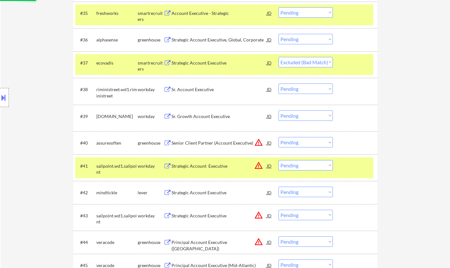
scroll to position [1074, 0]
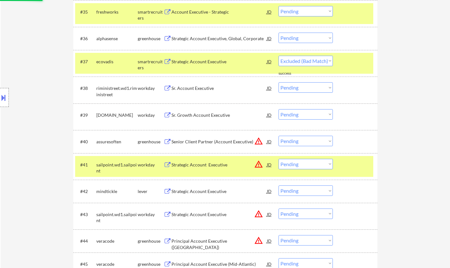
select select ""pending""
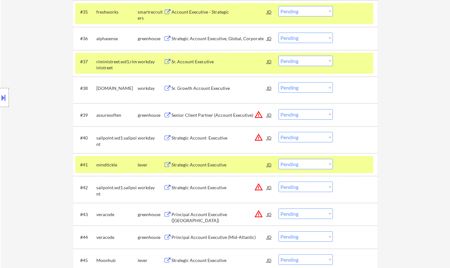
click at [269, 136] on div "JD" at bounding box center [269, 137] width 6 height 11
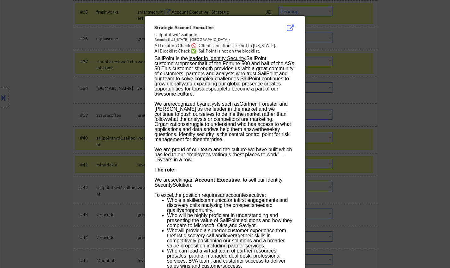
drag, startPoint x: 371, startPoint y: 157, endPoint x: 362, endPoint y: 158, distance: 8.7
click at [371, 157] on div at bounding box center [225, 134] width 450 height 268
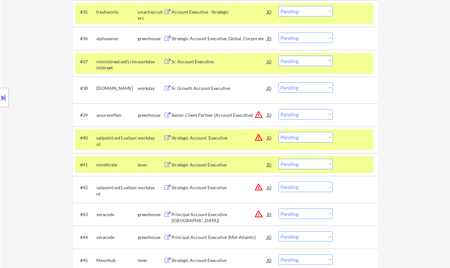
drag, startPoint x: 306, startPoint y: 136, endPoint x: 309, endPoint y: 142, distance: 6.2
click at [306, 137] on select "Choose an option... Pending Applied Excluded (Questions) Excluded (Expired) Exc…" at bounding box center [306, 137] width 54 height 10
select select ""excluded__location_""
click at [279, 132] on select "Choose an option... Pending Applied Excluded (Questions) Excluded (Expired) Exc…" at bounding box center [306, 137] width 54 height 10
click at [308, 116] on select "Choose an option... Pending Applied Excluded (Questions) Excluded (Expired) Exc…" at bounding box center [306, 114] width 54 height 10
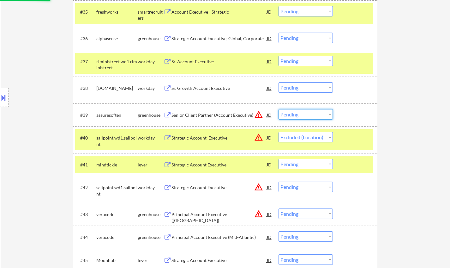
click at [265, 115] on div "Senior Client Partner (Account Executive)" at bounding box center [219, 115] width 95 height 6
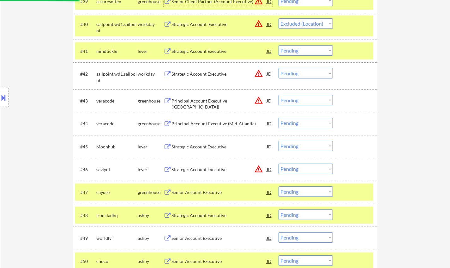
scroll to position [1201, 0]
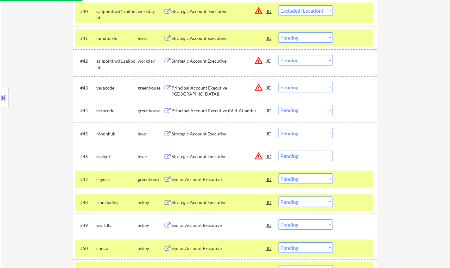
click at [202, 125] on div "#45 Moonhub lever Strategic Account Executive JD warning_amber Choose an option…" at bounding box center [224, 133] width 298 height 17
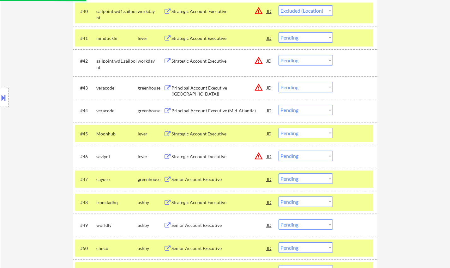
click at [199, 131] on div "Strategic Account Executive" at bounding box center [219, 133] width 95 height 6
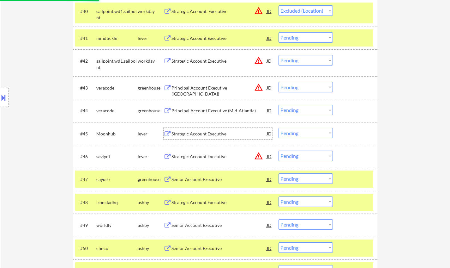
drag, startPoint x: 303, startPoint y: 133, endPoint x: 306, endPoint y: 136, distance: 4.5
click at [303, 133] on select "Choose an option... Pending Applied Excluded (Questions) Excluded (Expired) Exc…" at bounding box center [306, 133] width 54 height 10
select select ""excluded__expired_""
click at [279, 128] on select "Choose an option... Pending Applied Excluded (Questions) Excluded (Expired) Exc…" at bounding box center [306, 133] width 54 height 10
click at [196, 178] on div "Senior Account Executive" at bounding box center [219, 179] width 95 height 6
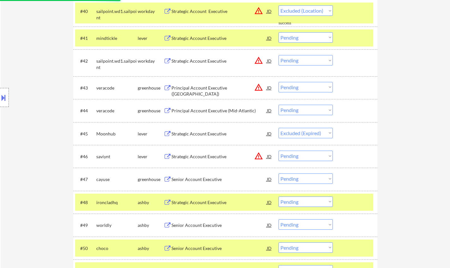
select select ""pending""
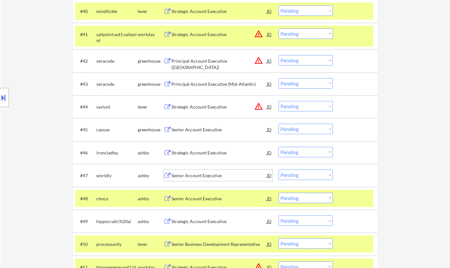
click at [203, 127] on div "Senior Account Executive" at bounding box center [219, 129] width 95 height 6
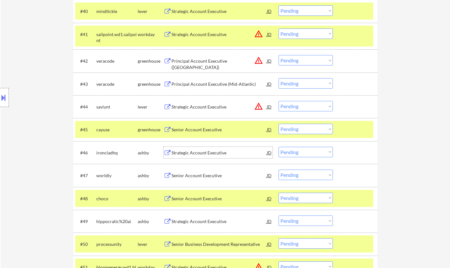
click at [201, 153] on div "Strategic Account Executive" at bounding box center [219, 152] width 95 height 6
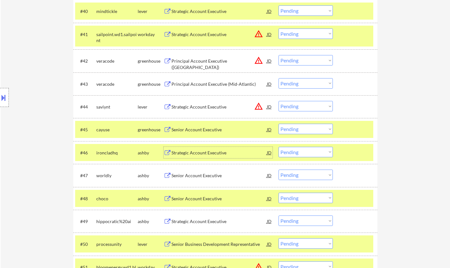
drag, startPoint x: 305, startPoint y: 151, endPoint x: 310, endPoint y: 156, distance: 6.3
click at [305, 151] on select "Choose an option... Pending Applied Excluded (Questions) Excluded (Expired) Exc…" at bounding box center [306, 152] width 54 height 10
click at [279, 147] on select "Choose an option... Pending Applied Excluded (Questions) Excluded (Expired) Exc…" at bounding box center [306, 152] width 54 height 10
select select ""pending""
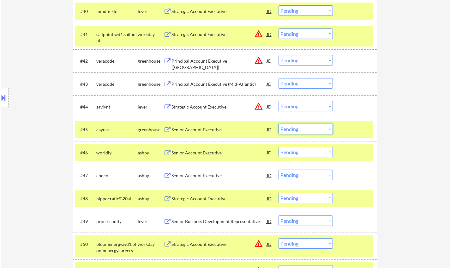
click at [307, 132] on select "Choose an option... Pending Applied Excluded (Questions) Excluded (Expired) Exc…" at bounding box center [306, 129] width 54 height 10
click at [279, 124] on select "Choose an option... Pending Applied Excluded (Questions) Excluded (Expired) Exc…" at bounding box center [306, 129] width 54 height 10
select select ""pending""
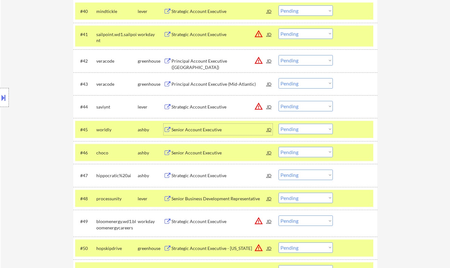
click at [203, 129] on div "Senior Account Executive" at bounding box center [219, 129] width 95 height 6
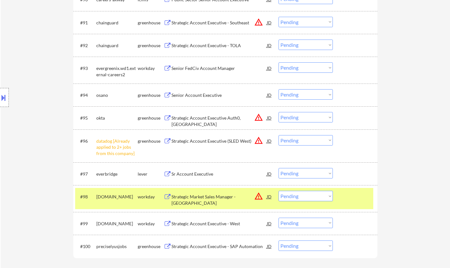
scroll to position [2433, 0]
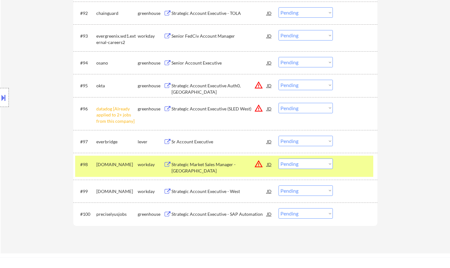
click at [185, 145] on div "Sr Account Executive" at bounding box center [219, 141] width 95 height 11
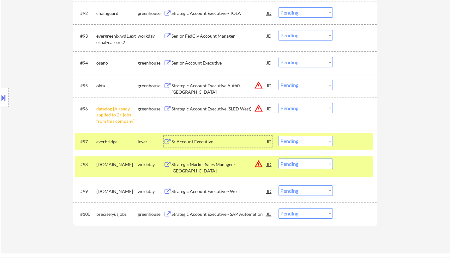
drag, startPoint x: 316, startPoint y: 141, endPoint x: 318, endPoint y: 146, distance: 5.5
click at [316, 141] on select "Choose an option... Pending Applied Excluded (Questions) Excluded (Expired) Exc…" at bounding box center [306, 141] width 54 height 10
click at [279, 136] on select "Choose an option... Pending Applied Excluded (Questions) Excluded (Expired) Exc…" at bounding box center [306, 141] width 54 height 10
select select ""pending""
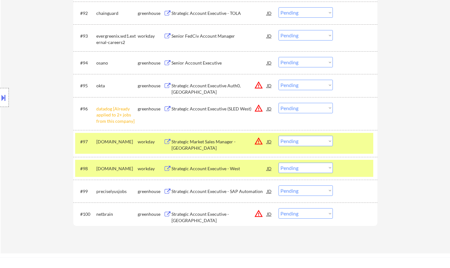
drag, startPoint x: 318, startPoint y: 105, endPoint x: 320, endPoint y: 112, distance: 7.0
click at [318, 105] on select "Choose an option... Pending Applied Excluded (Questions) Excluded (Expired) Exc…" at bounding box center [306, 108] width 54 height 10
click at [279, 103] on select "Choose an option... Pending Applied Excluded (Questions) Excluded (Expired) Exc…" at bounding box center [306, 108] width 54 height 10
select select ""pending""
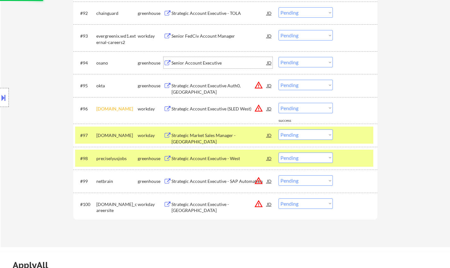
click at [194, 61] on div "Senior Account Executive" at bounding box center [219, 63] width 95 height 6
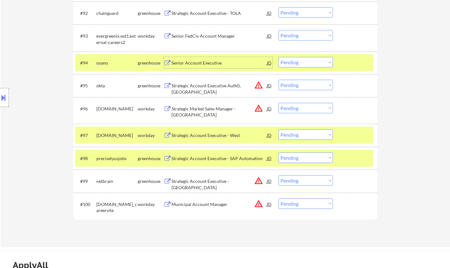
click at [305, 179] on select "Choose an option... Pending Applied Excluded (Questions) Excluded (Expired) Exc…" at bounding box center [306, 180] width 54 height 10
click at [279, 175] on select "Choose an option... Pending Applied Excluded (Questions) Excluded (Expired) Exc…" at bounding box center [306, 180] width 54 height 10
select select ""pending""
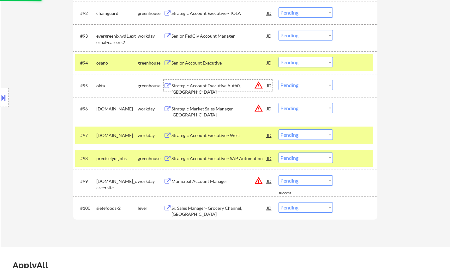
click at [203, 82] on div "Strategic Account Executive Auth0, [GEOGRAPHIC_DATA]" at bounding box center [219, 85] width 95 height 11
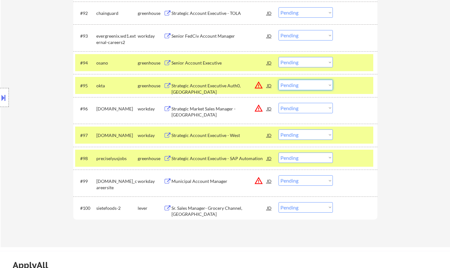
click at [314, 84] on select "Choose an option... Pending Applied Excluded (Questions) Excluded (Expired) Exc…" at bounding box center [306, 85] width 54 height 10
click at [319, 81] on select "Choose an option... Pending Applied Excluded (Questions) Excluded (Expired) Exc…" at bounding box center [306, 85] width 54 height 10
click at [305, 84] on select "Choose an option... Pending Applied Excluded (Questions) Excluded (Expired) Exc…" at bounding box center [306, 85] width 54 height 10
click at [279, 80] on select "Choose an option... Pending Applied Excluded (Questions) Excluded (Expired) Exc…" at bounding box center [306, 85] width 54 height 10
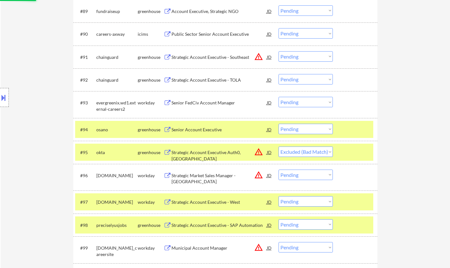
scroll to position [2306, 0]
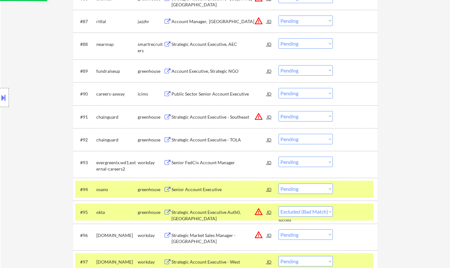
select select ""pending""
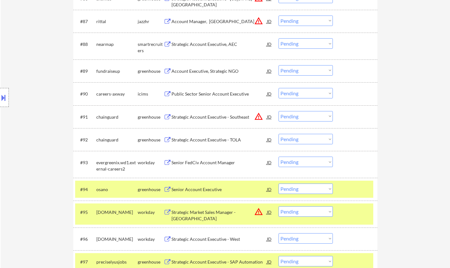
click at [202, 74] on div "Account Executive, Strategic NGO" at bounding box center [219, 70] width 95 height 11
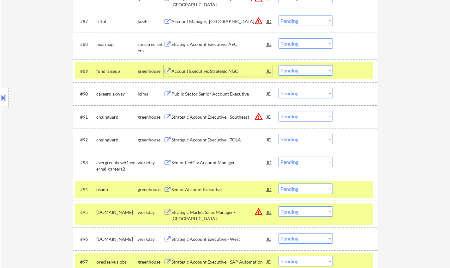
click at [268, 72] on div "JD" at bounding box center [269, 70] width 6 height 11
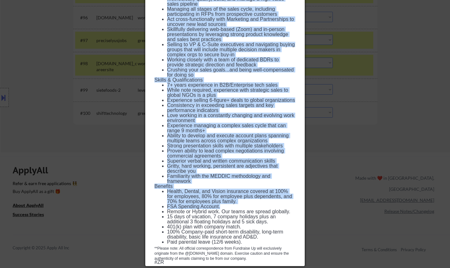
scroll to position [2559, 0]
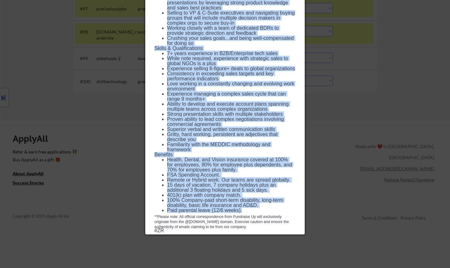
drag, startPoint x: 155, startPoint y: 28, endPoint x: 239, endPoint y: 189, distance: 180.7
copy div "Loremip Dolorsita, Consectet ADI elitseddoei TEM (INC utl ETD) - Magnaa EN Admi…"
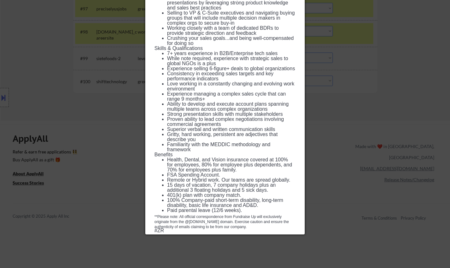
click at [97, 119] on div at bounding box center [225, 134] width 450 height 268
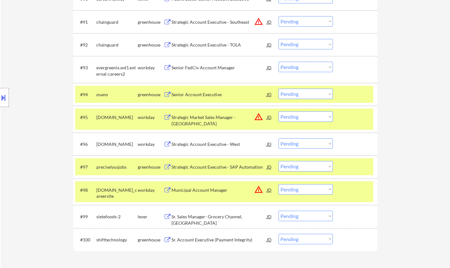
scroll to position [2306, 0]
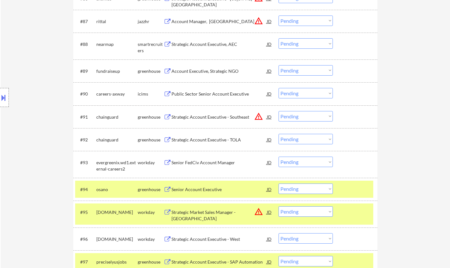
drag, startPoint x: 300, startPoint y: 69, endPoint x: 304, endPoint y: 72, distance: 5.0
click at [302, 70] on select "Choose an option... Pending Applied Excluded (Questions) Excluded (Expired) Exc…" at bounding box center [306, 70] width 54 height 10
click at [279, 65] on select "Choose an option... Pending Applied Excluded (Questions) Excluded (Expired) Exc…" at bounding box center [306, 70] width 54 height 10
select select ""pending""
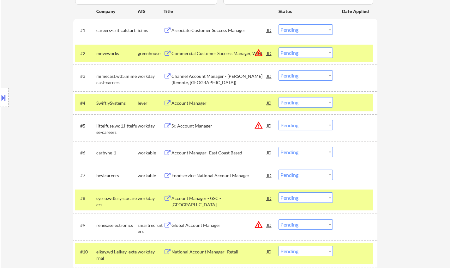
scroll to position [0, 0]
